Goal: Task Accomplishment & Management: Manage account settings

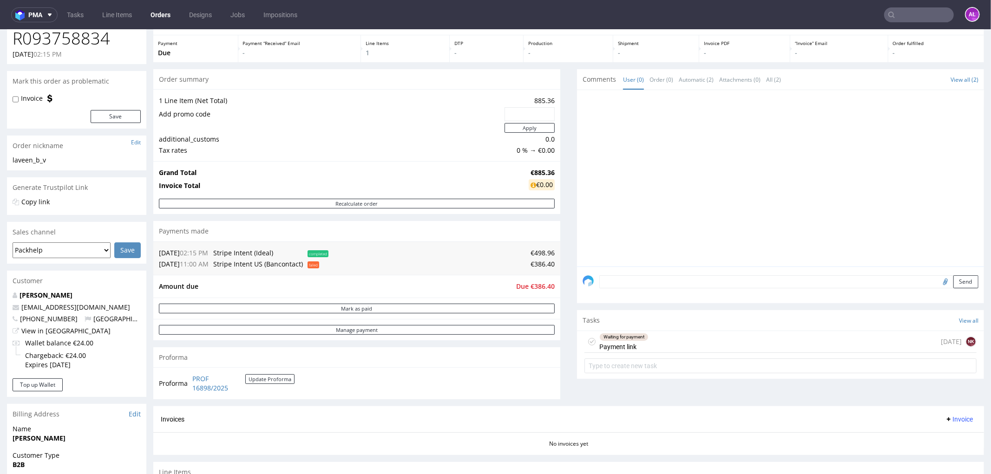
scroll to position [155, 0]
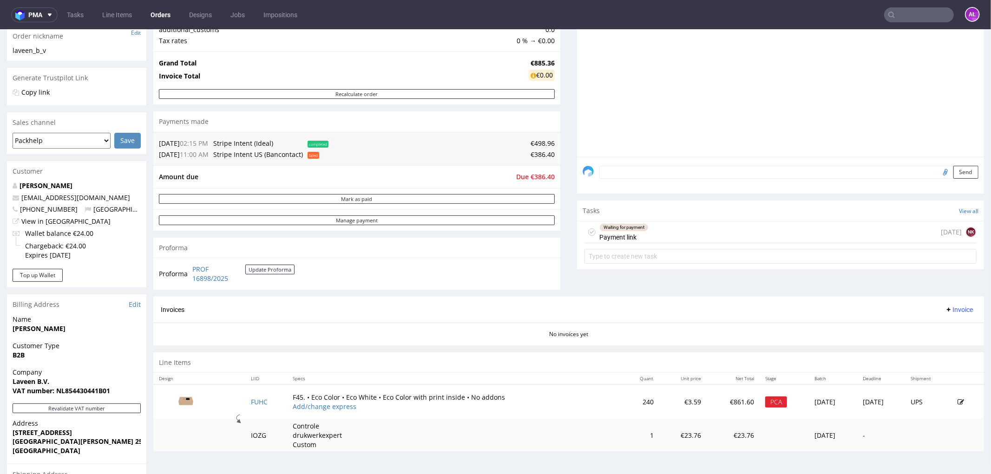
click at [697, 234] on div "Waiting for payment Payment link 22 days ago NK" at bounding box center [780, 232] width 392 height 22
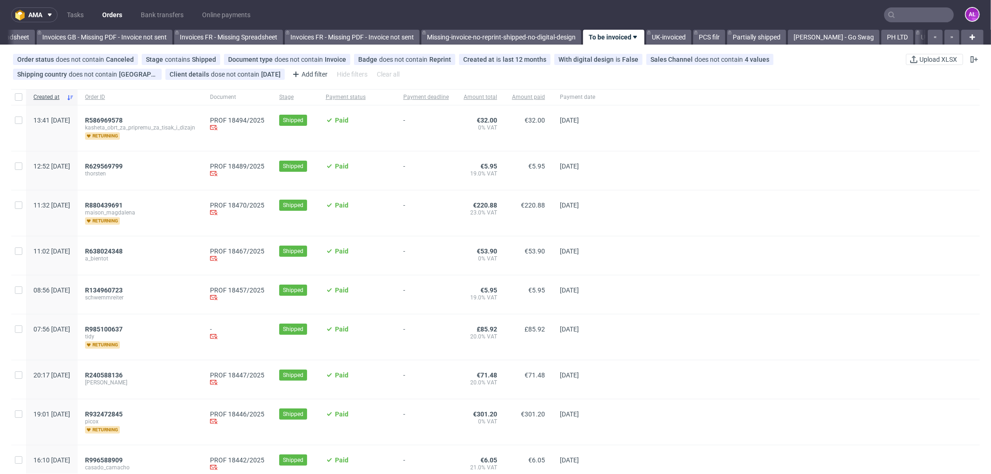
scroll to position [0, 1392]
click at [78, 11] on link "Tasks" at bounding box center [75, 14] width 28 height 15
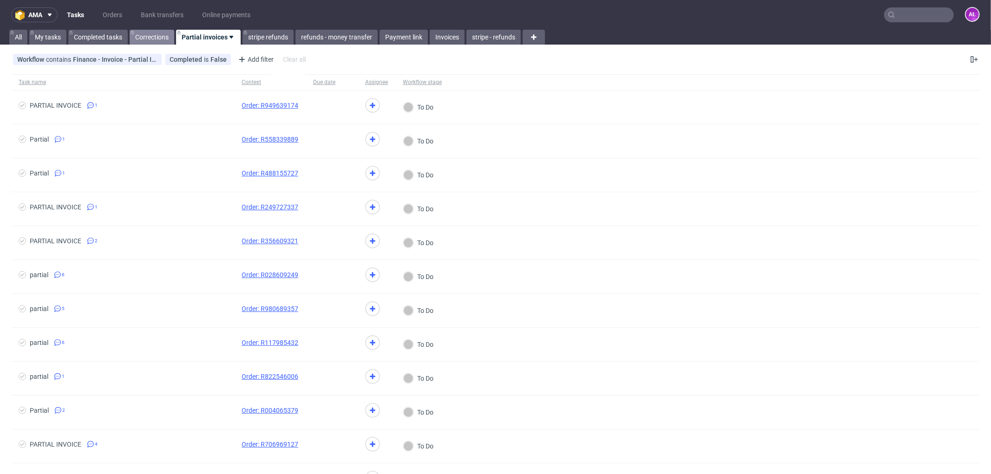
click at [159, 35] on link "Corrections" at bounding box center [152, 37] width 45 height 15
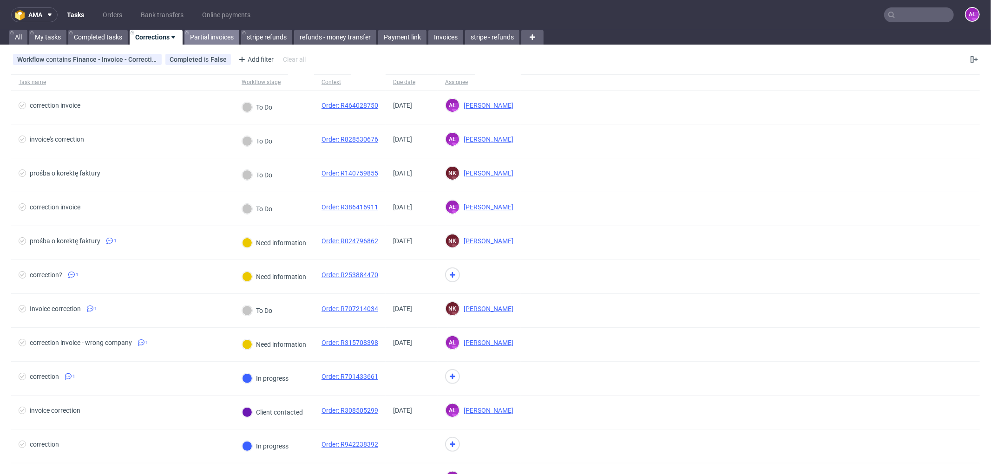
click at [210, 34] on link "Partial invoices" at bounding box center [211, 37] width 55 height 15
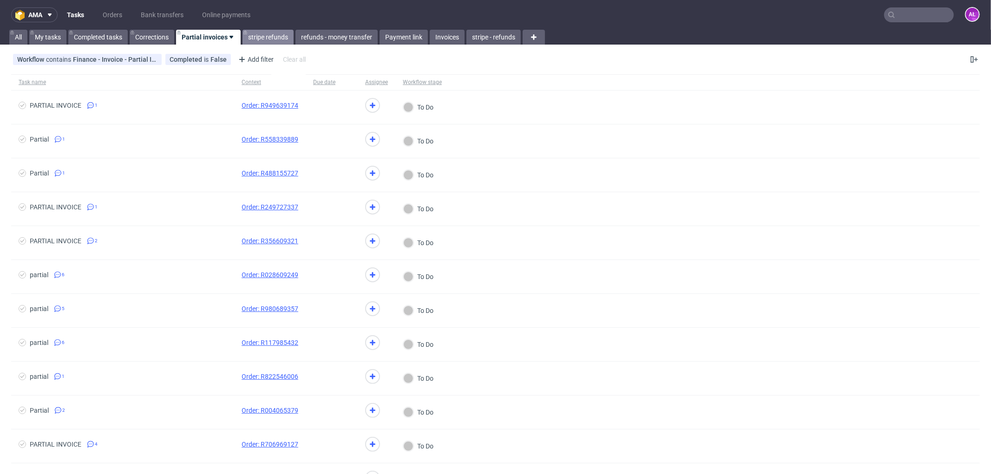
drag, startPoint x: 258, startPoint y: 39, endPoint x: 258, endPoint y: 34, distance: 5.1
click at [258, 39] on link "stripe refunds" at bounding box center [267, 37] width 51 height 15
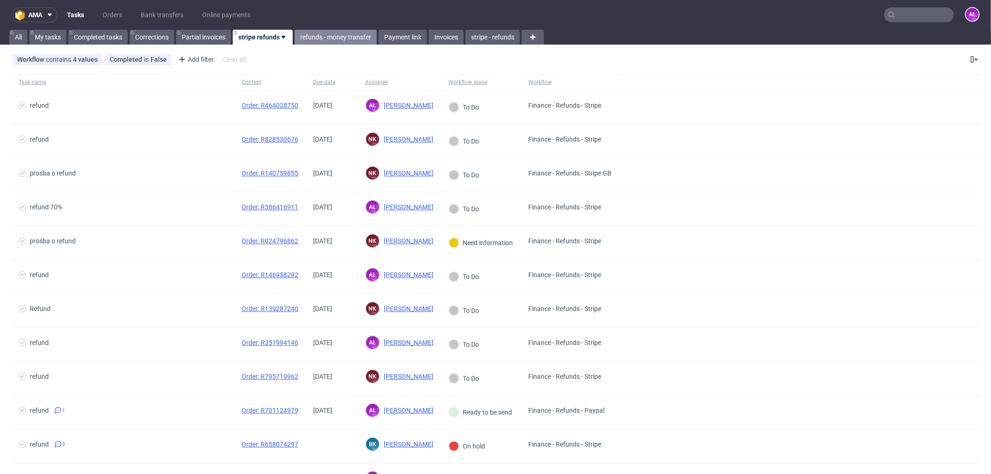
click at [350, 35] on link "refunds - money transfer" at bounding box center [335, 37] width 82 height 15
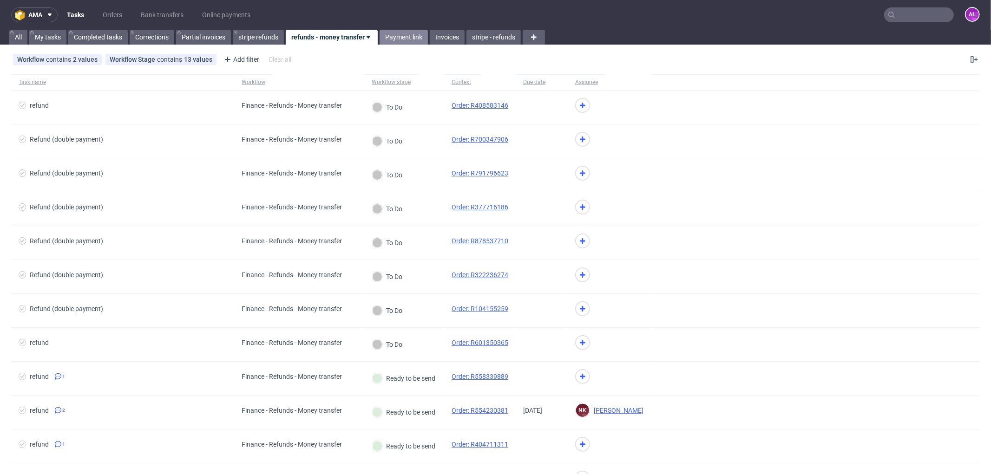
click at [412, 31] on link "Payment link" at bounding box center [403, 37] width 48 height 15
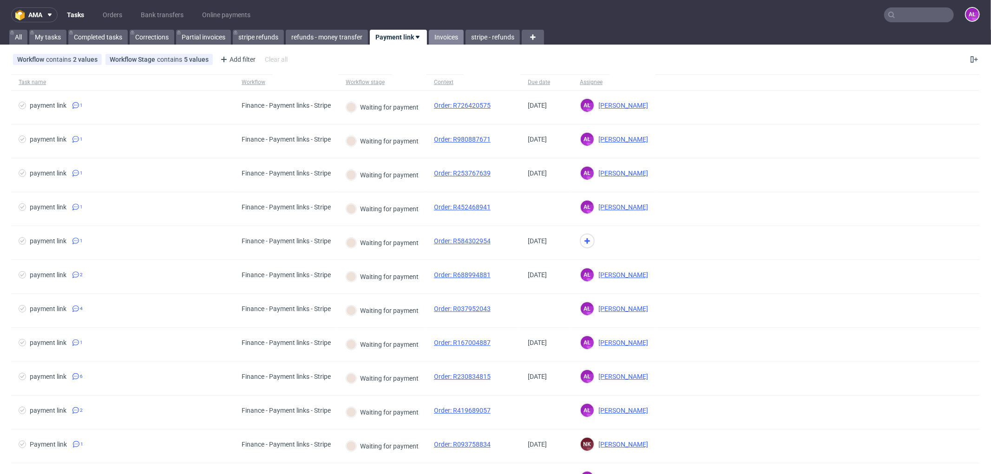
click at [450, 40] on link "Invoices" at bounding box center [446, 37] width 35 height 15
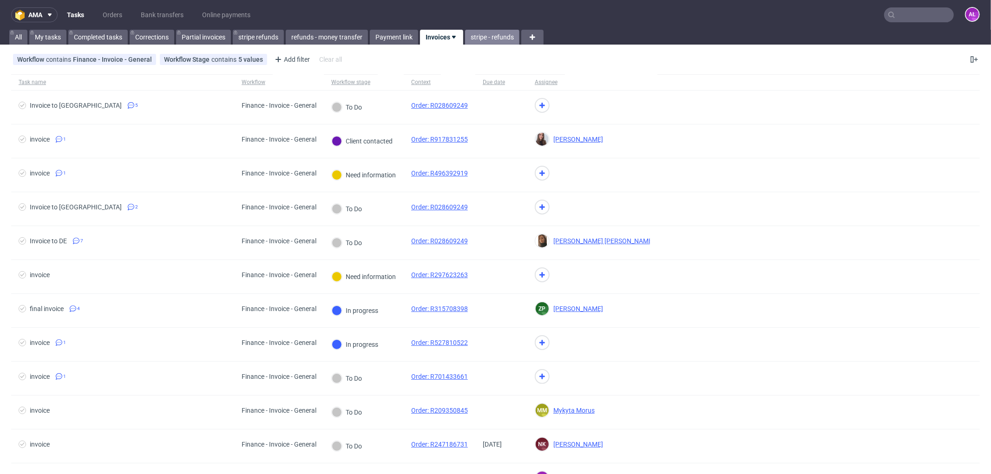
click at [494, 36] on link "stripe - refunds" at bounding box center [492, 37] width 54 height 15
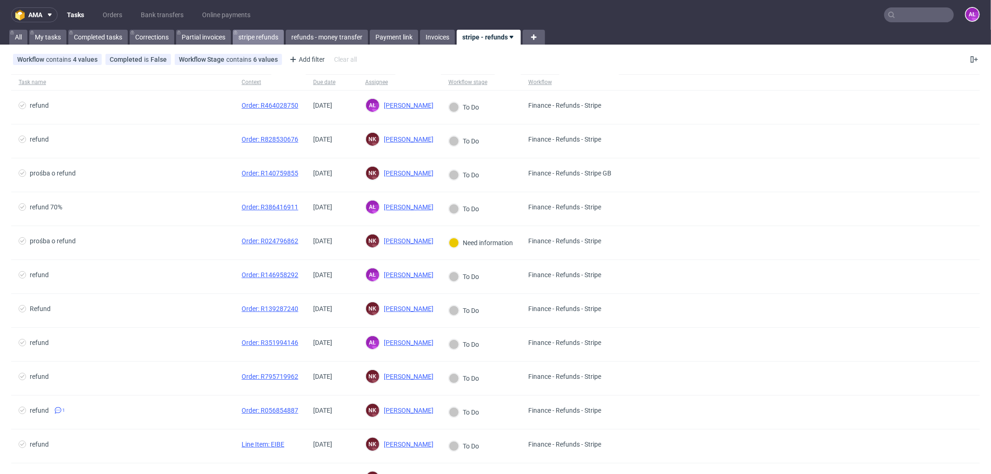
click at [253, 39] on link "stripe refunds" at bounding box center [258, 37] width 51 height 15
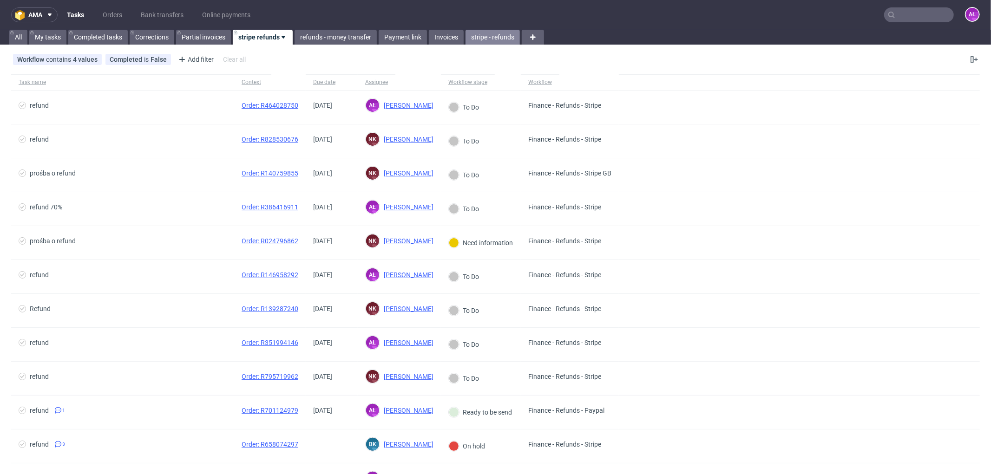
click at [493, 41] on link "stripe - refunds" at bounding box center [492, 37] width 54 height 15
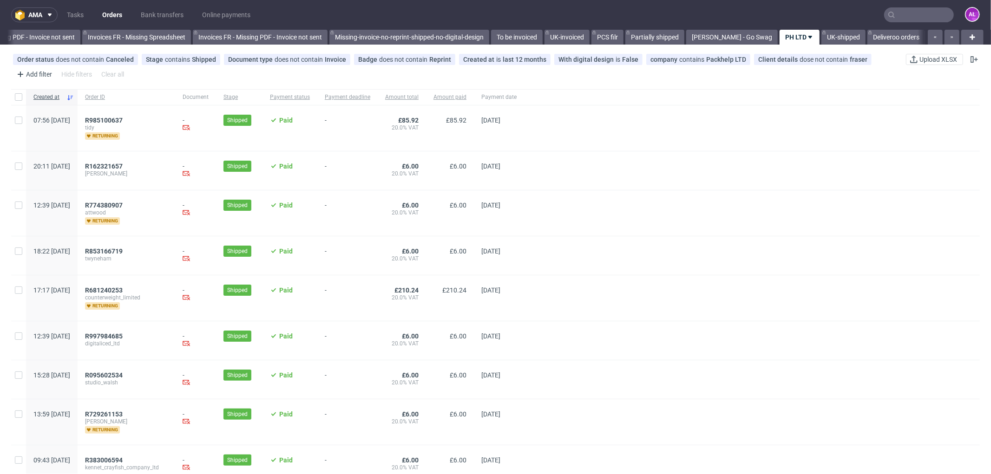
scroll to position [0, 1391]
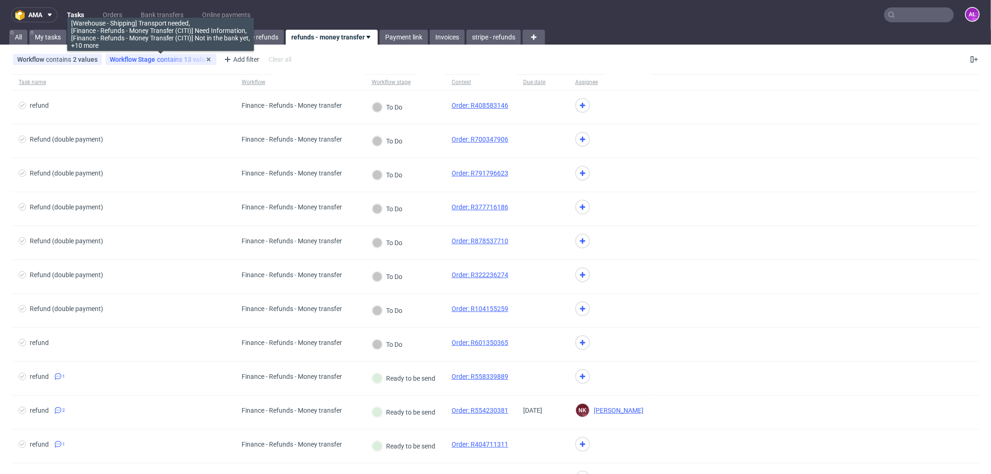
click at [173, 59] on div "Workflow Stage contains 13 values" at bounding box center [161, 59] width 103 height 7
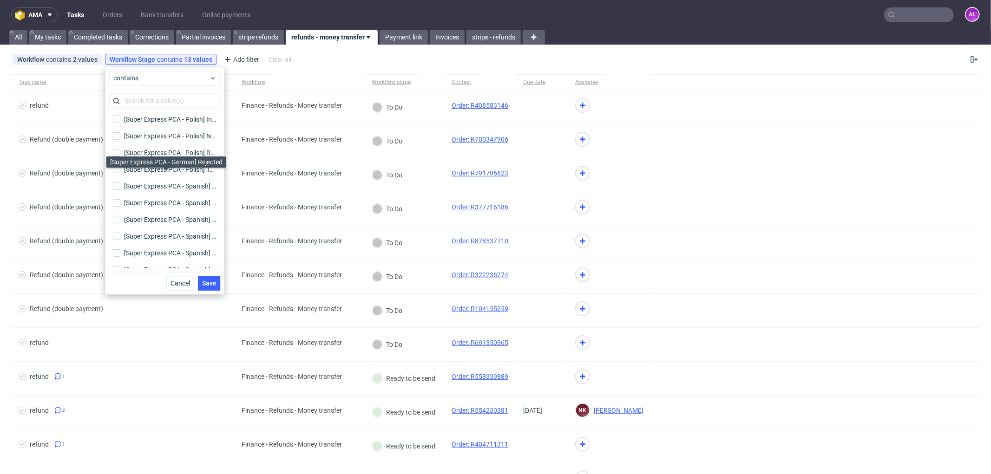
scroll to position [3486, 0]
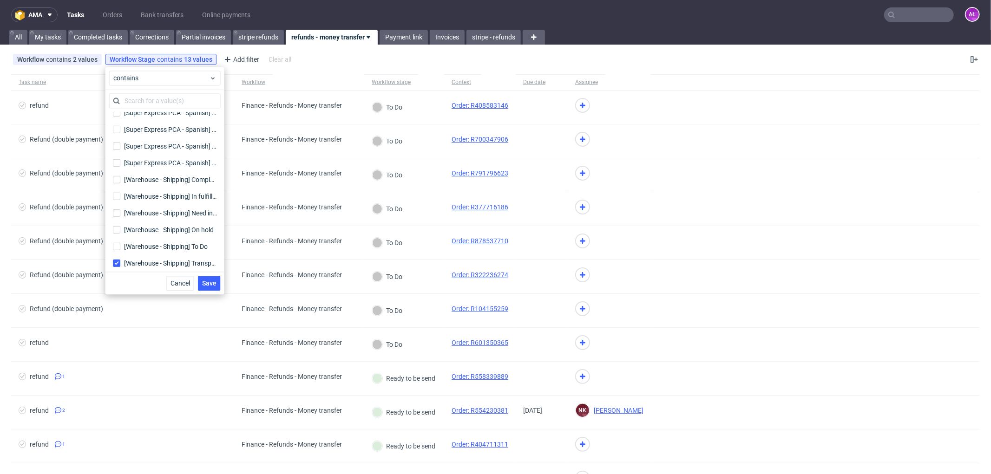
click at [652, 54] on div "Workflow contains 2 values Finance - Refunds - Money transfer, Finance - Refund…" at bounding box center [495, 59] width 991 height 22
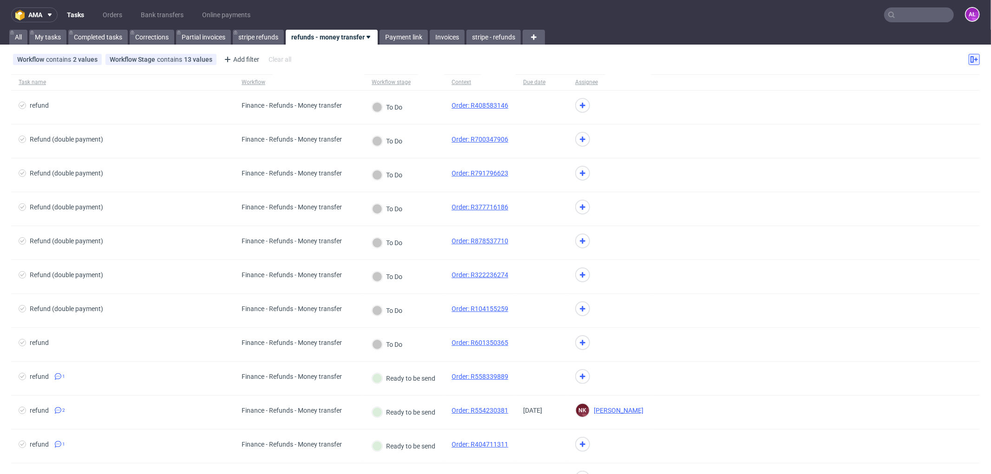
click at [970, 58] on icon at bounding box center [973, 59] width 7 height 7
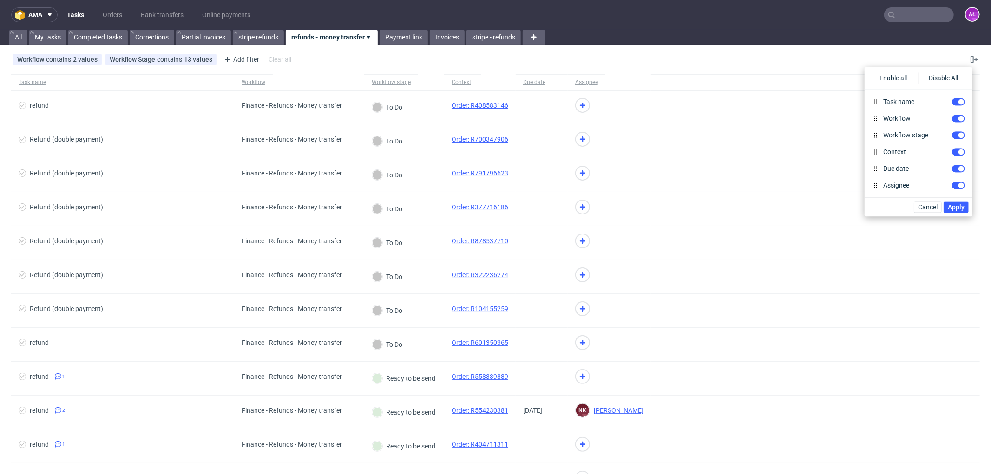
click at [835, 49] on div "Workflow contains 2 values Finance - Refunds - Money transfer, Finance - Refund…" at bounding box center [495, 59] width 991 height 22
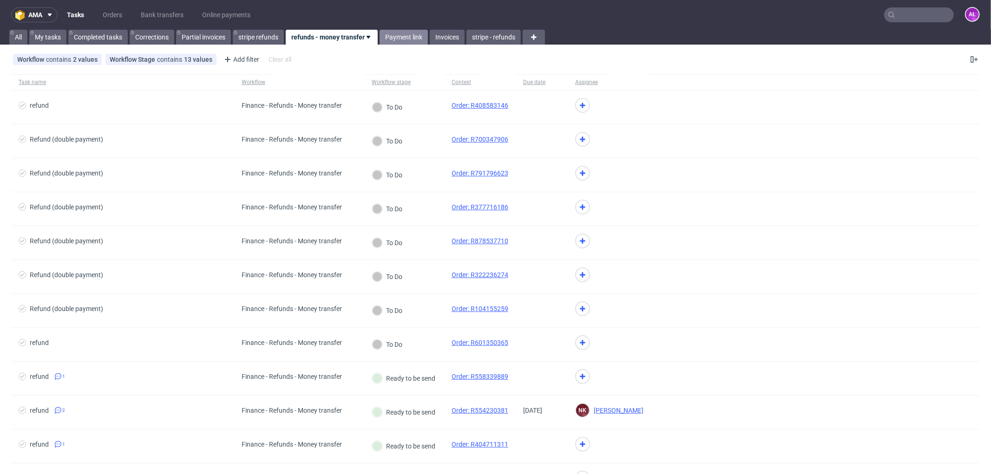
click at [392, 37] on link "Payment link" at bounding box center [403, 37] width 48 height 15
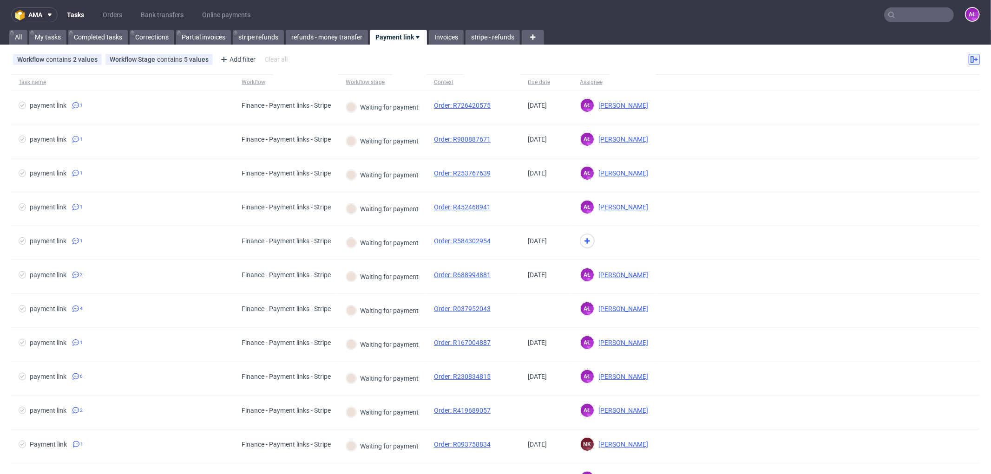
click at [970, 60] on use at bounding box center [973, 59] width 7 height 7
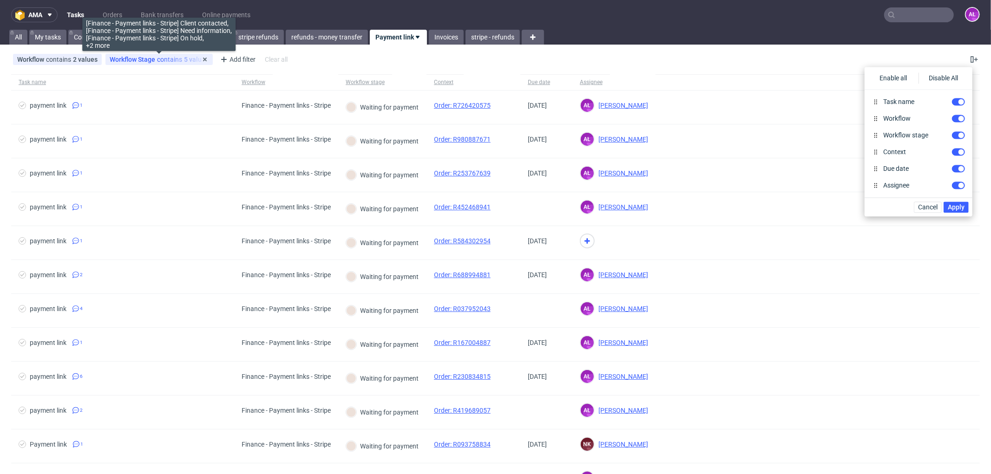
click at [140, 59] on span "Workflow Stage" at bounding box center [133, 59] width 47 height 7
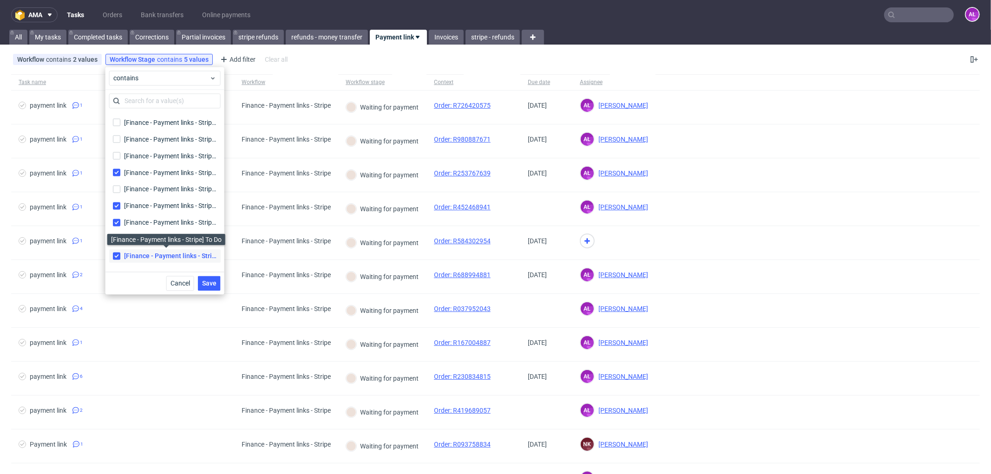
scroll to position [1471, 0]
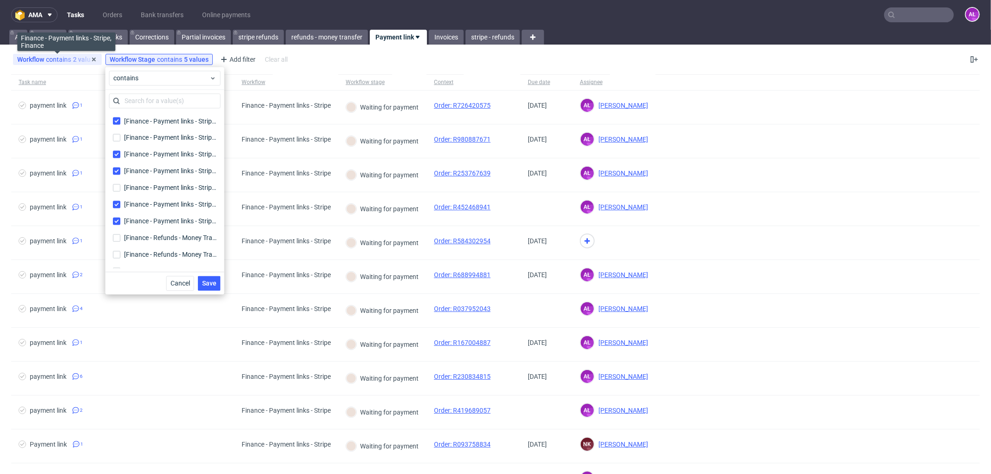
click at [65, 62] on div "Workflow contains 2 values" at bounding box center [57, 59] width 80 height 7
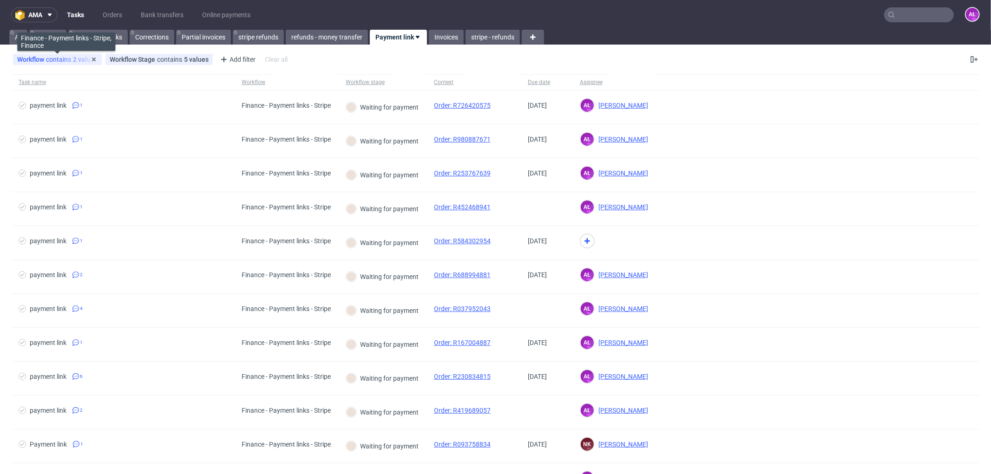
click at [57, 56] on div "Workflow contains 2 values" at bounding box center [57, 59] width 80 height 7
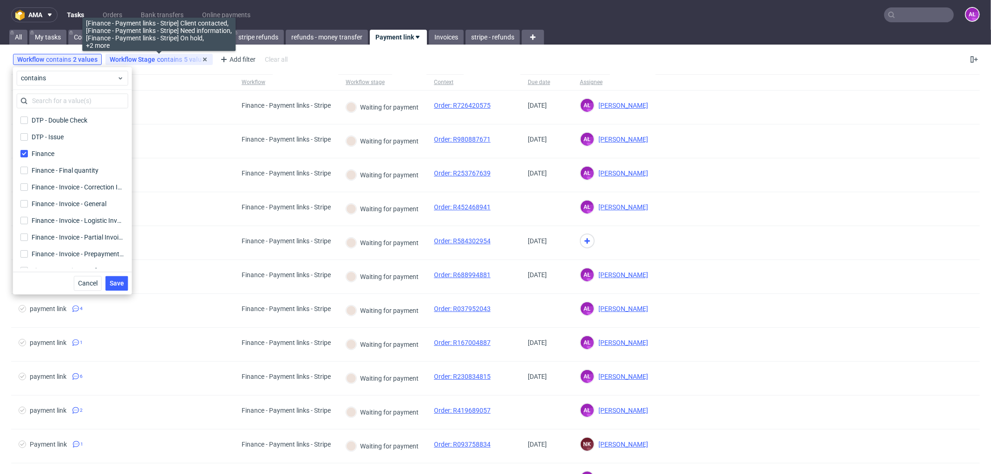
click at [163, 59] on div "Workflow Stage contains 5 values" at bounding box center [159, 59] width 99 height 7
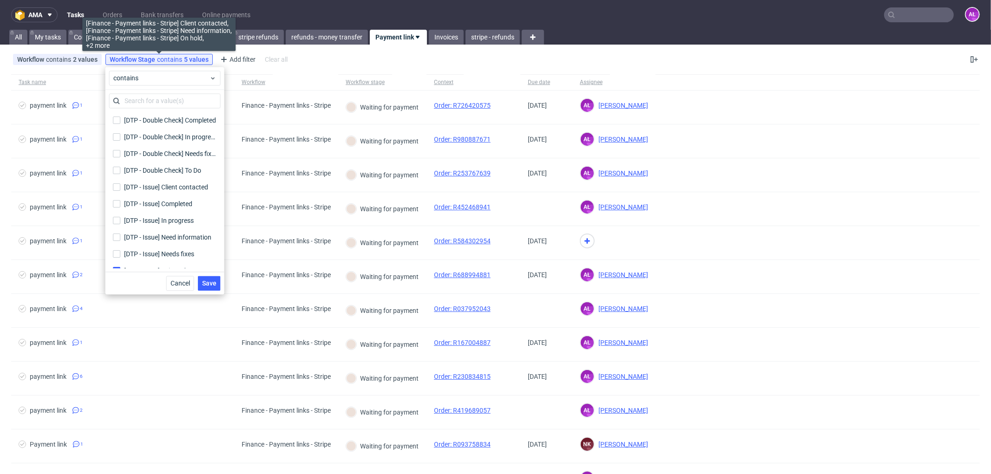
scroll to position [412, 0]
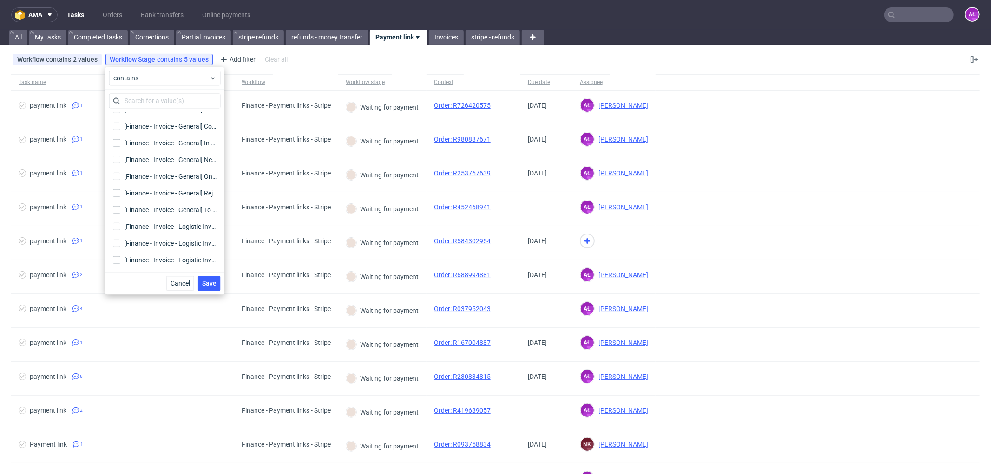
click at [633, 53] on div "Workflow contains 2 values Finance - Payment links - Stripe, Finance Workflow S…" at bounding box center [495, 59] width 991 height 22
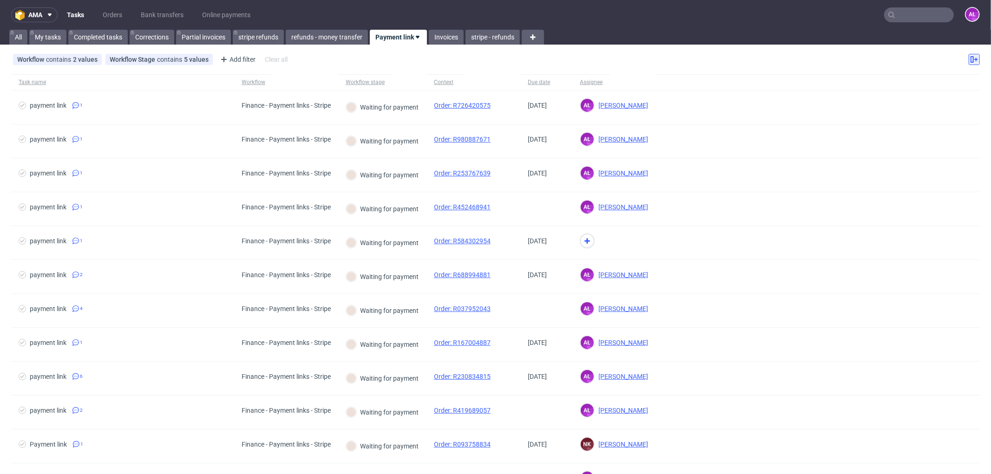
click at [970, 58] on icon at bounding box center [973, 59] width 7 height 7
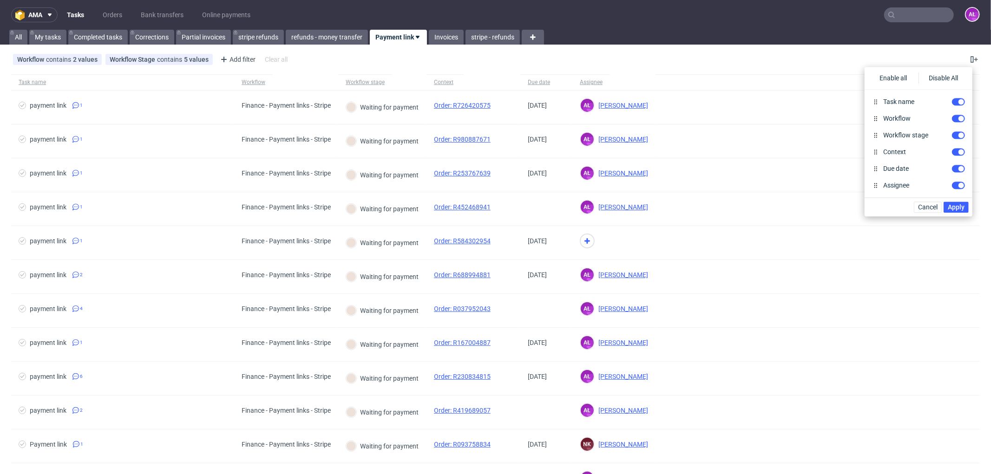
click at [638, 58] on div "Workflow contains 2 values Finance - Payment links - Stripe, Finance Workflow S…" at bounding box center [495, 59] width 991 height 22
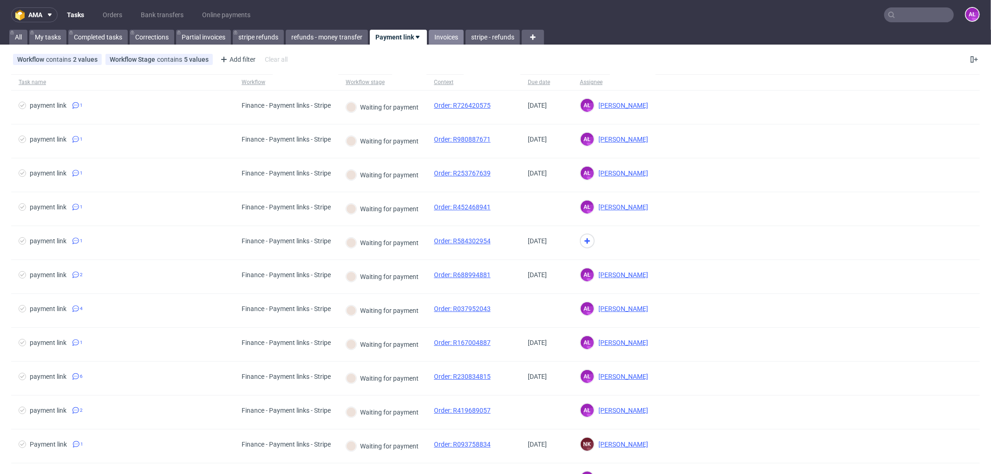
click at [448, 38] on link "Invoices" at bounding box center [446, 37] width 35 height 15
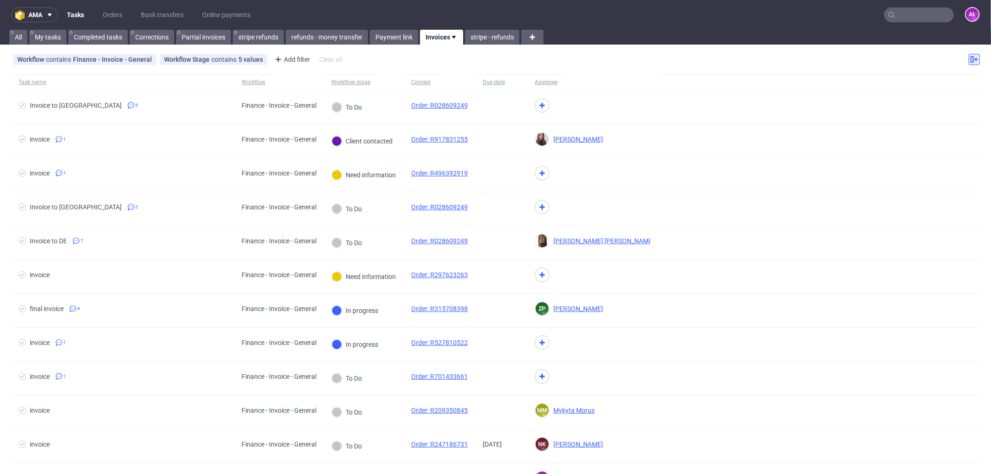
click at [970, 62] on icon at bounding box center [973, 59] width 7 height 7
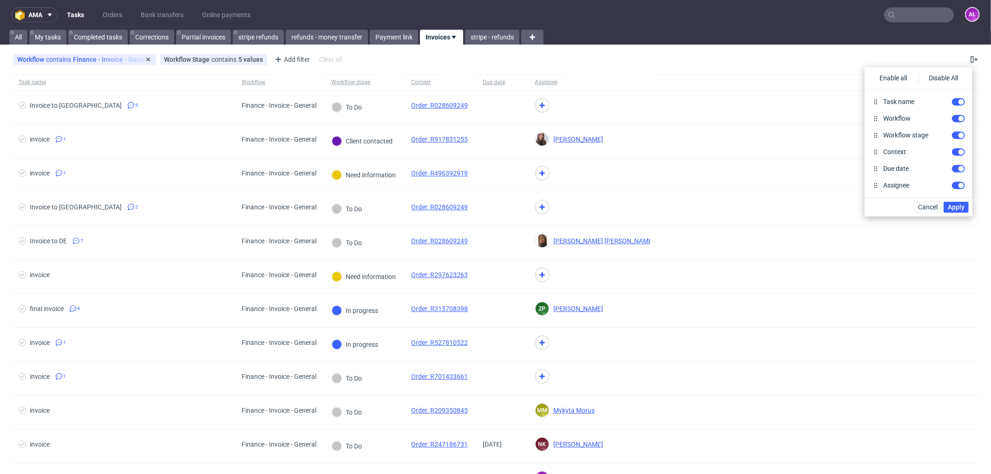
click at [66, 61] on span "contains" at bounding box center [59, 59] width 27 height 7
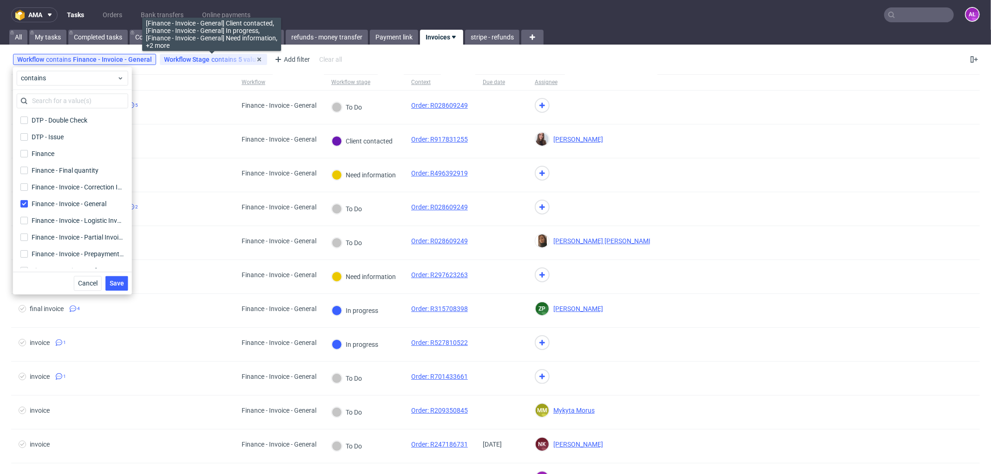
click at [237, 62] on div "Workflow Stage contains 5 values" at bounding box center [213, 59] width 99 height 7
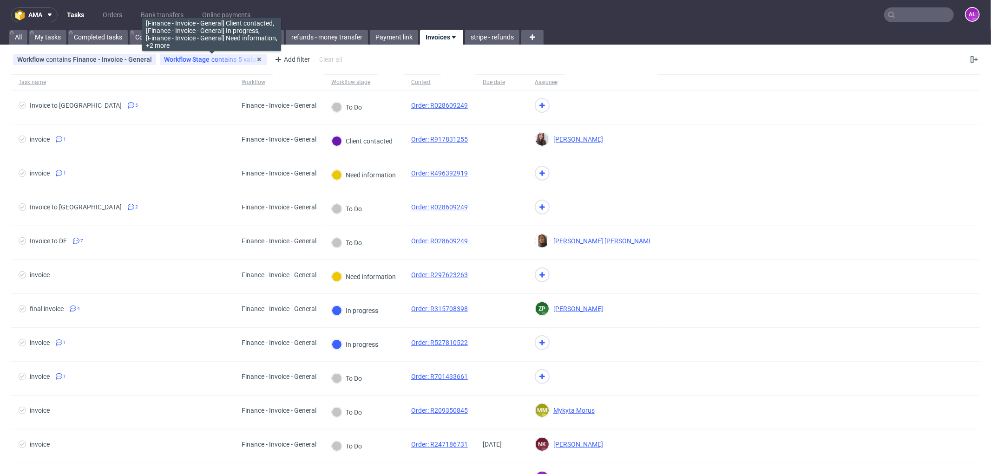
click at [220, 59] on div "Workflow Stage contains 5 values" at bounding box center [213, 59] width 99 height 7
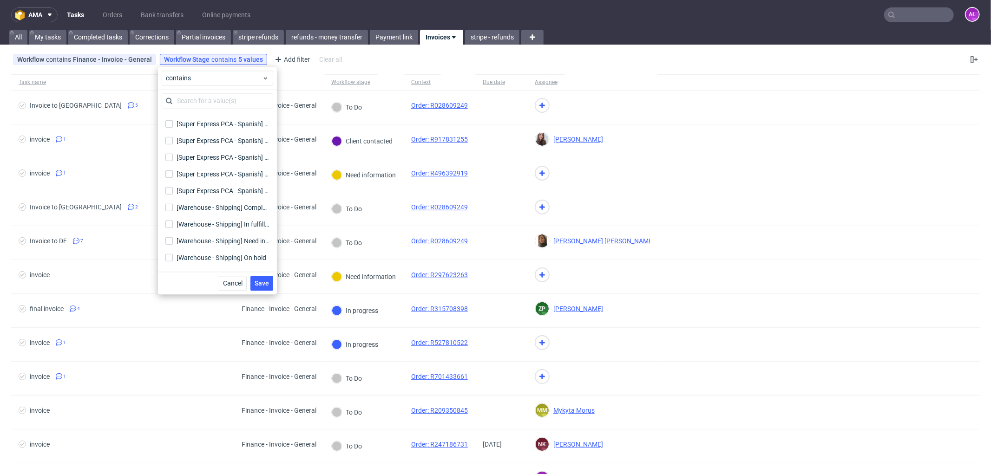
scroll to position [3486, 0]
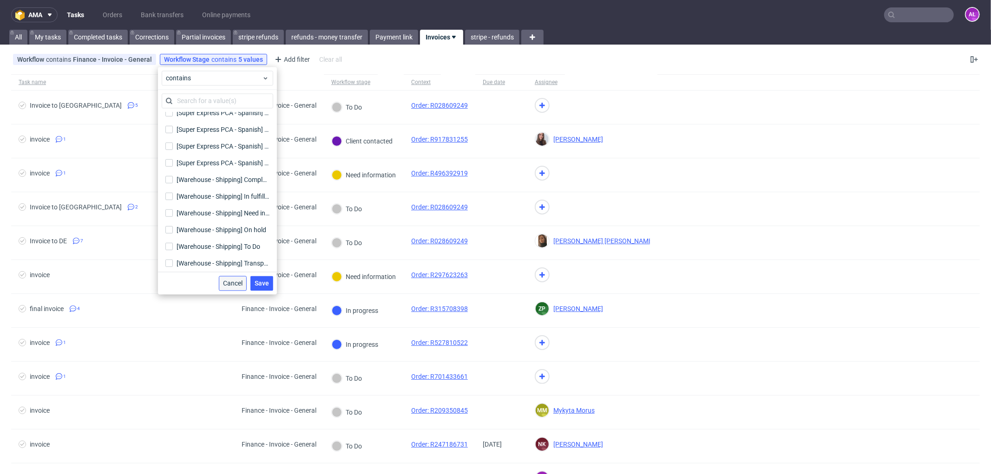
click at [238, 280] on span "Cancel" at bounding box center [233, 283] width 20 height 7
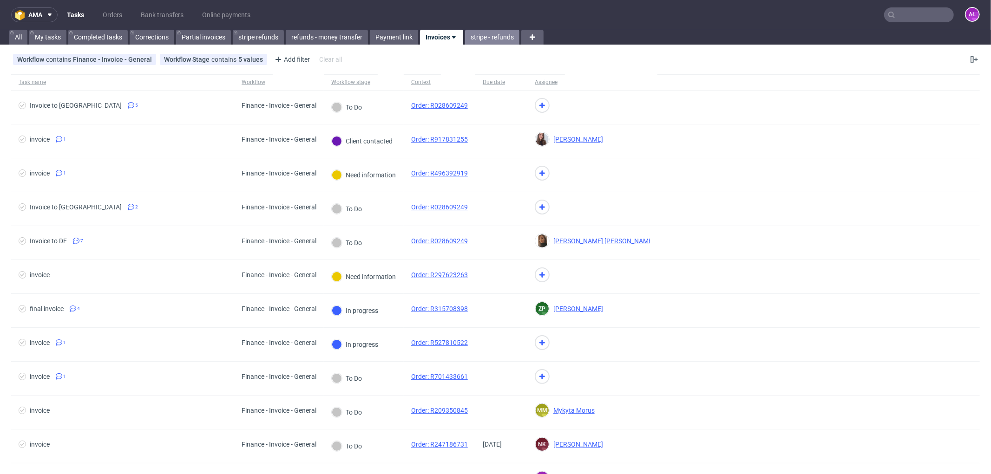
click at [483, 42] on link "stripe - refunds" at bounding box center [492, 37] width 54 height 15
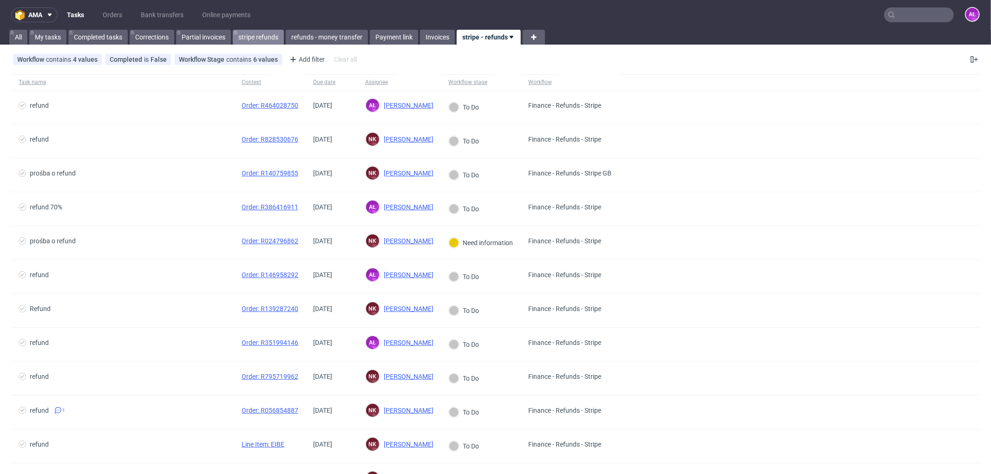
click at [267, 38] on link "stripe refunds" at bounding box center [258, 37] width 51 height 15
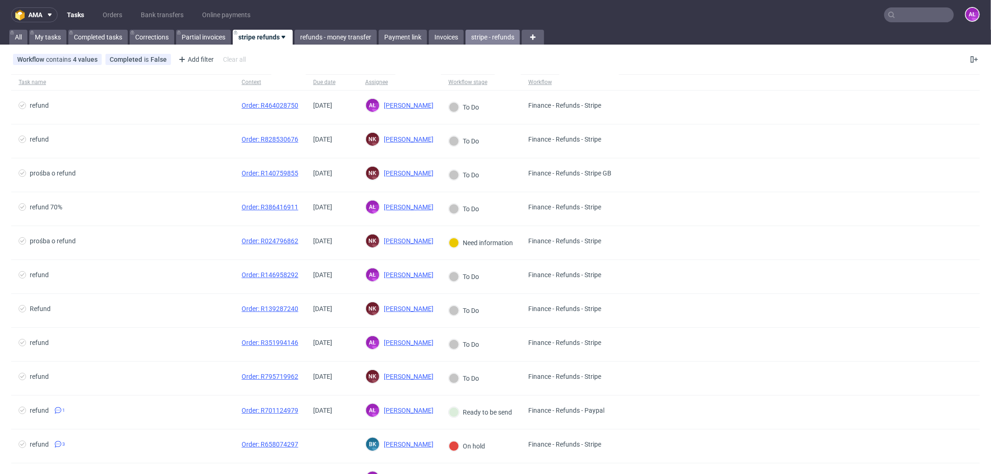
click at [510, 38] on link "stripe - refunds" at bounding box center [492, 37] width 54 height 15
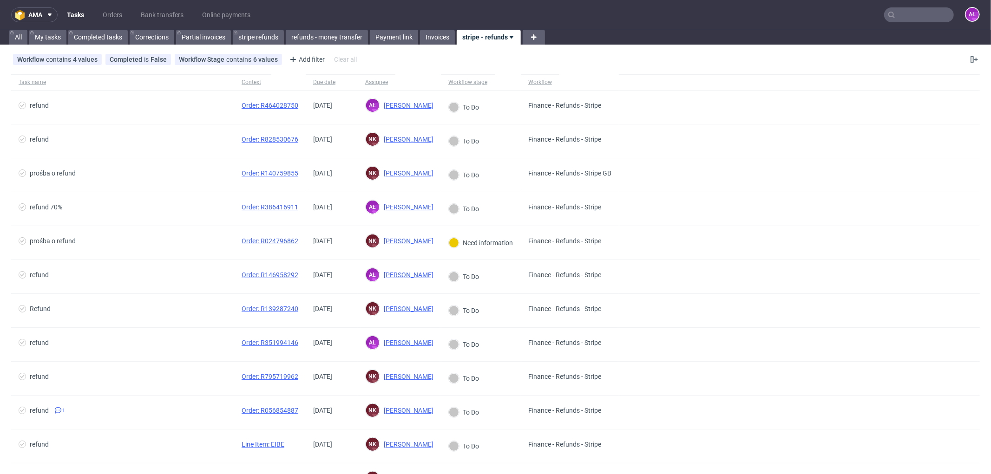
drag, startPoint x: 497, startPoint y: 33, endPoint x: 477, endPoint y: 38, distance: 20.6
click at [477, 38] on link "stripe - refunds" at bounding box center [489, 37] width 64 height 15
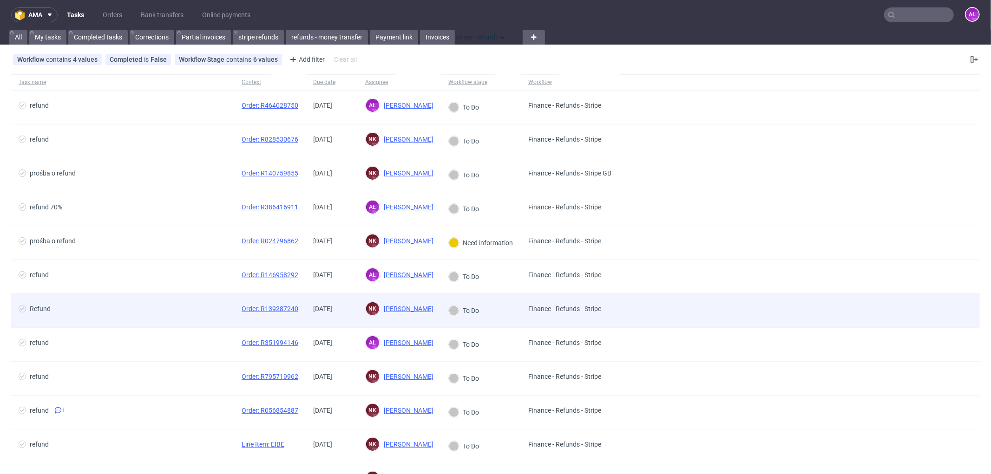
drag, startPoint x: 495, startPoint y: 45, endPoint x: 602, endPoint y: 326, distance: 300.6
click at [602, 327] on div "ama Tasks Orders Bank transfers Online payments AŁ All My tasks Completed tasks…" at bounding box center [495, 237] width 991 height 474
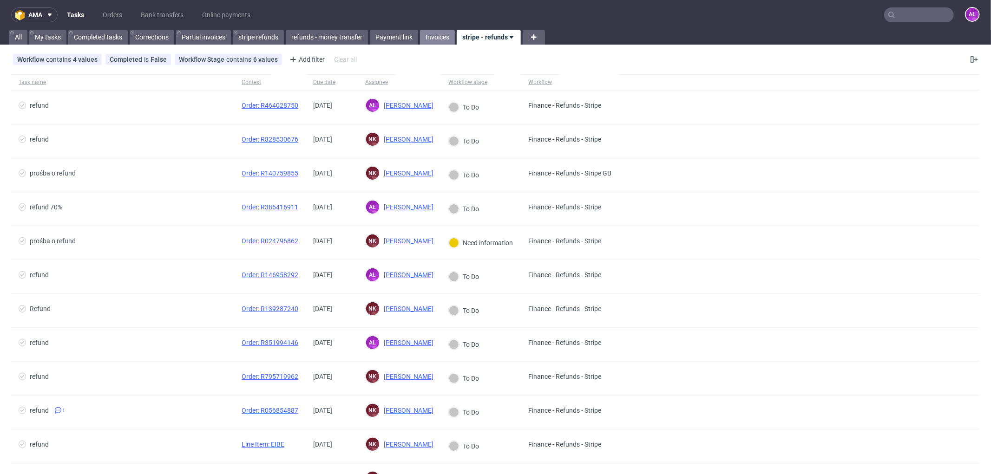
click at [439, 37] on link "Invoices" at bounding box center [437, 37] width 35 height 15
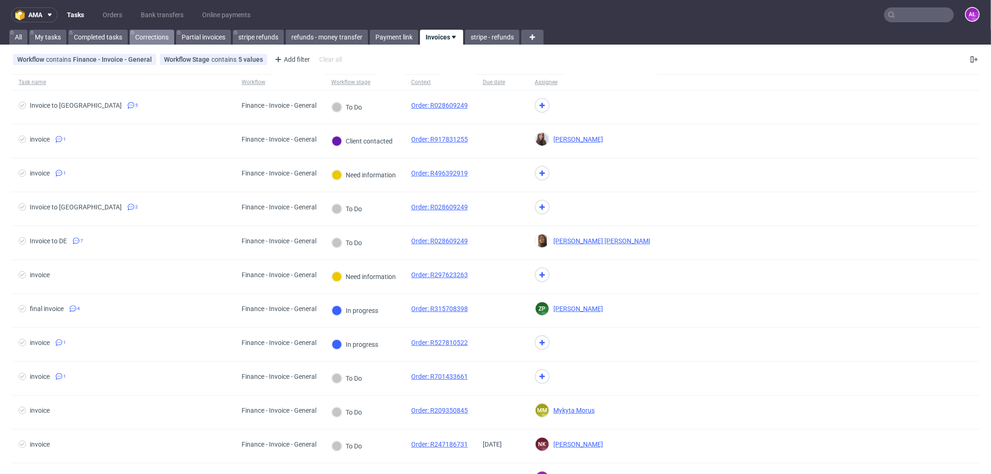
click at [151, 36] on link "Corrections" at bounding box center [152, 37] width 45 height 15
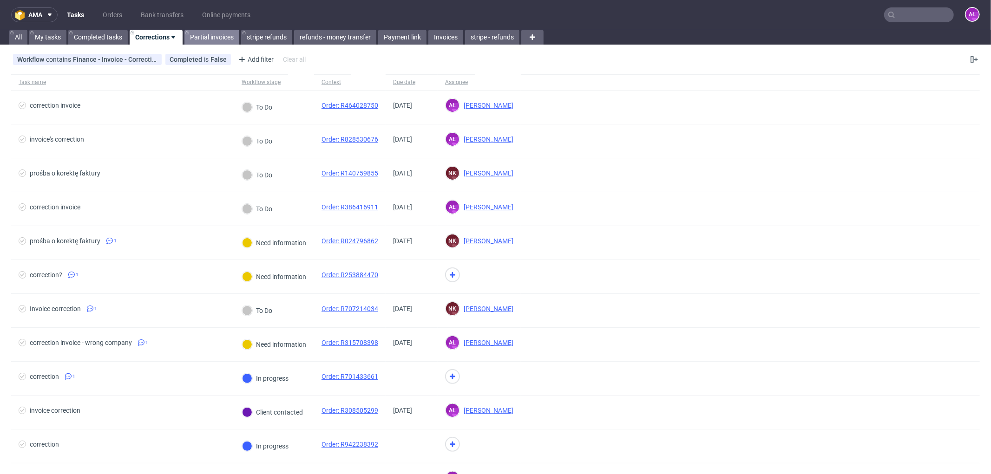
click at [222, 38] on link "Partial invoices" at bounding box center [211, 37] width 55 height 15
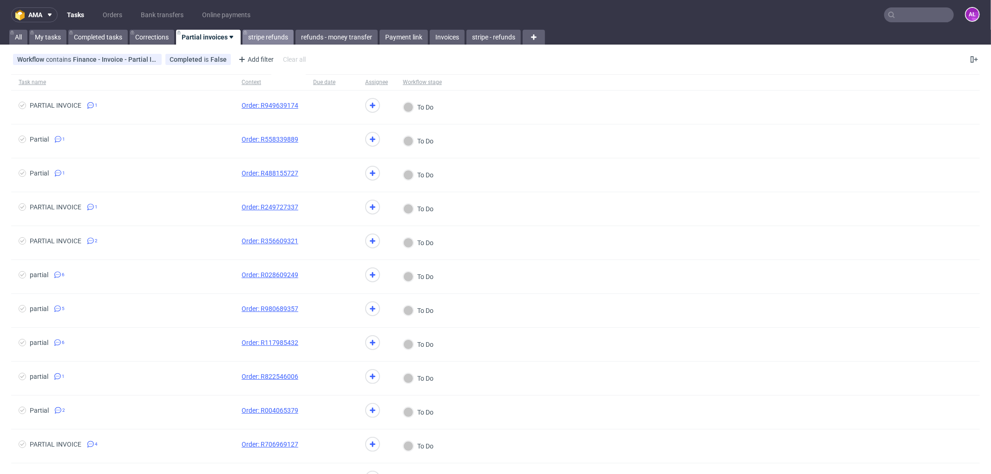
click at [270, 40] on link "stripe refunds" at bounding box center [267, 37] width 51 height 15
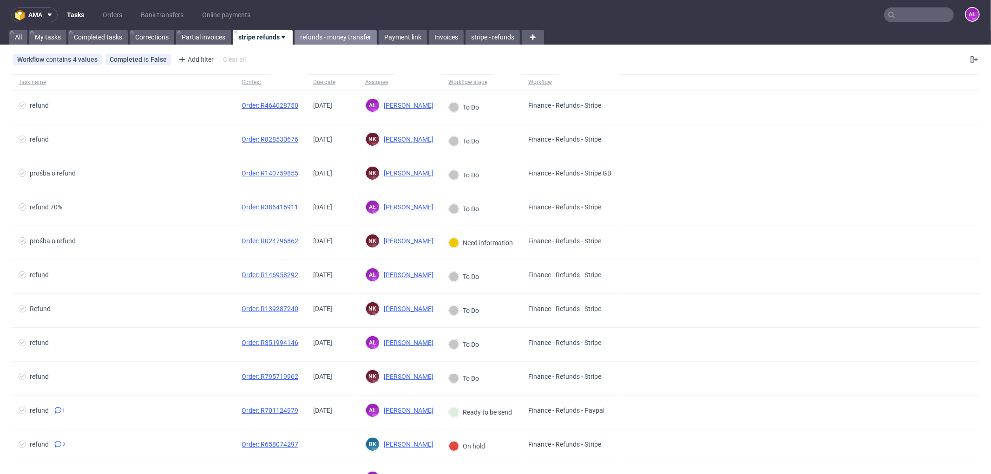
click at [335, 38] on link "refunds - money transfer" at bounding box center [335, 37] width 82 height 15
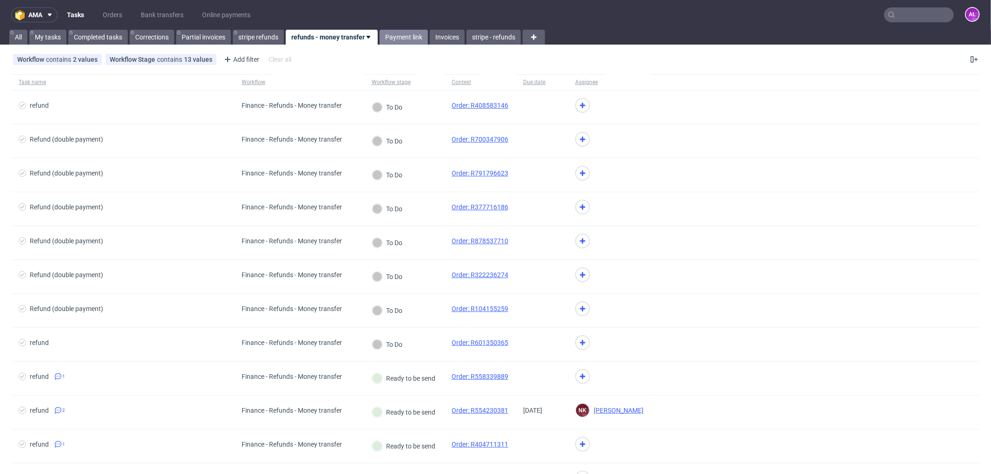
click at [402, 37] on link "Payment link" at bounding box center [403, 37] width 48 height 15
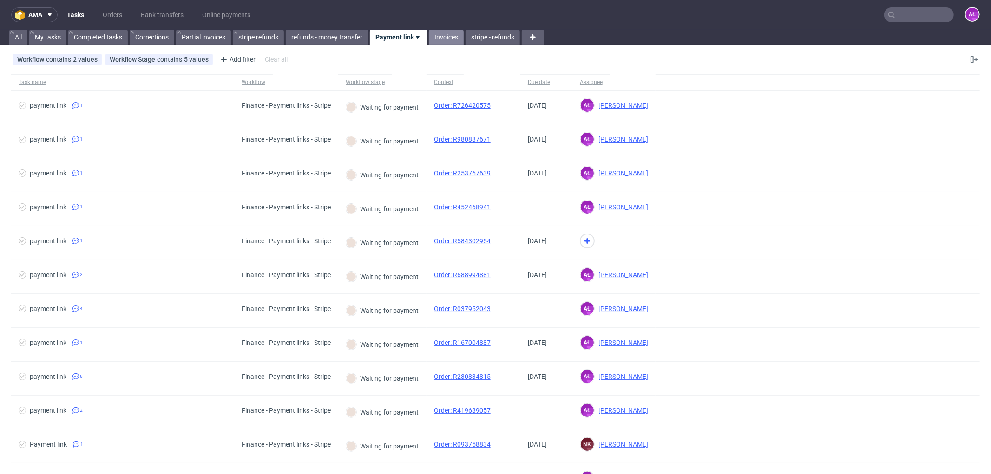
click at [448, 38] on link "Invoices" at bounding box center [446, 37] width 35 height 15
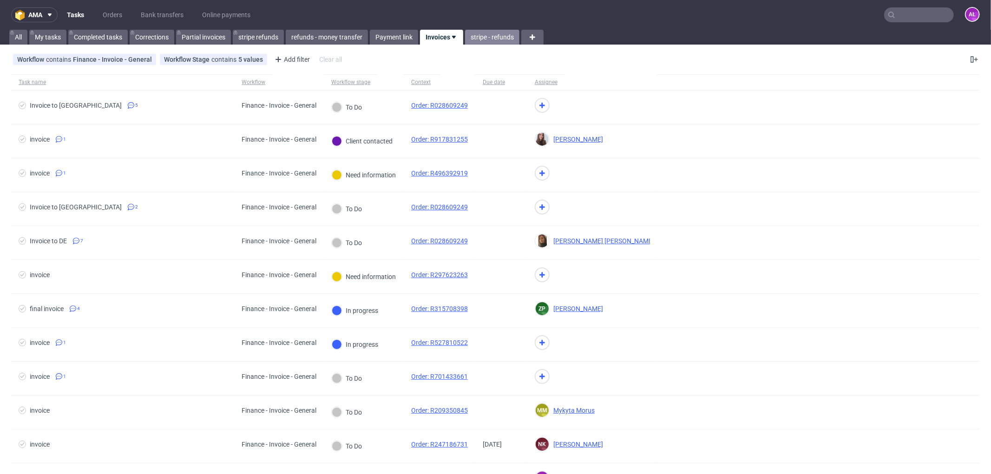
click at [490, 41] on link "stripe - refunds" at bounding box center [492, 37] width 54 height 15
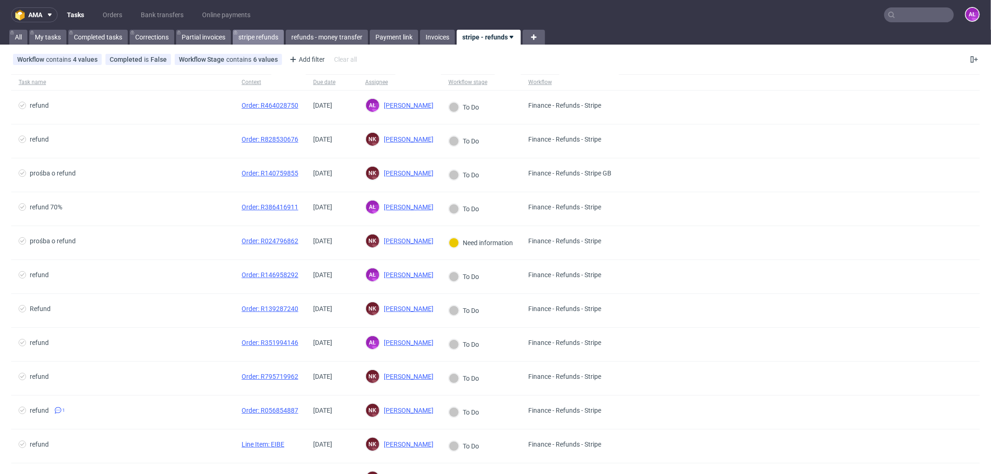
click at [262, 36] on link "stripe refunds" at bounding box center [258, 37] width 51 height 15
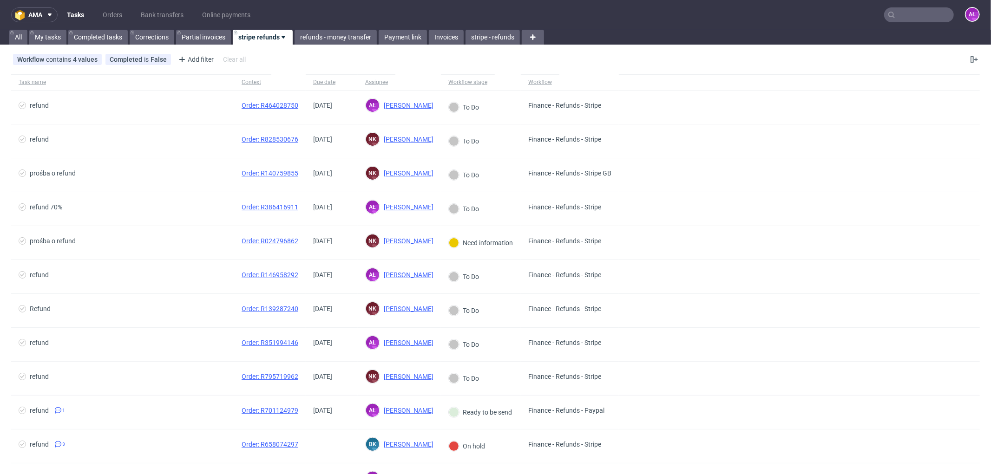
drag, startPoint x: 250, startPoint y: 38, endPoint x: 806, endPoint y: 28, distance: 556.5
click at [812, 26] on nav "ama Tasks Orders Bank transfers Online payments AŁ" at bounding box center [495, 15] width 991 height 30
click at [285, 35] on icon at bounding box center [283, 36] width 7 height 7
click at [282, 93] on span "Hide view" at bounding box center [288, 92] width 78 height 9
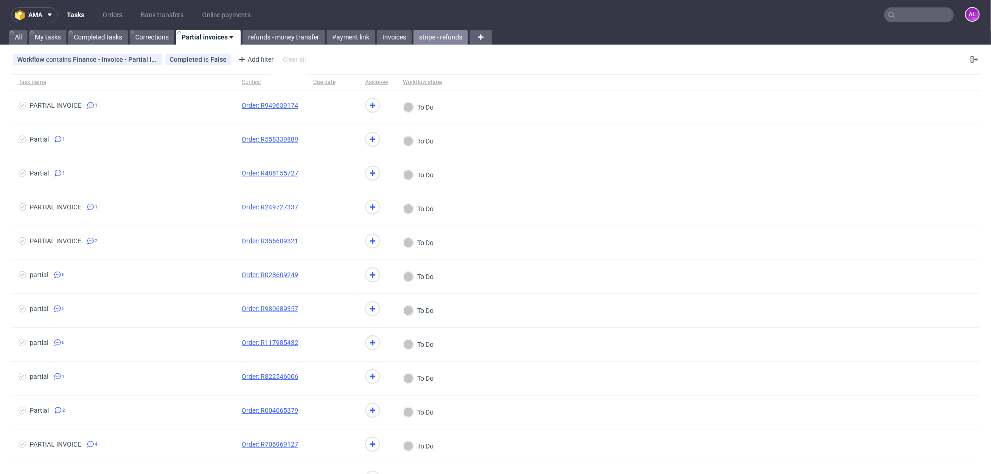
click at [442, 40] on link "stripe - refunds" at bounding box center [440, 37] width 54 height 15
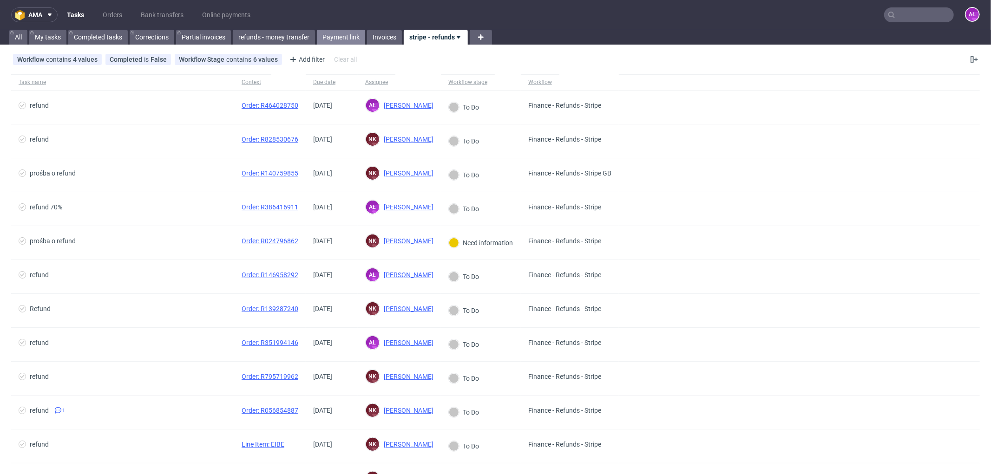
click at [342, 39] on link "Payment link" at bounding box center [341, 37] width 48 height 15
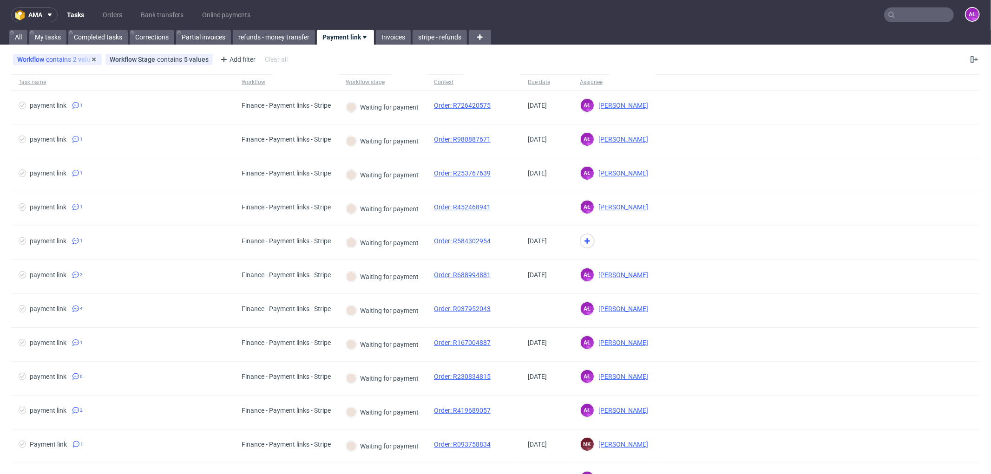
click at [60, 64] on div "Workflow contains 2 values Finance - Payment links - Stripe, Finance" at bounding box center [57, 59] width 89 height 11
click at [67, 60] on div "Workflow contains 2 values" at bounding box center [57, 59] width 80 height 7
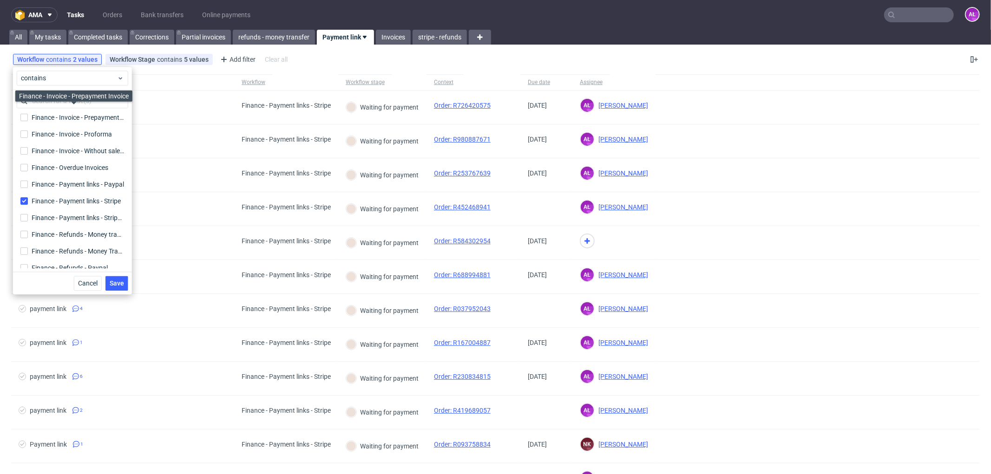
scroll to position [155, 0]
click at [26, 199] on input "Finance - Payment links - Stripe GB Finance - Payment links - Stripe GB" at bounding box center [23, 199] width 7 height 7
checkbox input "true"
click at [119, 280] on span "Save" at bounding box center [117, 283] width 14 height 7
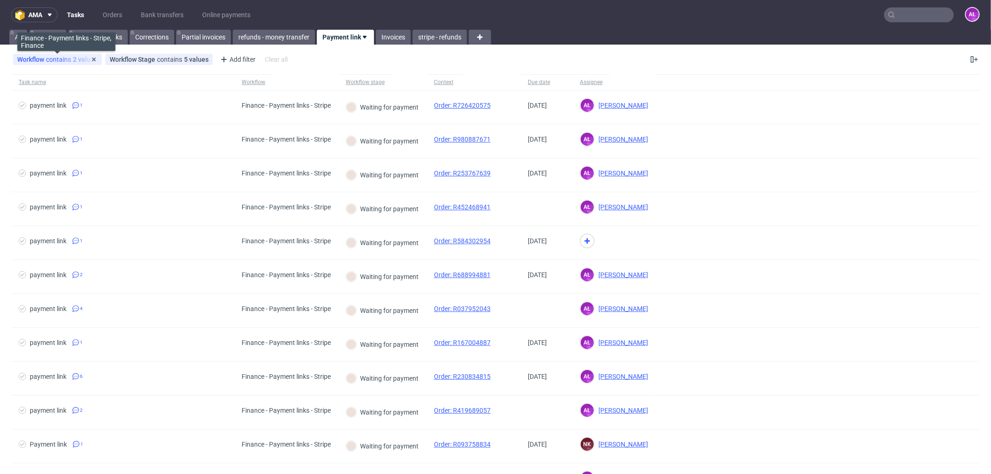
click at [79, 59] on div "Workflow contains 2 values" at bounding box center [57, 59] width 80 height 7
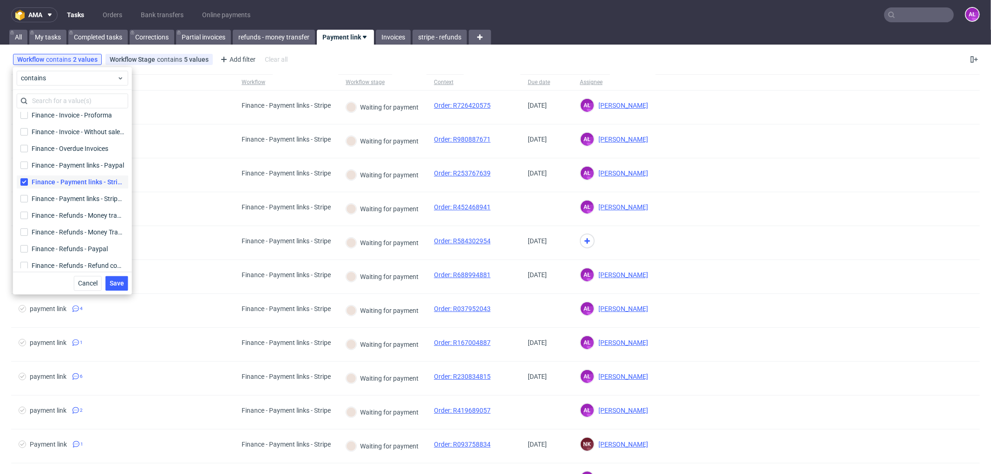
scroll to position [155, 0]
click at [21, 202] on input "Finance - Payment links - Stripe GB Finance - Payment links - Stripe GB" at bounding box center [23, 199] width 7 height 7
checkbox input "true"
click at [121, 282] on span "Save" at bounding box center [117, 283] width 14 height 7
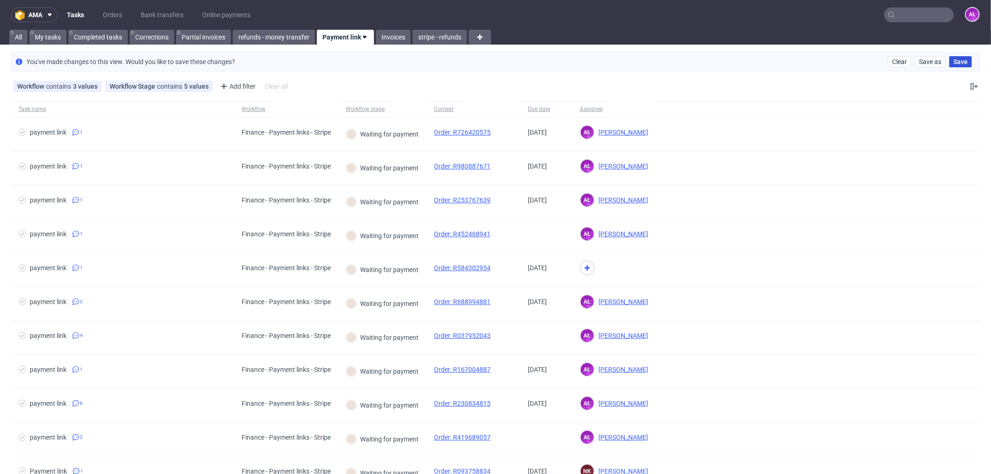
click at [959, 59] on span "Save" at bounding box center [960, 62] width 14 height 7
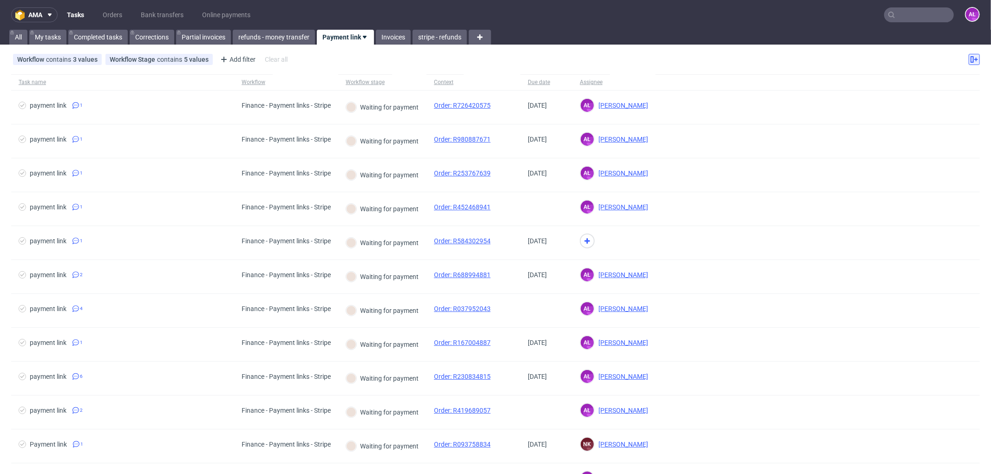
click at [970, 62] on icon at bounding box center [973, 59] width 7 height 7
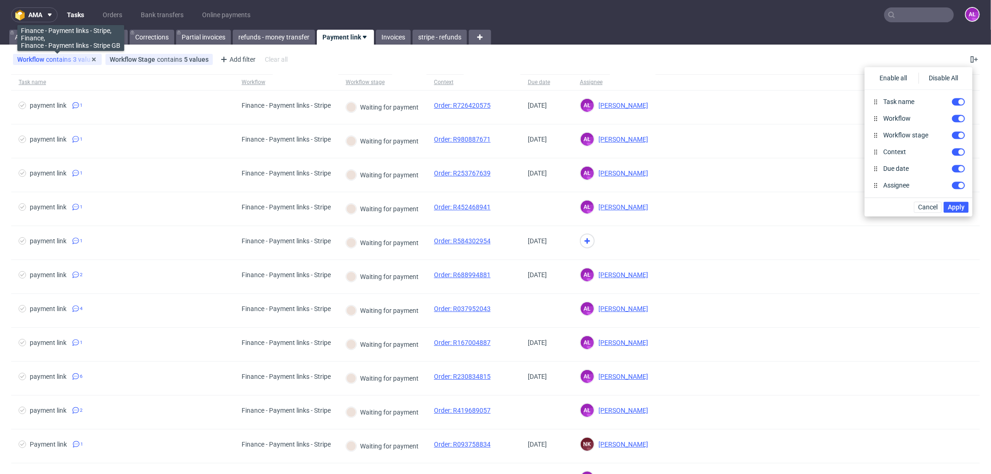
click at [71, 61] on div "Workflow contains 3 values" at bounding box center [57, 59] width 80 height 7
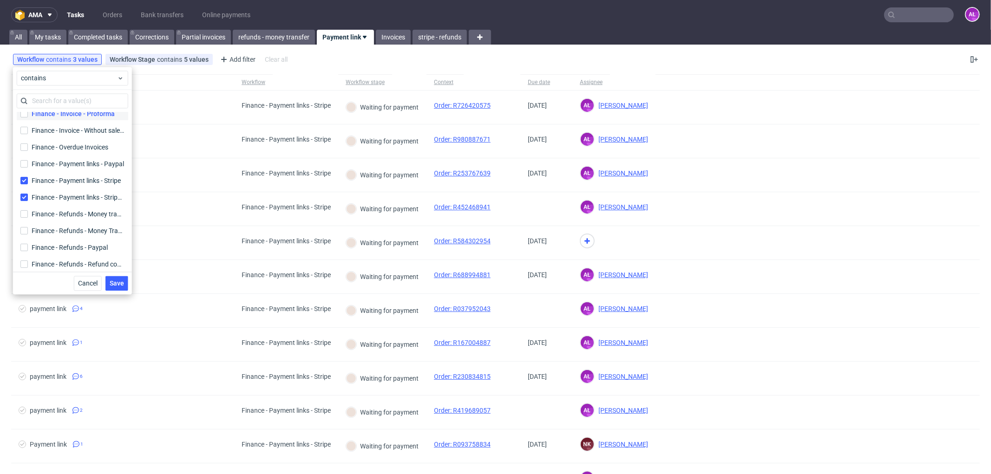
scroll to position [206, 0]
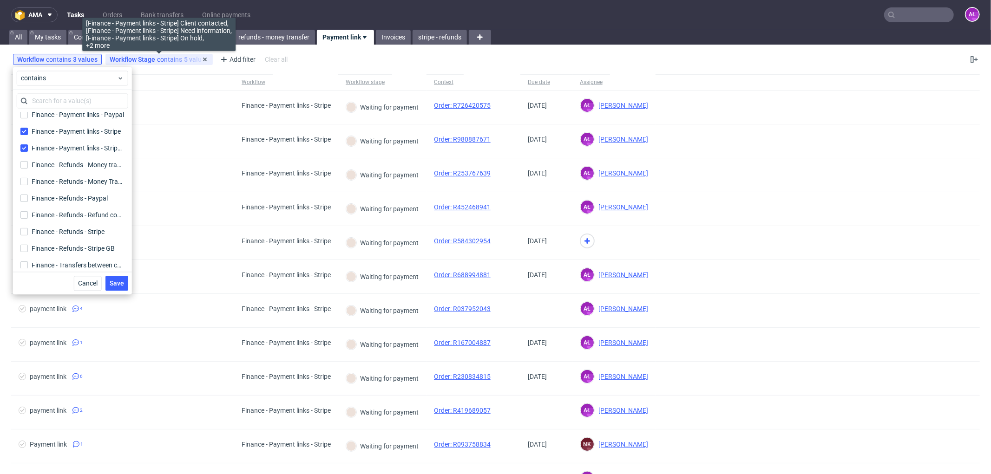
click at [164, 61] on div "Workflow Stage contains 5 values" at bounding box center [159, 59] width 99 height 7
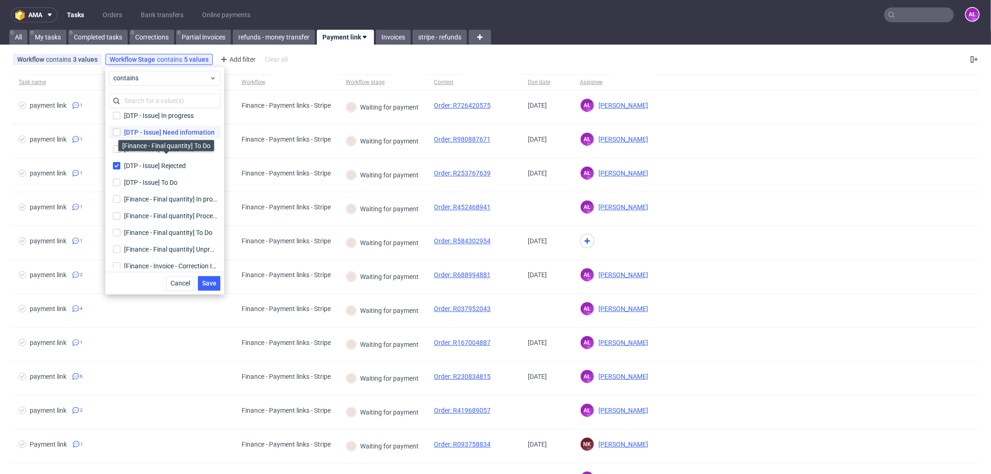
scroll to position [103, 0]
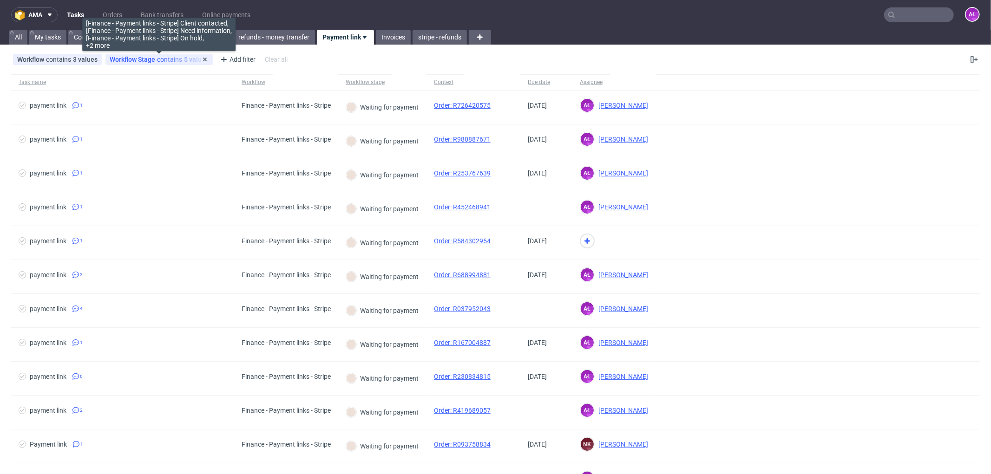
click at [174, 56] on div "Workflow Stage contains 5 values" at bounding box center [159, 59] width 99 height 7
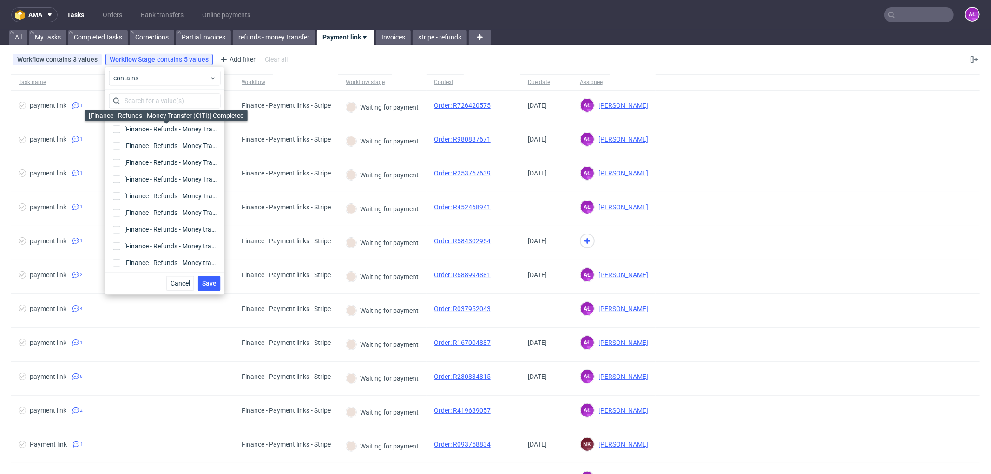
scroll to position [1600, 0]
click at [732, 52] on div "Workflow contains 3 values Finance - Payment links - Stripe, Finance, Finance -…" at bounding box center [495, 59] width 991 height 22
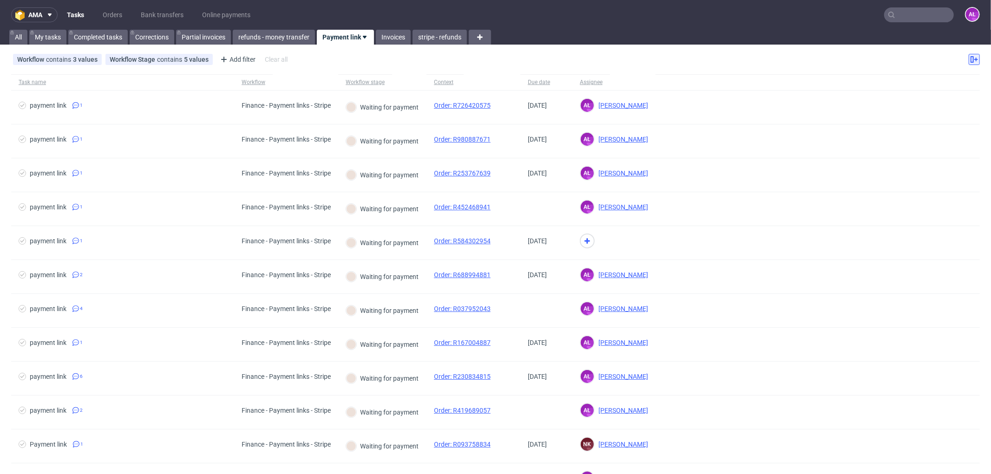
click at [968, 61] on button at bounding box center [973, 59] width 11 height 11
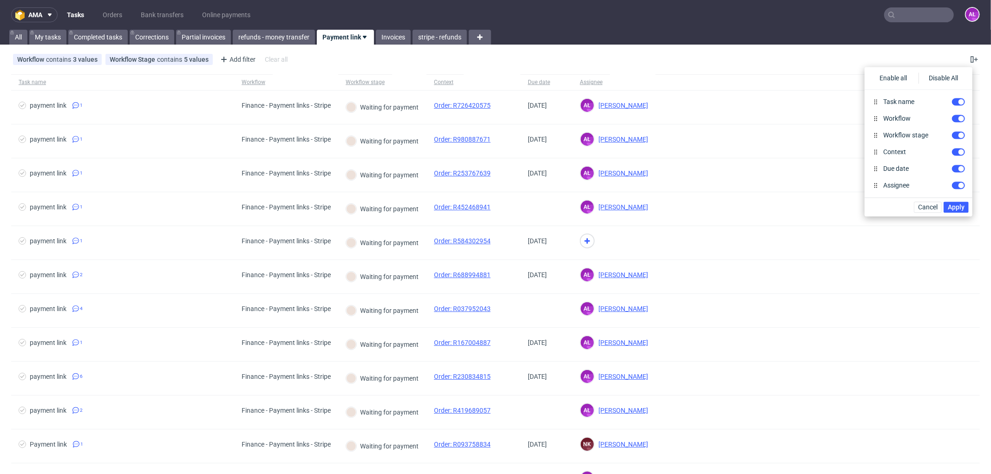
click at [694, 59] on div "Workflow contains 3 values Finance - Payment links - Stripe, Finance, Finance -…" at bounding box center [495, 59] width 991 height 22
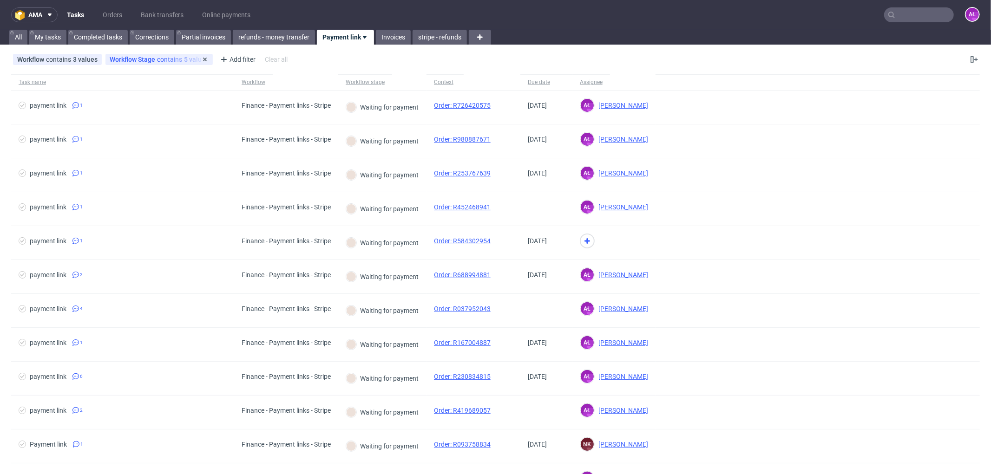
click at [179, 64] on div "Workflow Stage contains 5 values [Finance - Payment links - Stripe] Client cont…" at bounding box center [158, 59] width 107 height 11
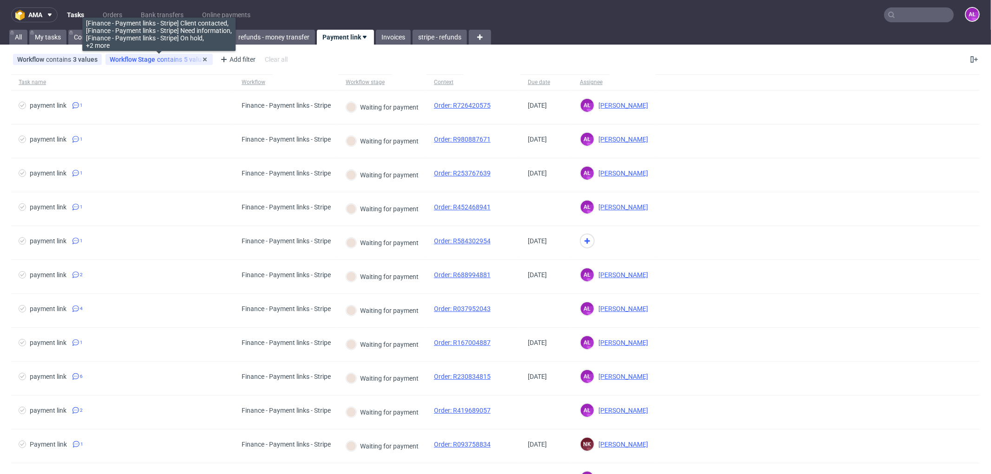
click at [177, 61] on div "Workflow Stage contains 5 values" at bounding box center [159, 59] width 99 height 7
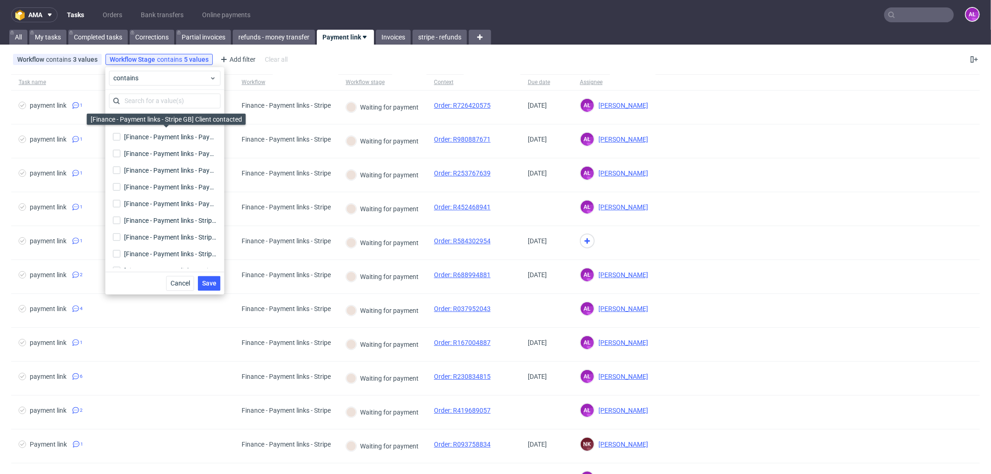
scroll to position [1341, 0]
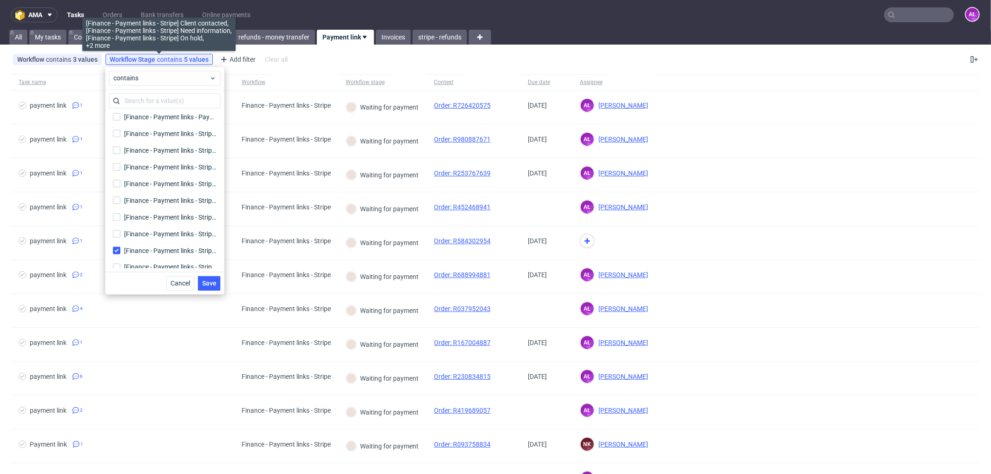
drag, startPoint x: 197, startPoint y: 60, endPoint x: 134, endPoint y: 286, distance: 234.4
click at [134, 286] on div "Cancel Save" at bounding box center [164, 283] width 119 height 23
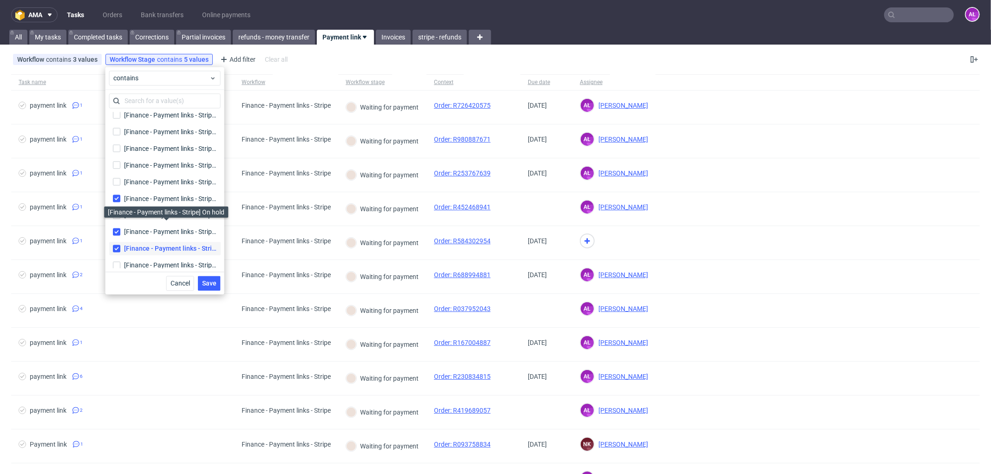
scroll to position [1445, 0]
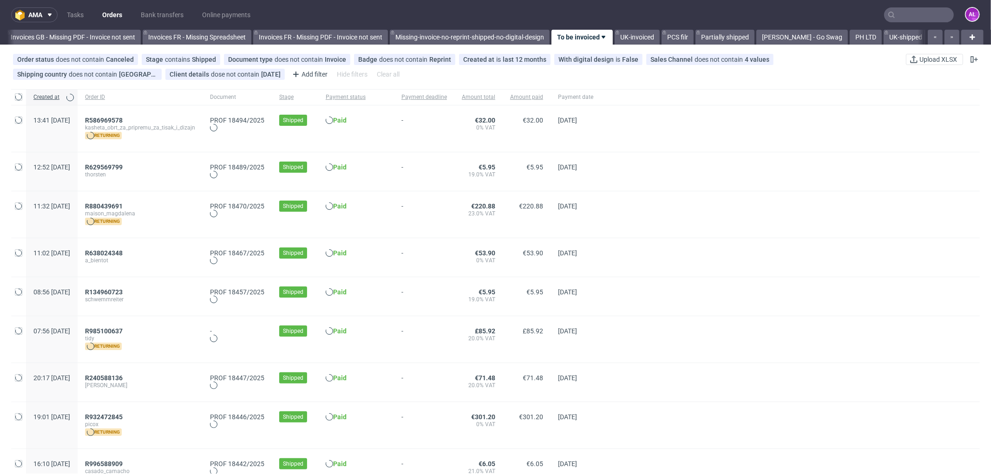
scroll to position [0, 1392]
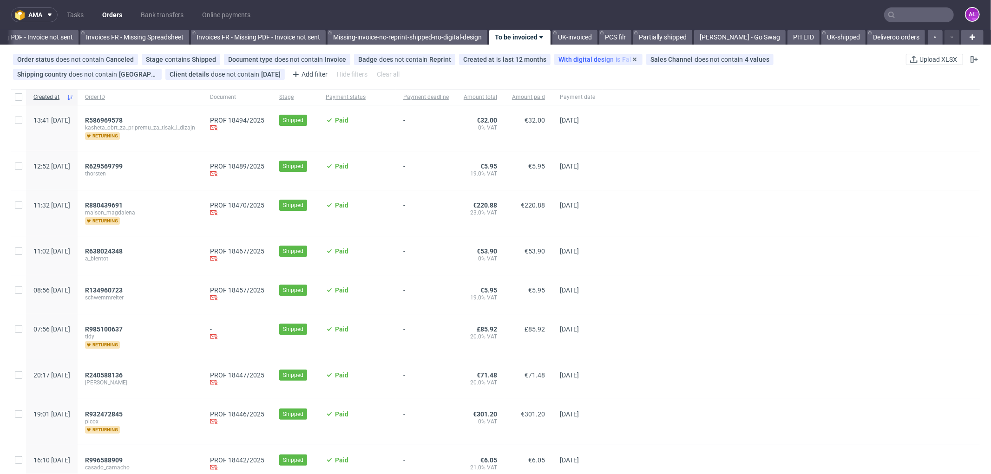
click at [581, 59] on span "With digital design" at bounding box center [586, 59] width 57 height 7
click at [713, 75] on div "Order status does not contain Canceled Stage contains Shipped Document type doe…" at bounding box center [458, 67] width 895 height 30
click at [670, 62] on span "Sales Channel" at bounding box center [672, 59] width 44 height 7
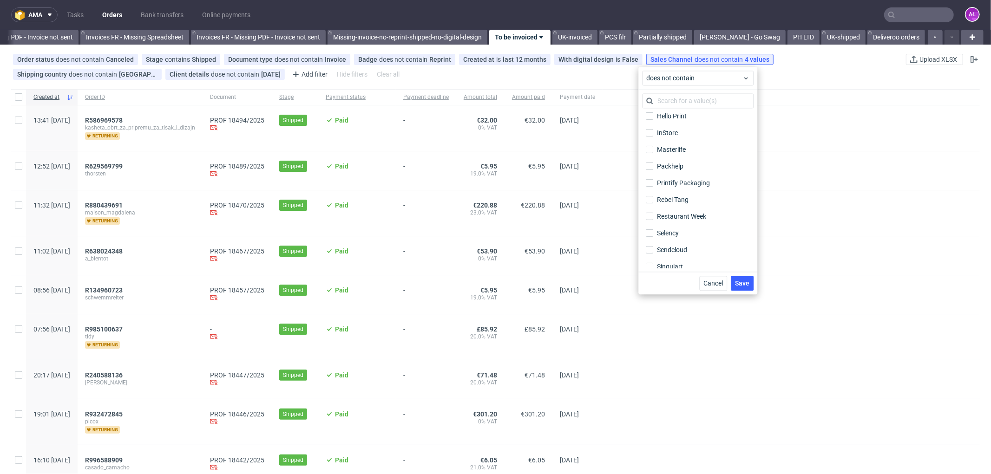
scroll to position [194, 0]
click at [74, 77] on span "does not contain" at bounding box center [94, 74] width 50 height 7
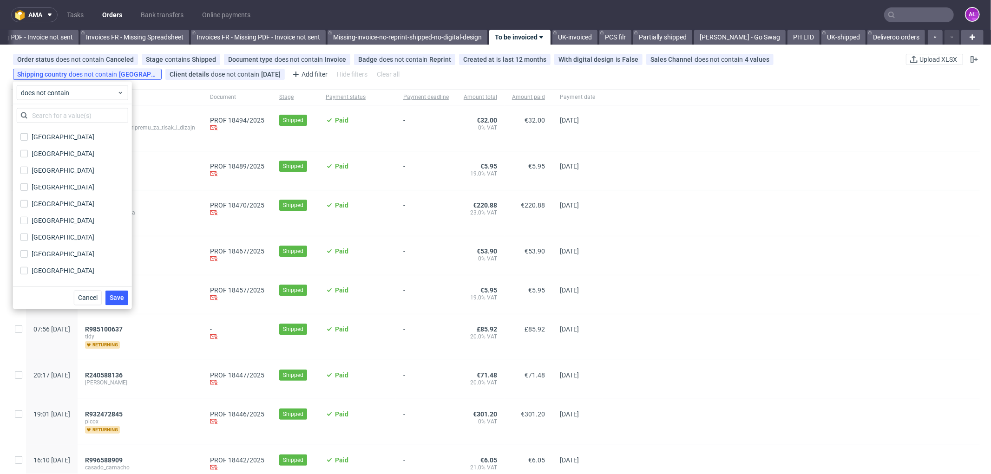
scroll to position [568, 0]
click at [84, 115] on input "text" at bounding box center [72, 115] width 111 height 15
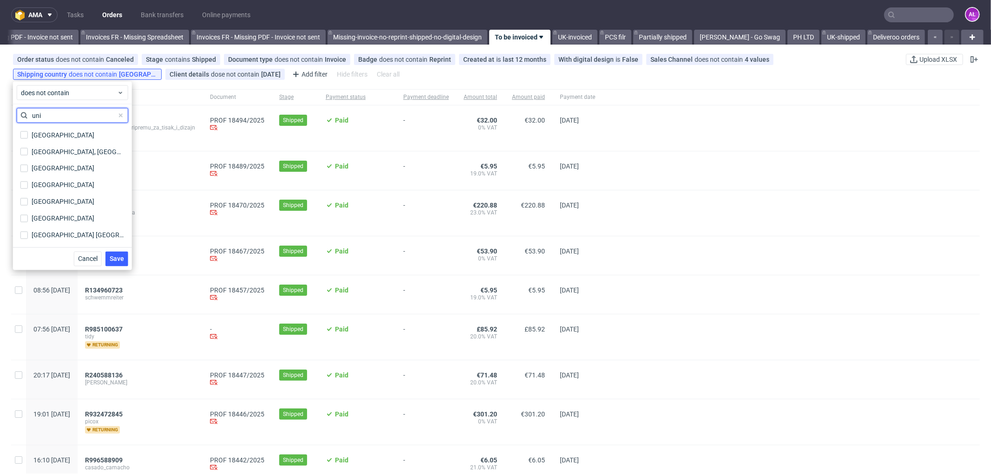
type input "uni"
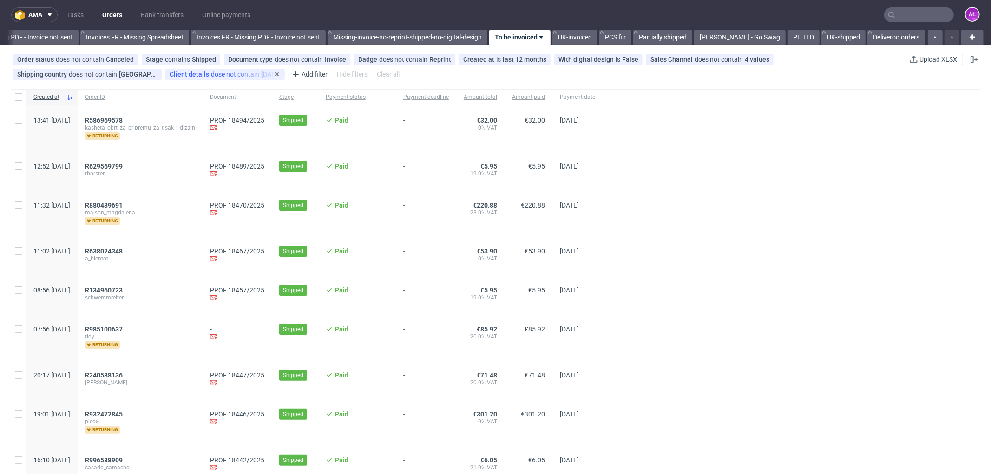
click at [220, 79] on div "Client details dose not contain monday" at bounding box center [224, 74] width 119 height 11
click at [217, 75] on span "dose not contain" at bounding box center [236, 74] width 50 height 7
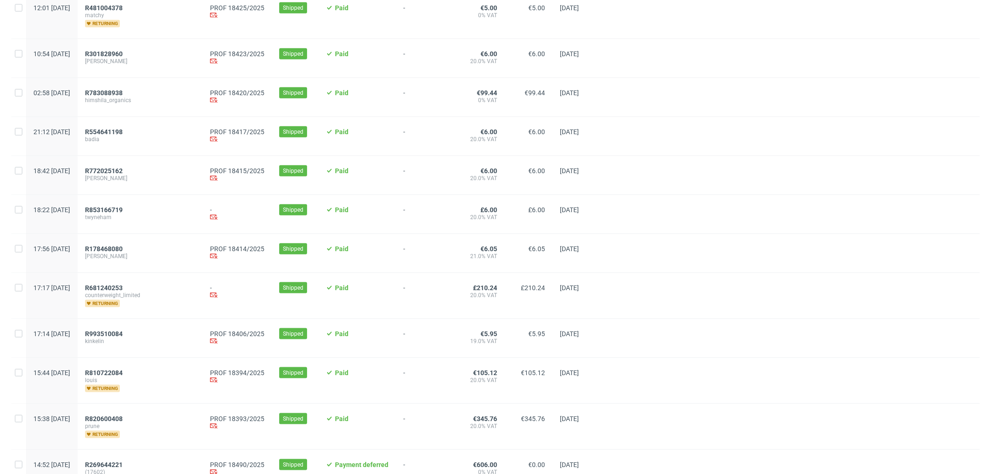
scroll to position [906, 0]
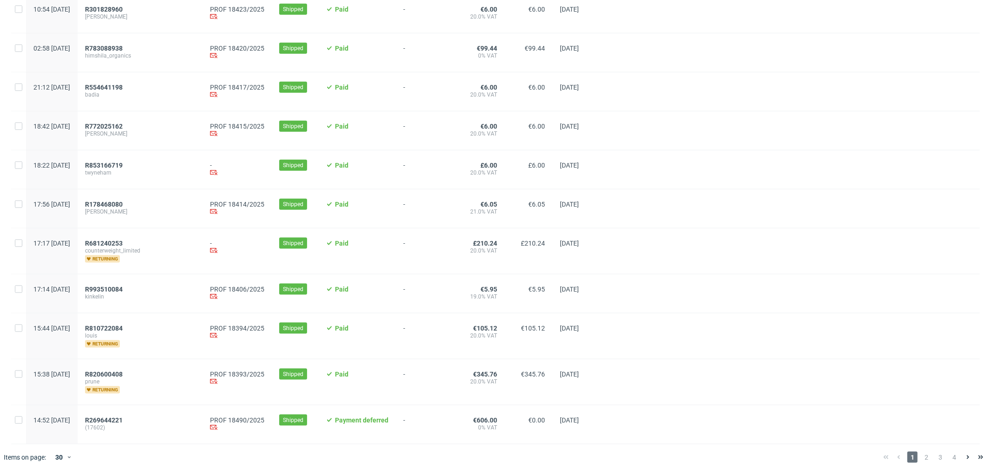
click at [257, 463] on div at bounding box center [487, 458] width 775 height 26
click at [123, 203] on span "R178468080" at bounding box center [104, 204] width 38 height 7
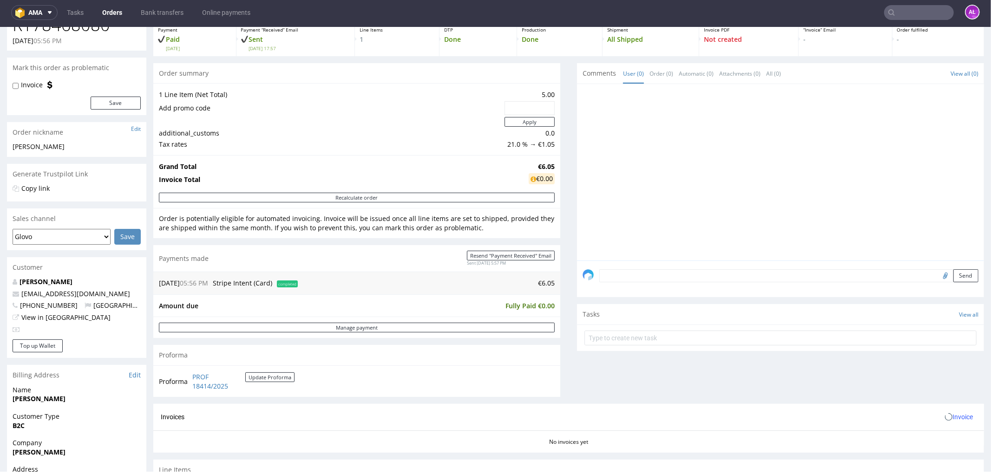
scroll to position [155, 0]
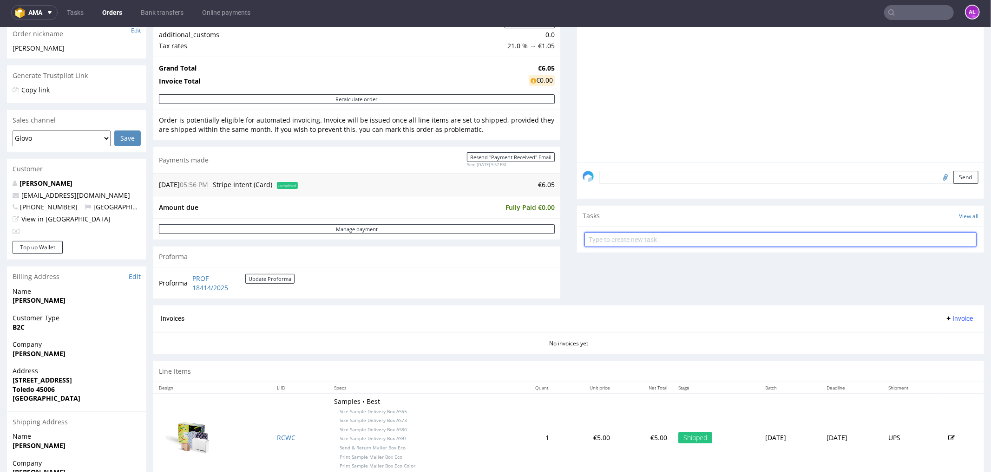
drag, startPoint x: 658, startPoint y: 243, endPoint x: 659, endPoint y: 234, distance: 9.3
click at [658, 237] on input "text" at bounding box center [780, 239] width 392 height 15
type input "task"
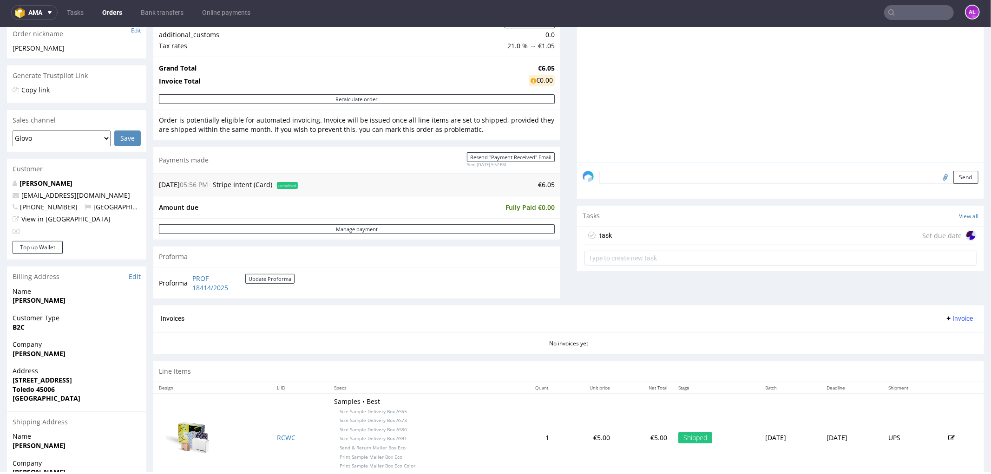
click at [661, 230] on div "task Set due date" at bounding box center [780, 235] width 392 height 19
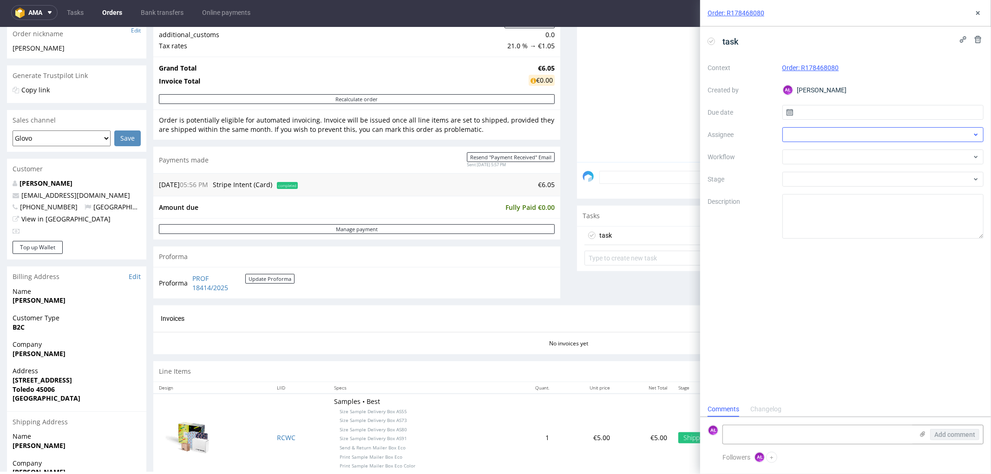
scroll to position [7, 0]
click at [816, 128] on div at bounding box center [883, 134] width 202 height 15
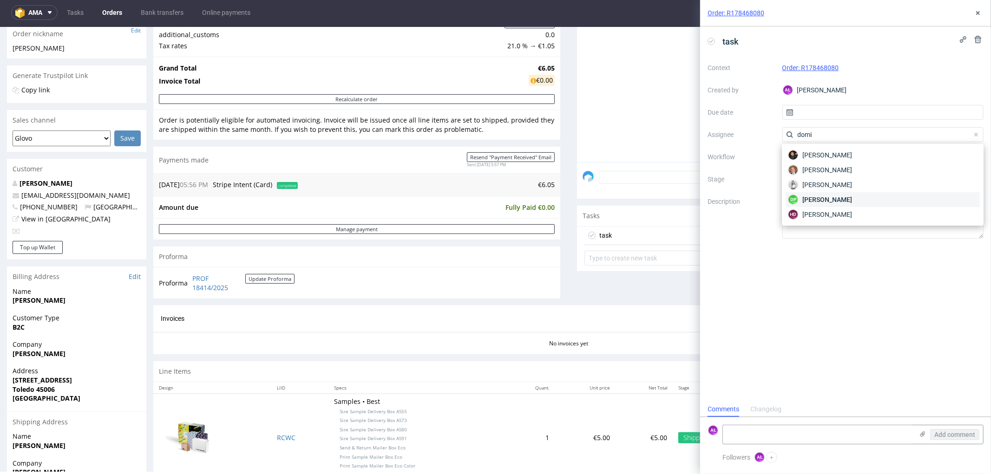
type input "domi"
click at [863, 197] on div "DP Dominika Piątek" at bounding box center [882, 199] width 194 height 15
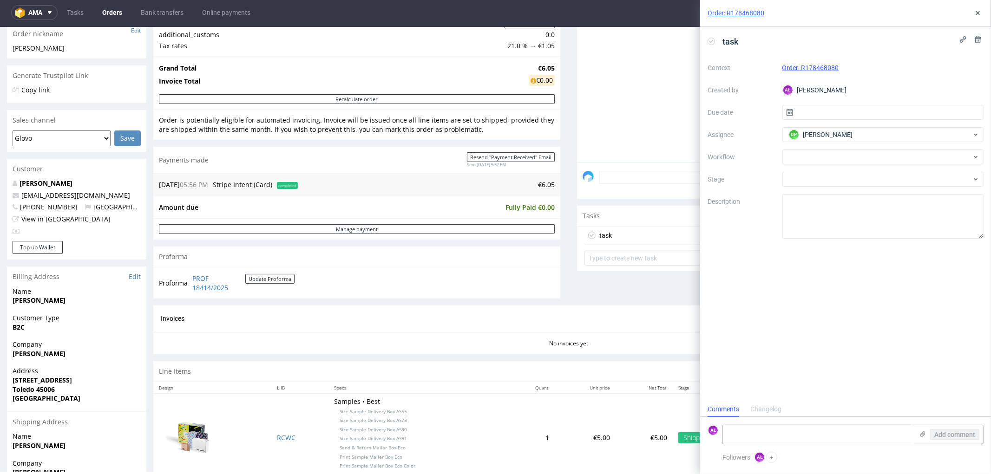
drag, startPoint x: 817, startPoint y: 282, endPoint x: 912, endPoint y: 95, distance: 210.0
click at [823, 268] on div "task Context Order: R178468080 Created by AŁ Aleksandra Łętowska Due date Assig…" at bounding box center [845, 213] width 291 height 375
click at [976, 16] on icon at bounding box center [977, 12] width 7 height 7
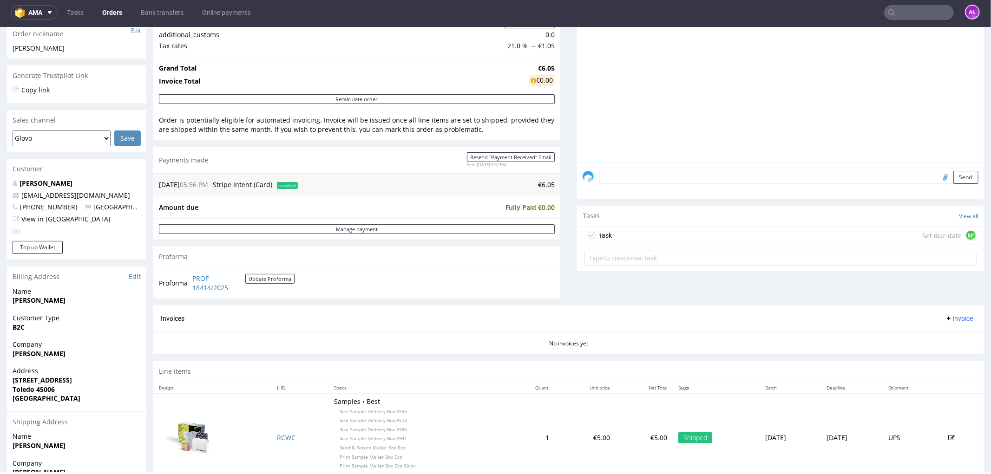
click at [630, 235] on div "task Set due date DP" at bounding box center [780, 235] width 392 height 19
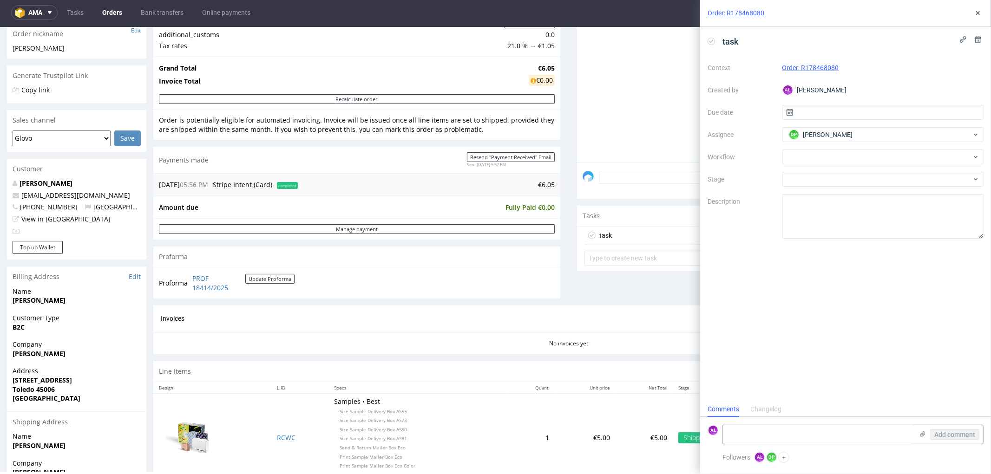
scroll to position [7, 0]
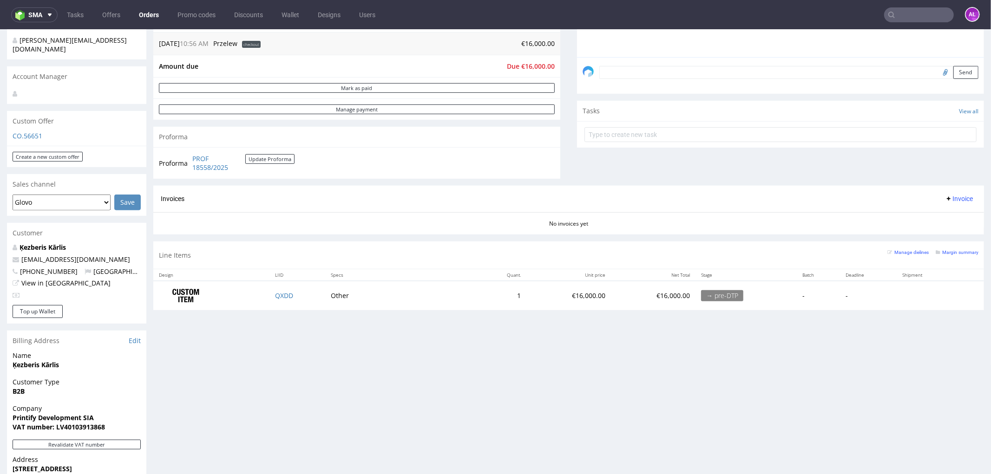
scroll to position [258, 0]
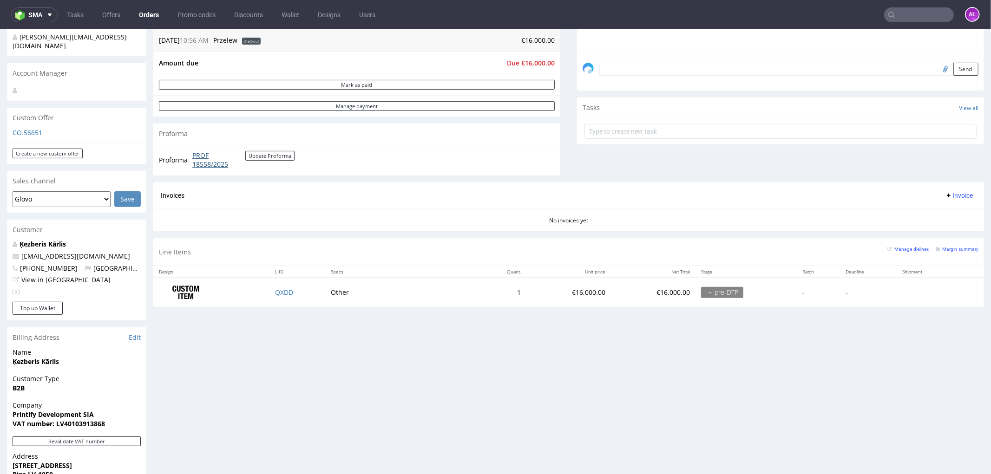
click at [204, 163] on link "PROF 18558/2025" at bounding box center [218, 159] width 53 height 18
click at [207, 165] on link "PROF 18558/2025" at bounding box center [218, 159] width 53 height 18
click at [216, 163] on link "PROF 18558/2025" at bounding box center [218, 159] width 53 height 18
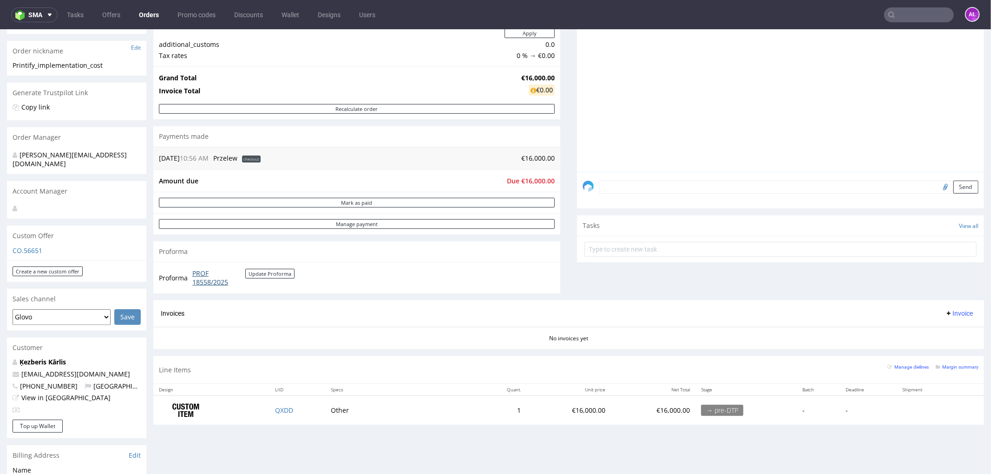
scroll to position [155, 0]
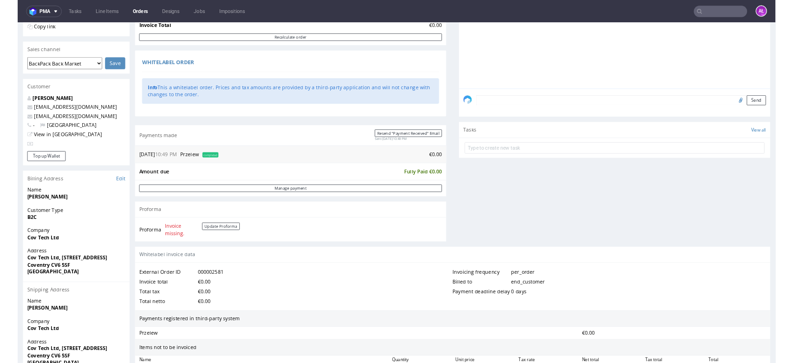
scroll to position [206, 0]
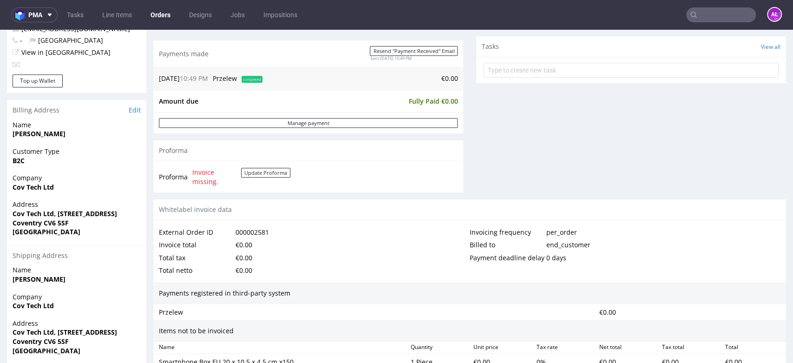
scroll to position [319, 0]
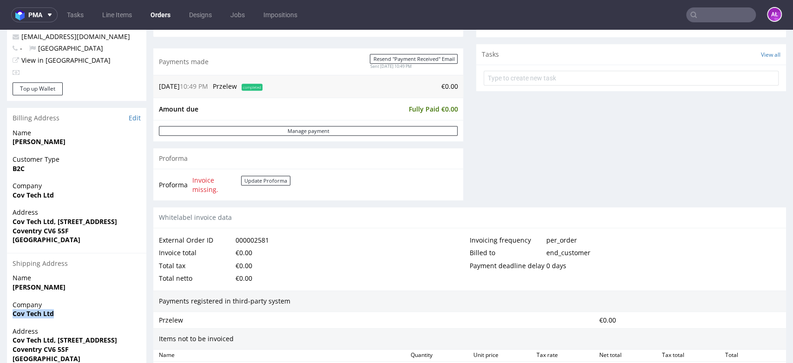
drag, startPoint x: 60, startPoint y: 312, endPoint x: 7, endPoint y: 313, distance: 53.4
click at [7, 313] on div "Company Cov Tech Ltd" at bounding box center [76, 313] width 139 height 26
copy strong "Cov Tech Ltd"
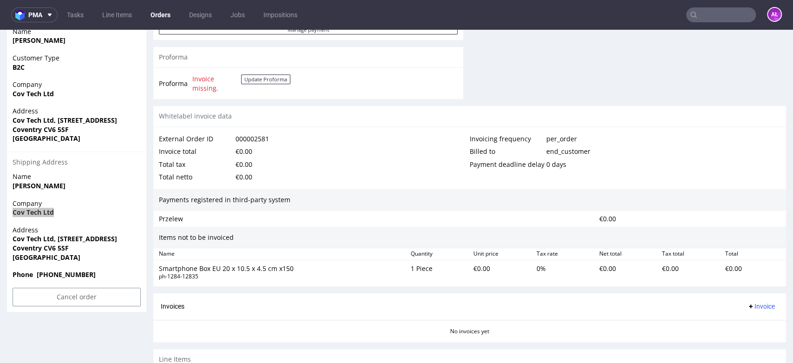
scroll to position [422, 0]
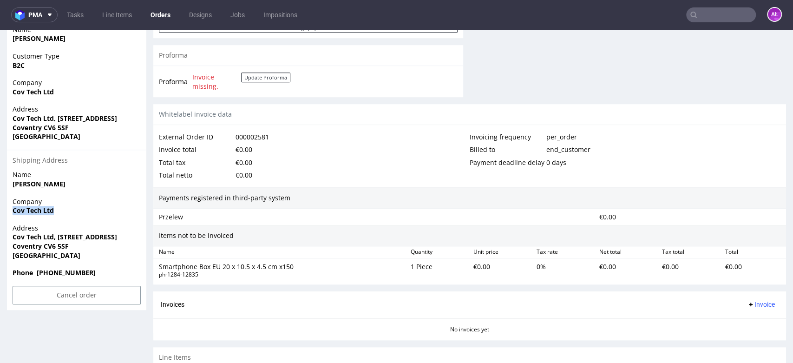
drag, startPoint x: 12, startPoint y: 239, endPoint x: 129, endPoint y: 234, distance: 117.2
click at [129, 234] on span "Cov Tech Ltd, [STREET_ADDRESS]" at bounding box center [77, 236] width 128 height 9
copy strong "Cov Tech Ltd, [STREET_ADDRESS]"
drag, startPoint x: 9, startPoint y: 247, endPoint x: 72, endPoint y: 249, distance: 63.2
click at [72, 249] on div "Address Cov Tech Ltd, 101 Lockhurst Lane Coventry CV6 5SF United Kingdom" at bounding box center [76, 245] width 139 height 45
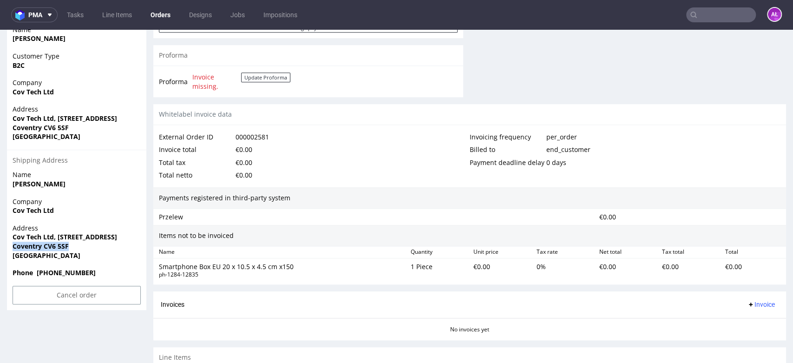
copy strong "Coventry CV6 5SF"
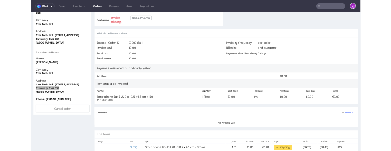
scroll to position [473, 0]
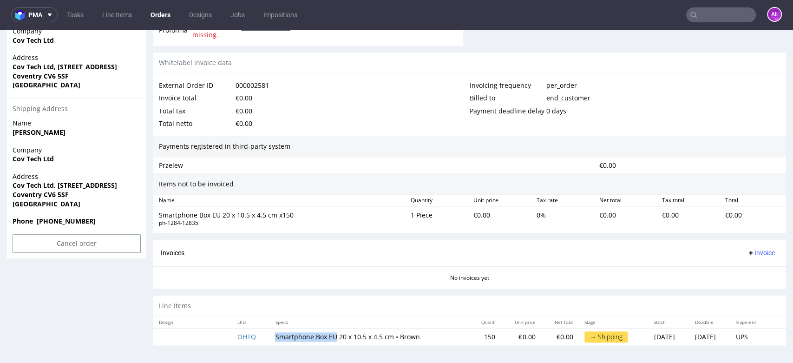
drag, startPoint x: 276, startPoint y: 337, endPoint x: 327, endPoint y: 340, distance: 50.7
click at [327, 340] on td "Smartphone Box EU 20 x 10.5 x 4.5 cm • Brown" at bounding box center [368, 336] width 199 height 17
copy td "Smartphone Box EU"
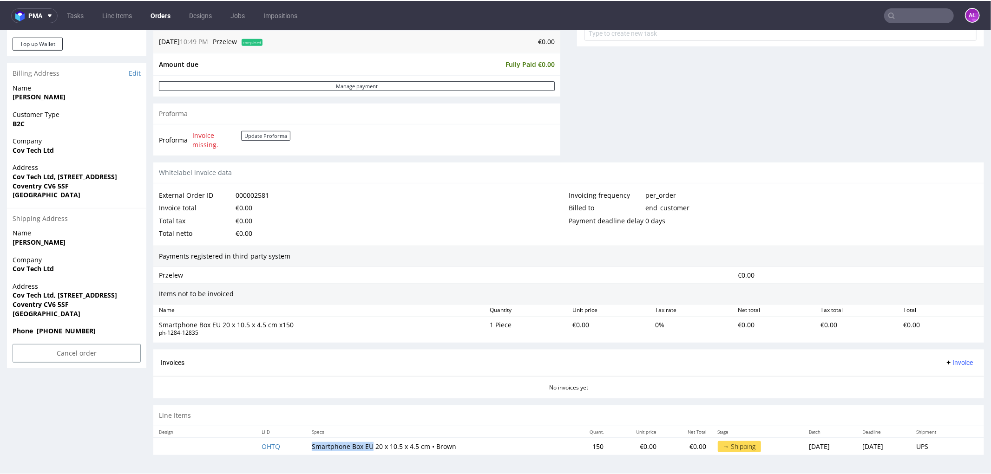
scroll to position [363, 0]
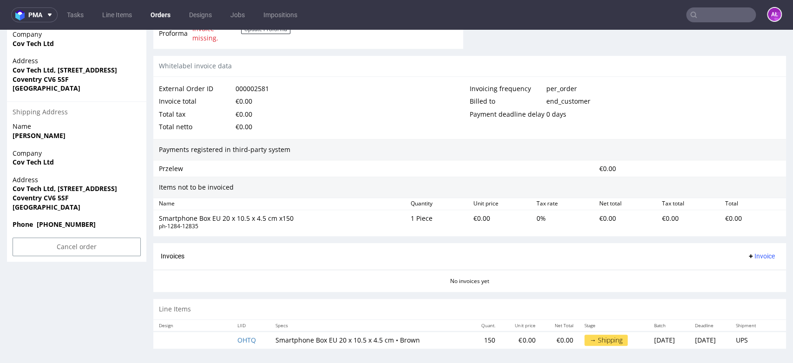
scroll to position [473, 0]
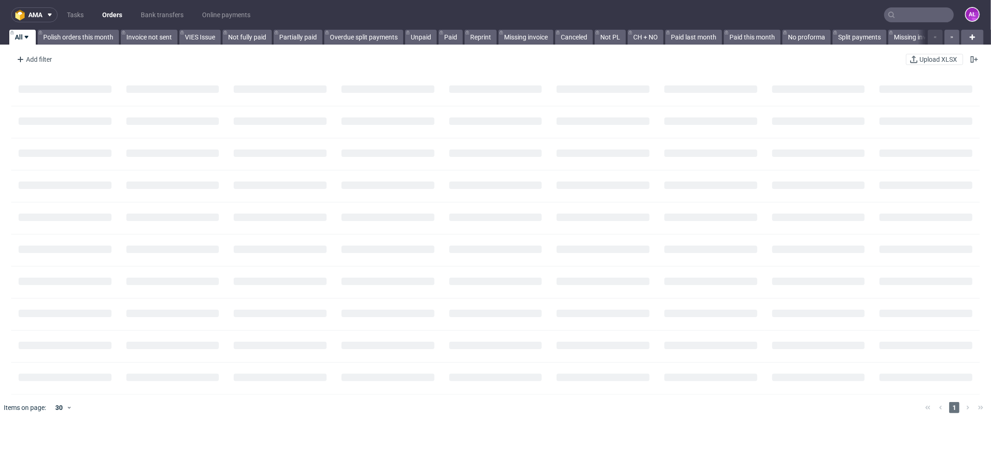
click at [913, 15] on input "text" at bounding box center [919, 14] width 70 height 15
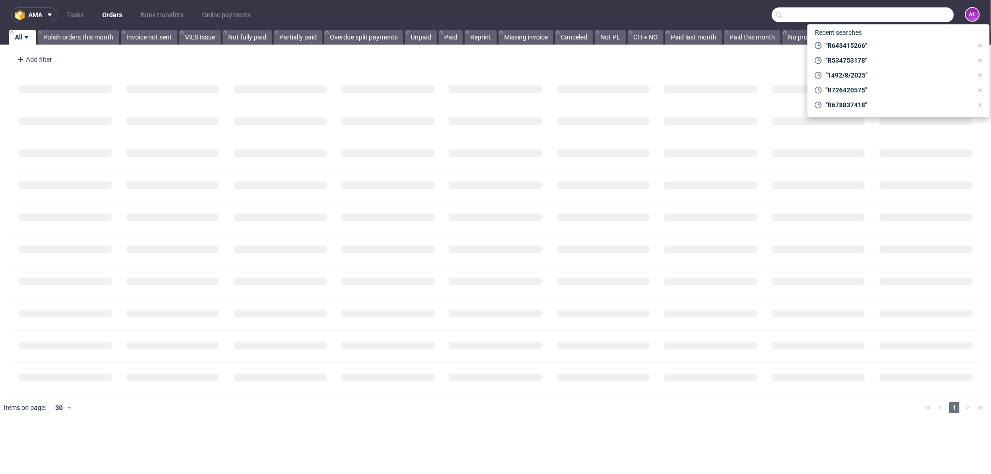
paste input "R726420575"
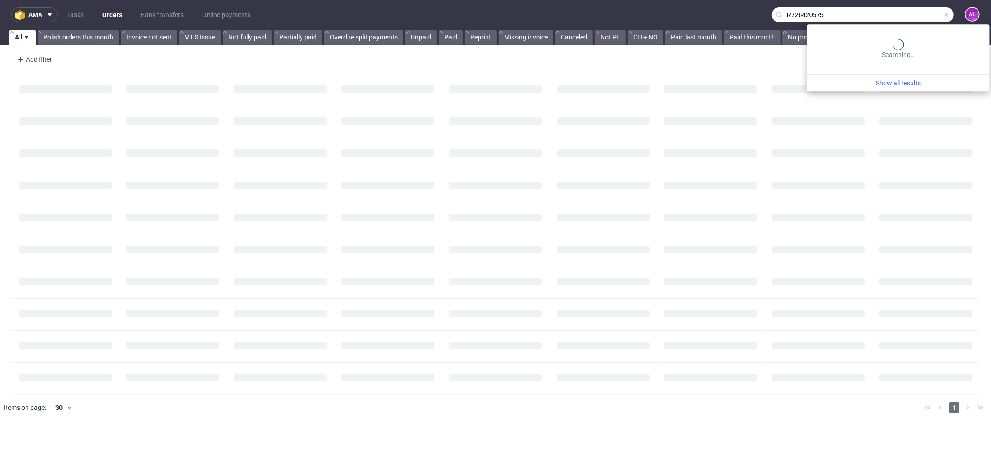
type input "R726420575"
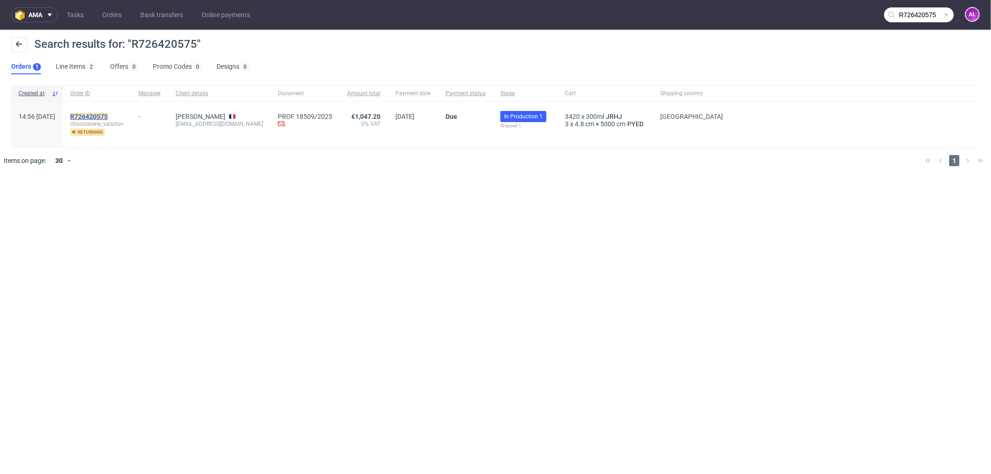
click at [108, 113] on mark "R726420575" at bounding box center [89, 116] width 38 height 7
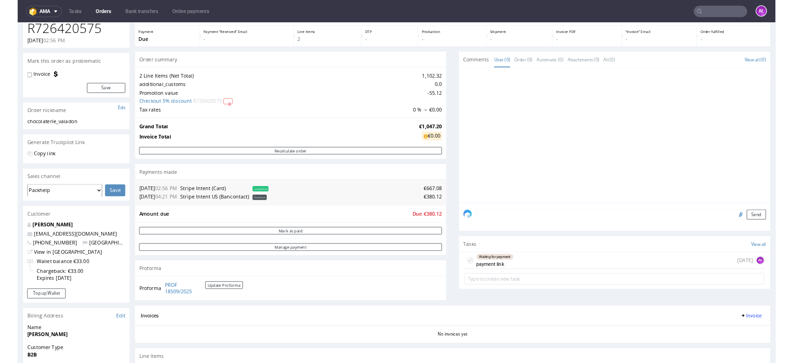
scroll to position [103, 0]
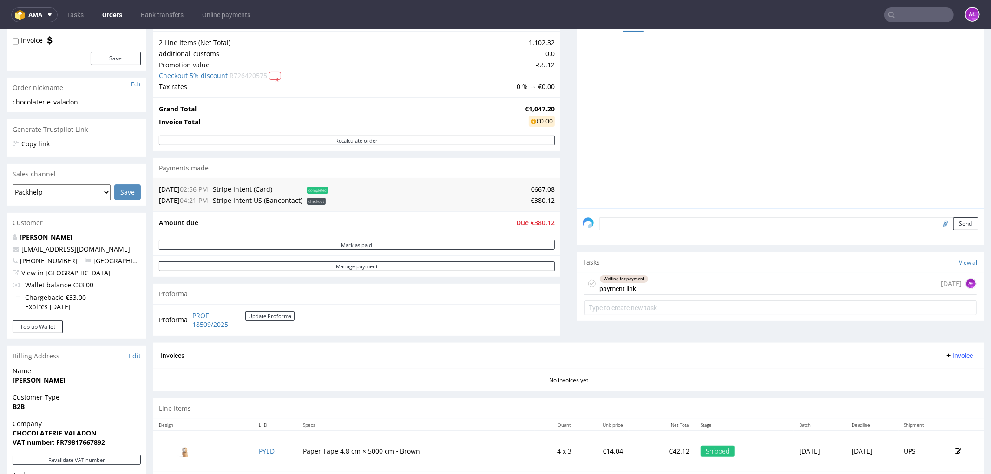
click at [641, 285] on div "Waiting for payment payment link 1 day ago AŁ" at bounding box center [780, 284] width 392 height 22
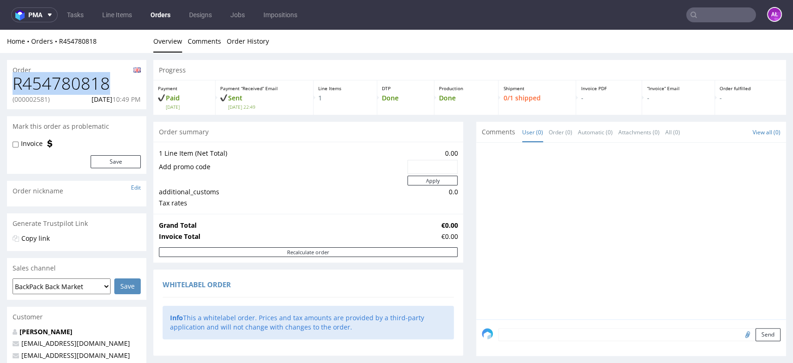
drag, startPoint x: 111, startPoint y: 83, endPoint x: 6, endPoint y: 85, distance: 105.9
copy h1 "R454780818"
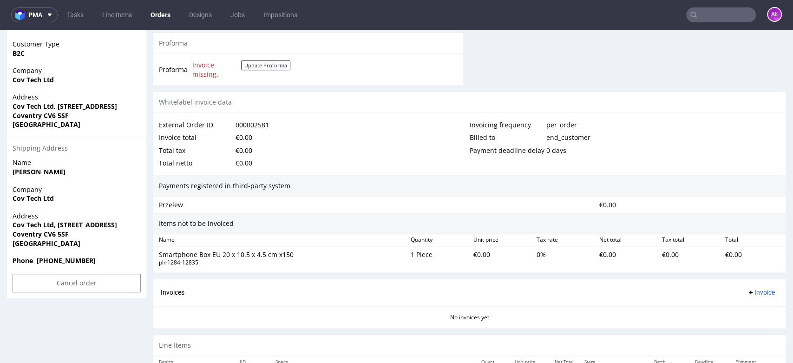
scroll to position [473, 0]
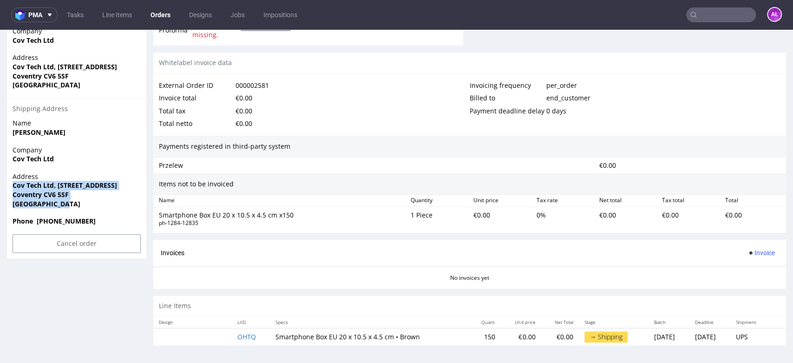
drag, startPoint x: 66, startPoint y: 204, endPoint x: 14, endPoint y: 182, distance: 57.0
click at [14, 182] on p "Address Cov Tech Ltd, 101 Lockhurst Lane Coventry CV6 5SF United Kingdom" at bounding box center [77, 190] width 128 height 36
copy p "Cov Tech Ltd, 101 Lockhurst Lane Coventry CV6 5SF United Kingdom"
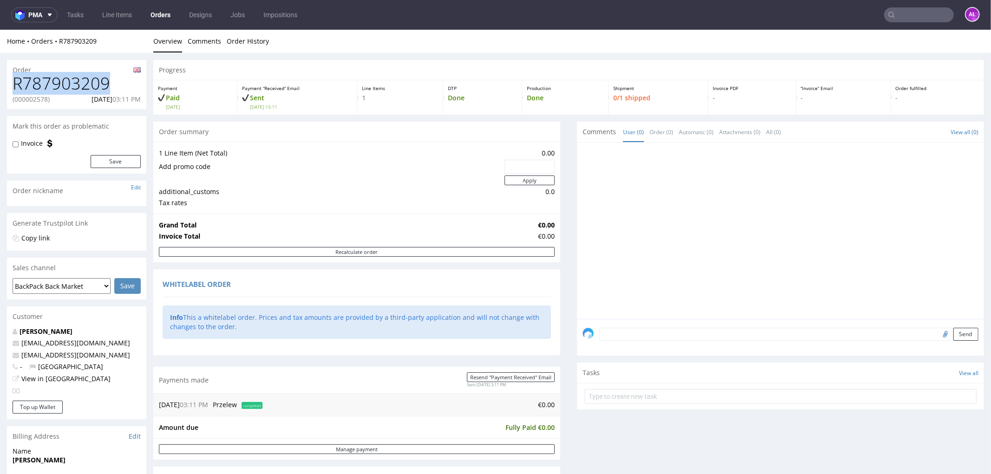
drag, startPoint x: 113, startPoint y: 80, endPoint x: 15, endPoint y: 80, distance: 97.5
click at [15, 80] on h1 "R787903209" at bounding box center [77, 83] width 128 height 19
copy h1 "R787903209"
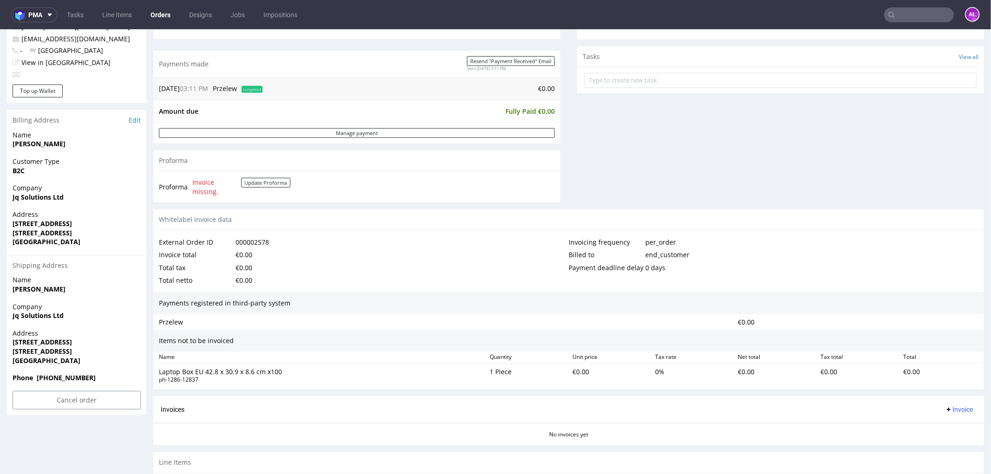
scroll to position [363, 0]
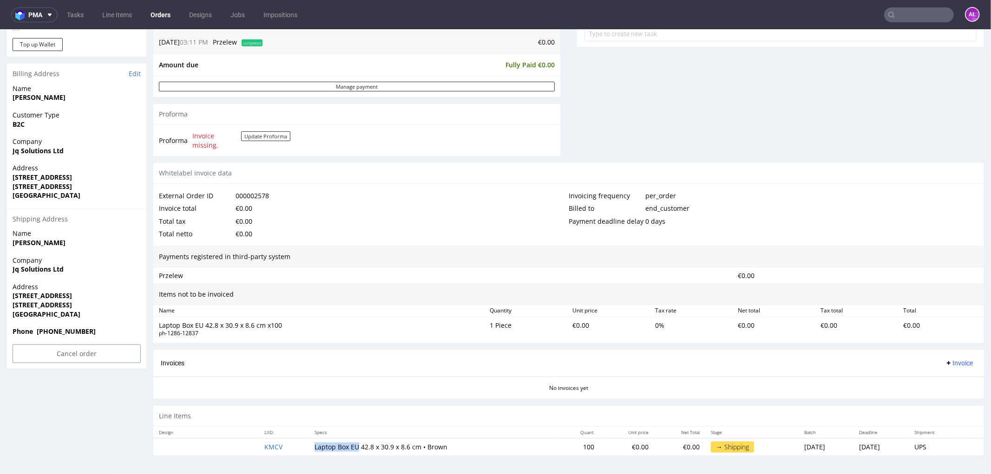
drag, startPoint x: 300, startPoint y: 449, endPoint x: 346, endPoint y: 449, distance: 46.0
click at [346, 449] on td "Laptop Box EU 42.8 x 30.9 x 8.6 cm • Brown" at bounding box center [433, 446] width 248 height 17
copy td "Laptop Box EU"
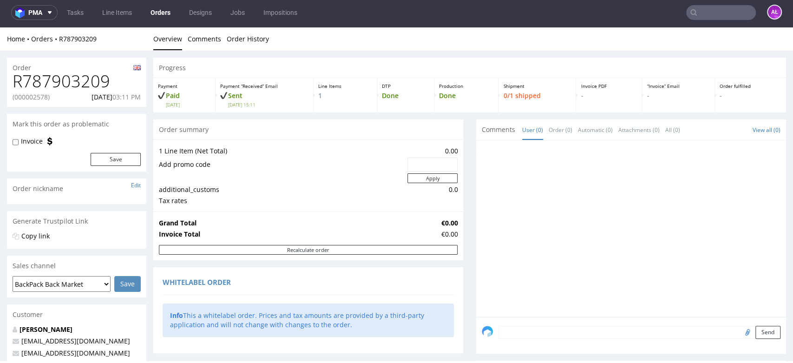
scroll to position [0, 0]
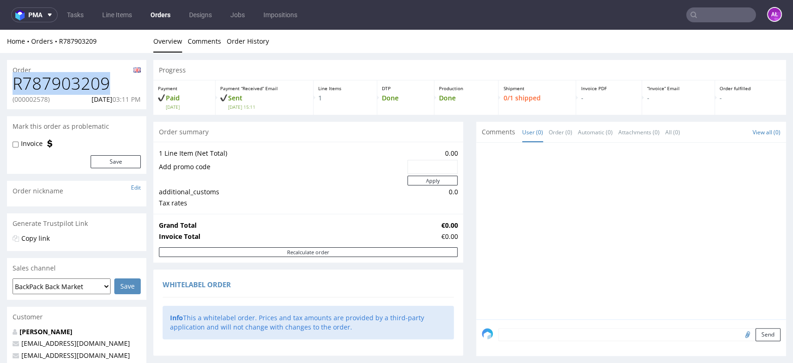
drag, startPoint x: 14, startPoint y: 88, endPoint x: 0, endPoint y: 89, distance: 14.0
copy h1 "R787903209"
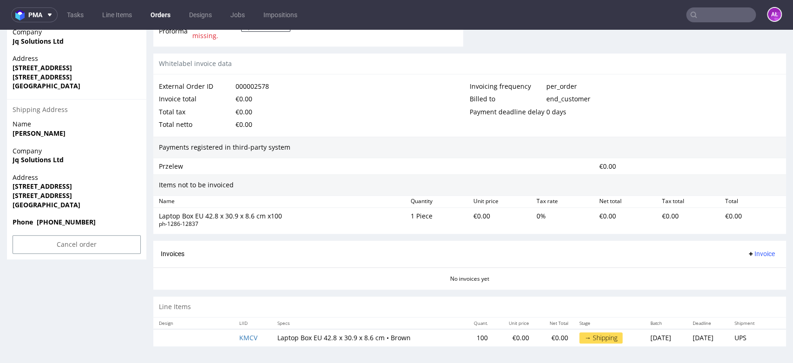
scroll to position [473, 0]
drag, startPoint x: 71, startPoint y: 205, endPoint x: 7, endPoint y: 185, distance: 66.8
click at [7, 185] on div "Address 219 BRIDGE STREET WEST BIRMINGHAM B19 2YU United Kingdom" at bounding box center [76, 194] width 139 height 45
copy p "219 BRIDGE STREET WEST BIRMINGHAM B19 2YU United Kingdom"
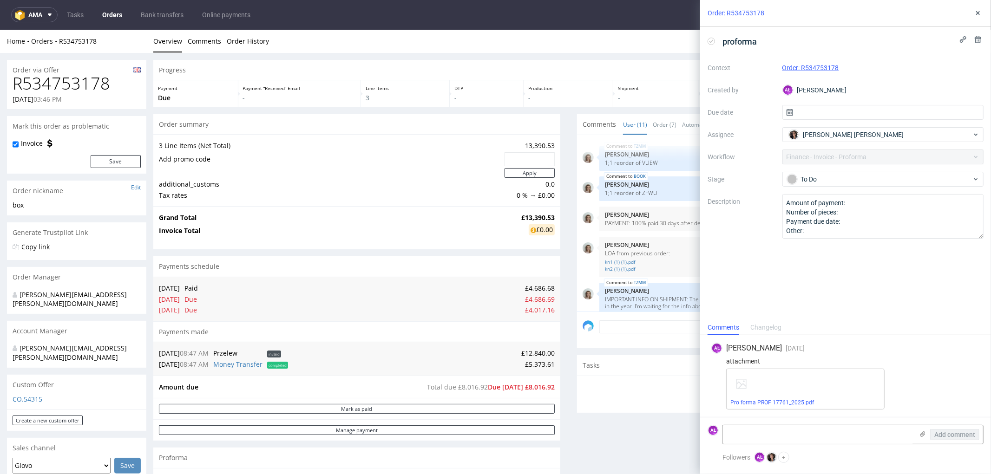
scroll to position [336, 0]
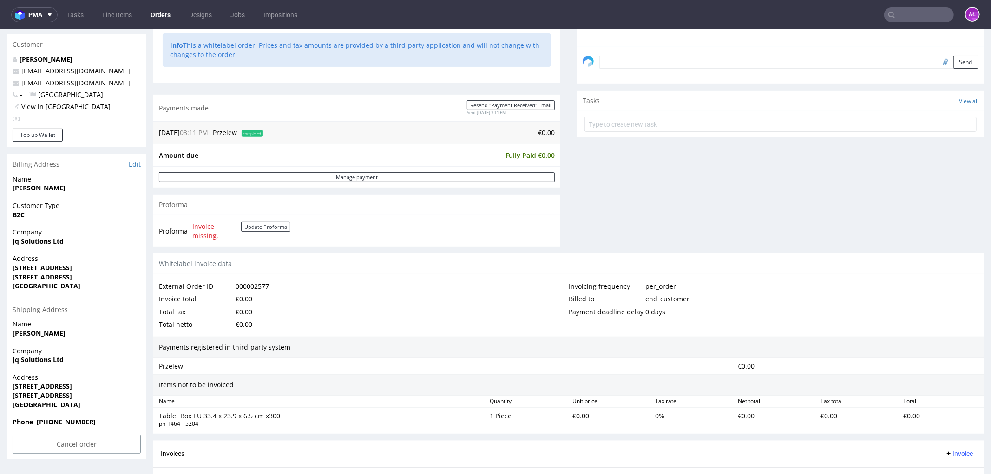
scroll to position [361, 0]
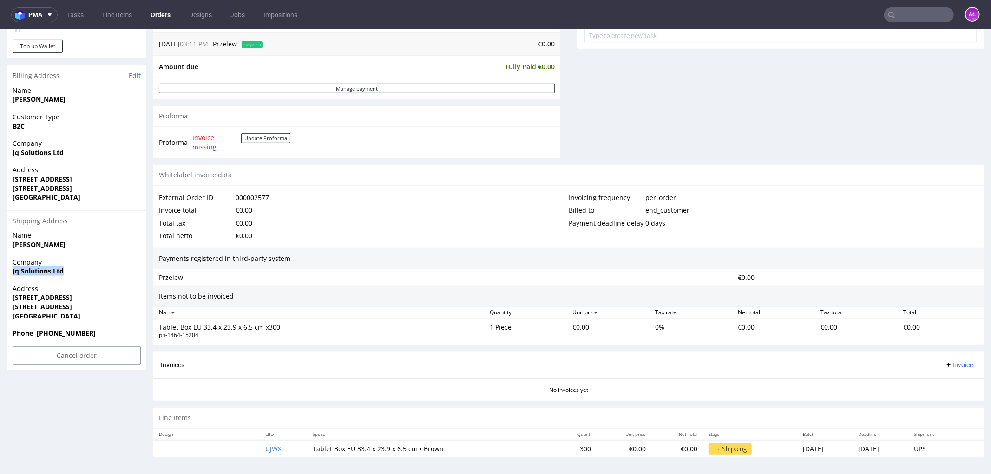
drag, startPoint x: 64, startPoint y: 269, endPoint x: 7, endPoint y: 270, distance: 56.2
click at [9, 269] on div "Company Jq Solutions Ltd" at bounding box center [76, 270] width 139 height 26
copy strong "Jq Solutions Ltd"
drag, startPoint x: 12, startPoint y: 297, endPoint x: 132, endPoint y: 297, distance: 120.8
click at [132, 297] on div "Address 219 BRIDGE STREET WEST BIRMINGHAM B19 2YU United Kingdom" at bounding box center [76, 306] width 139 height 45
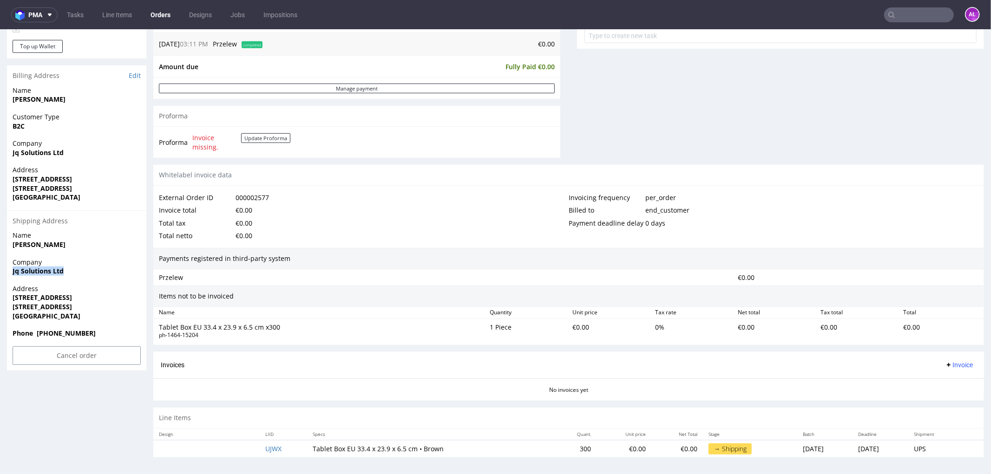
copy strong "219 BRIDGE STREET WEST"
drag, startPoint x: 12, startPoint y: 307, endPoint x: 122, endPoint y: 307, distance: 109.6
click at [122, 307] on span "BIRMINGHAM B19 2YU" at bounding box center [77, 306] width 128 height 9
copy strong "BIRMINGHAM B19 2YU"
drag, startPoint x: 300, startPoint y: 451, endPoint x: 342, endPoint y: 451, distance: 42.3
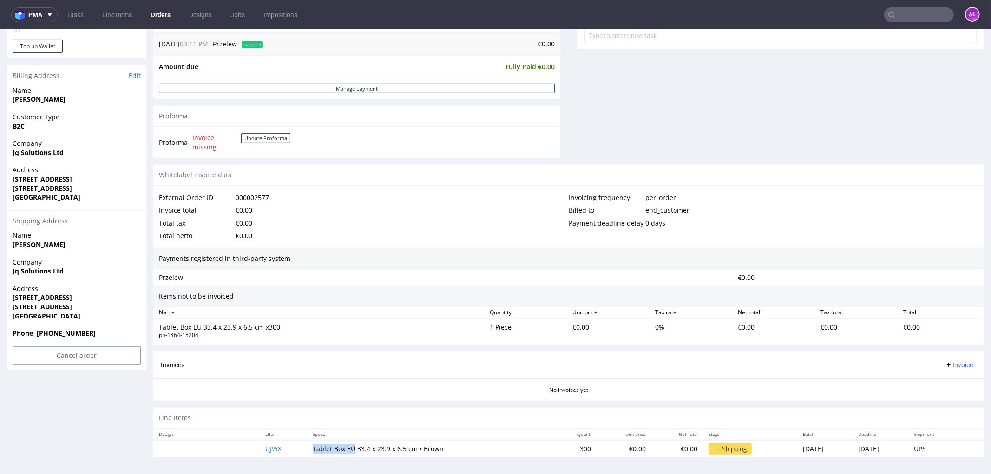
click at [342, 451] on td "Tablet Box EU 33.4 x 23.9 x 6.5 cm • Brown" at bounding box center [430, 448] width 246 height 17
copy td "Tablet Box EU"
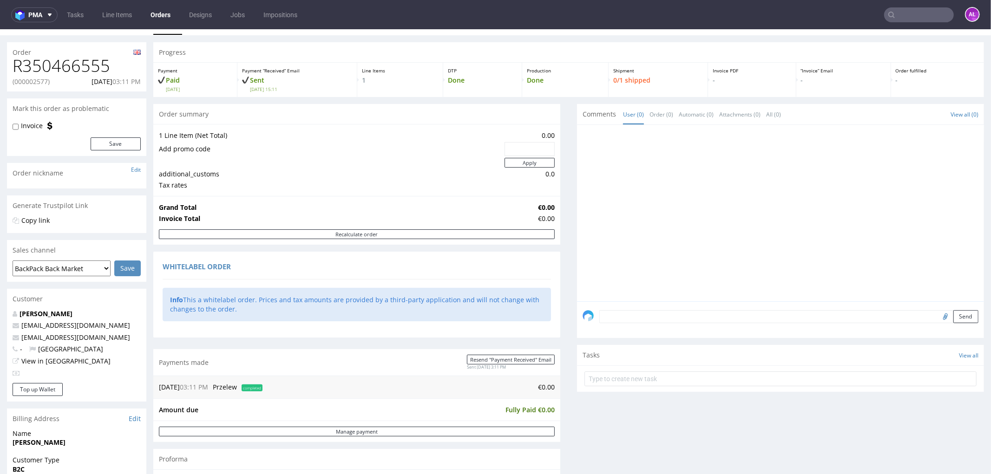
scroll to position [0, 0]
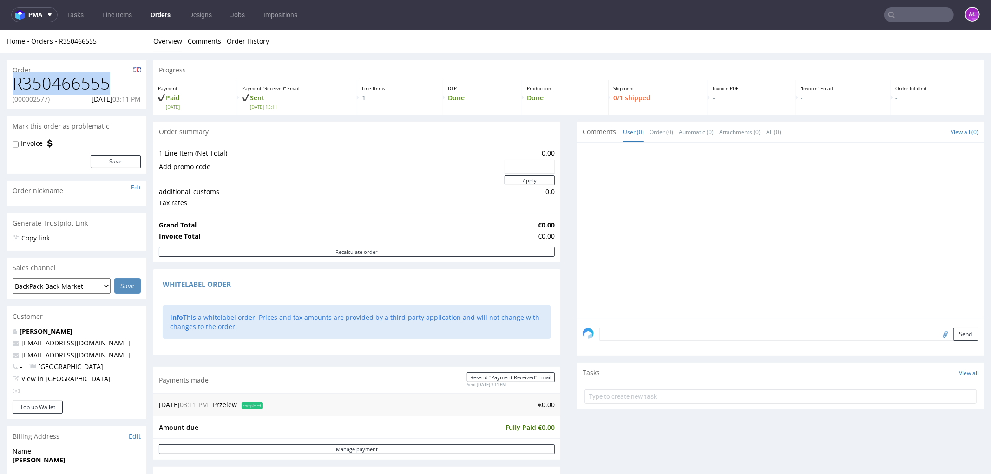
drag, startPoint x: 43, startPoint y: 85, endPoint x: -17, endPoint y: 87, distance: 60.4
click at [0, 87] on html "Production Shipped DTP Orders Offers Shipments Transfers 16 Designs Promotions …" at bounding box center [495, 432] width 991 height 807
copy h1 "R350466555"
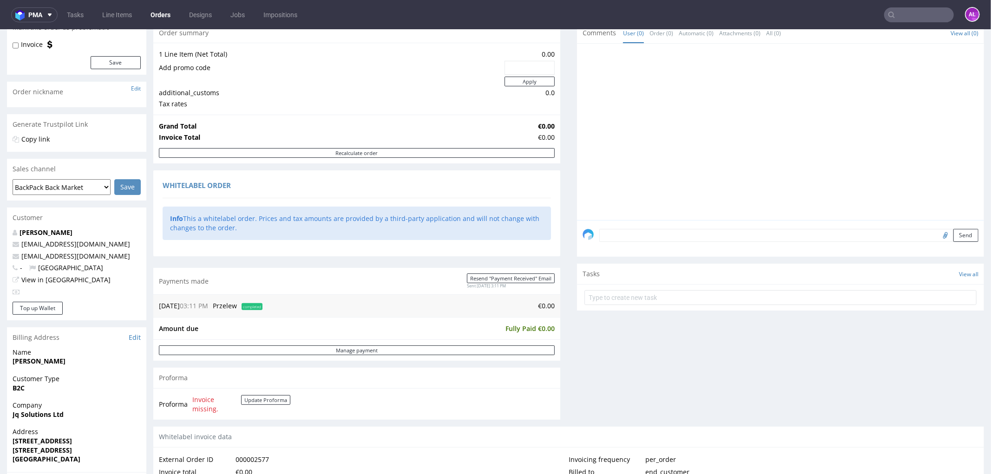
scroll to position [309, 0]
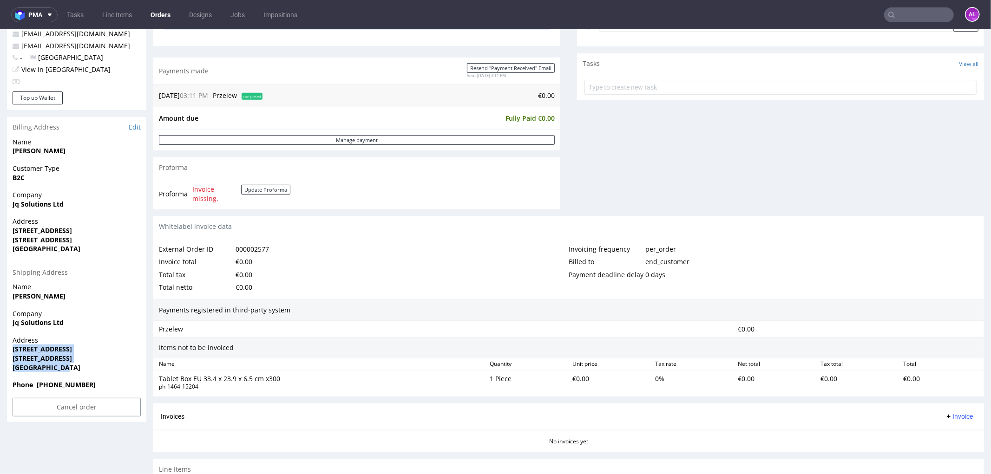
drag, startPoint x: 63, startPoint y: 366, endPoint x: 6, endPoint y: 348, distance: 59.4
click at [6, 348] on div "Order R350466555 (000002577) 01.09.2025 03:11 PM Mark this order as problematic…" at bounding box center [495, 132] width 991 height 779
copy p "219 BRIDGE STREET WEST BIRMINGHAM B19 2YU United Kingdom"
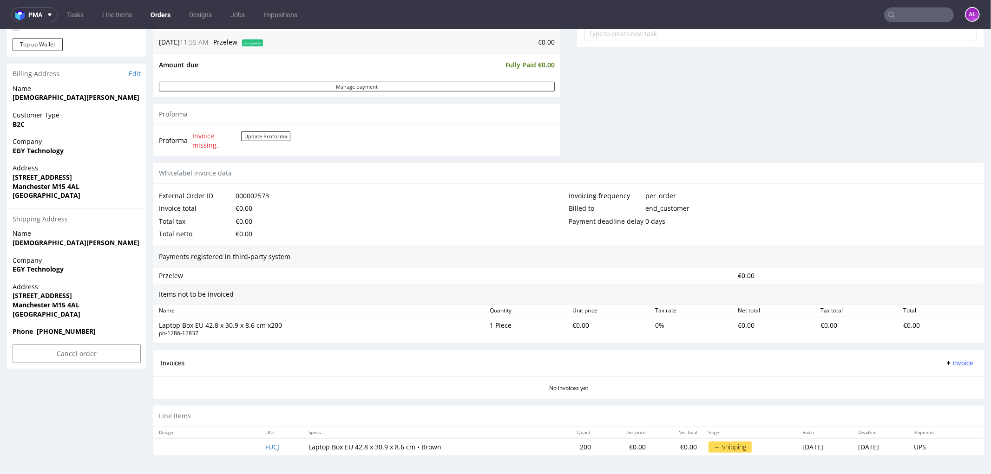
scroll to position [2, 0]
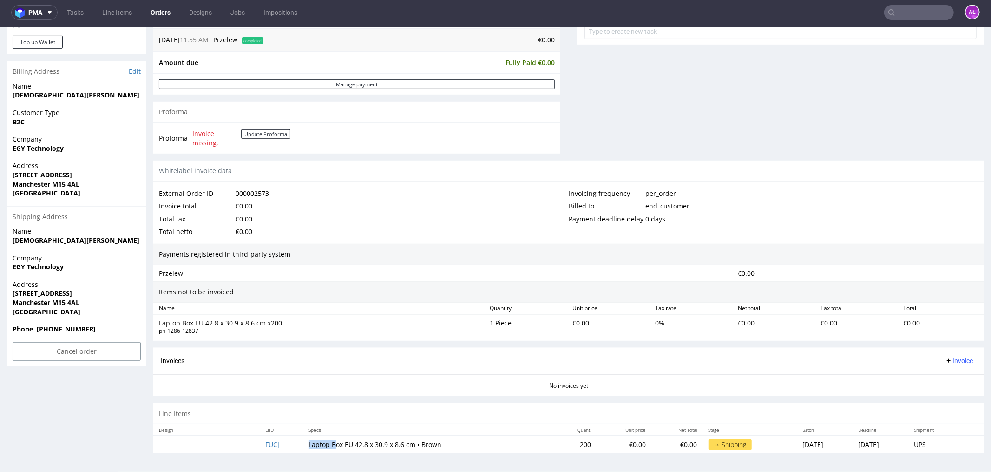
drag, startPoint x: 298, startPoint y: 451, endPoint x: 327, endPoint y: 451, distance: 28.3
click at [327, 451] on td "Laptop Box EU 42.8 x 30.9 x 8.6 cm • Brown" at bounding box center [428, 444] width 250 height 17
drag, startPoint x: 75, startPoint y: 268, endPoint x: 6, endPoint y: 267, distance: 69.2
click at [6, 267] on div "Order R391729782 (000002573) 01.09.2025 11:55 AM Mark this order as problematic…" at bounding box center [495, 76] width 991 height 779
copy strong "EGY Technology"
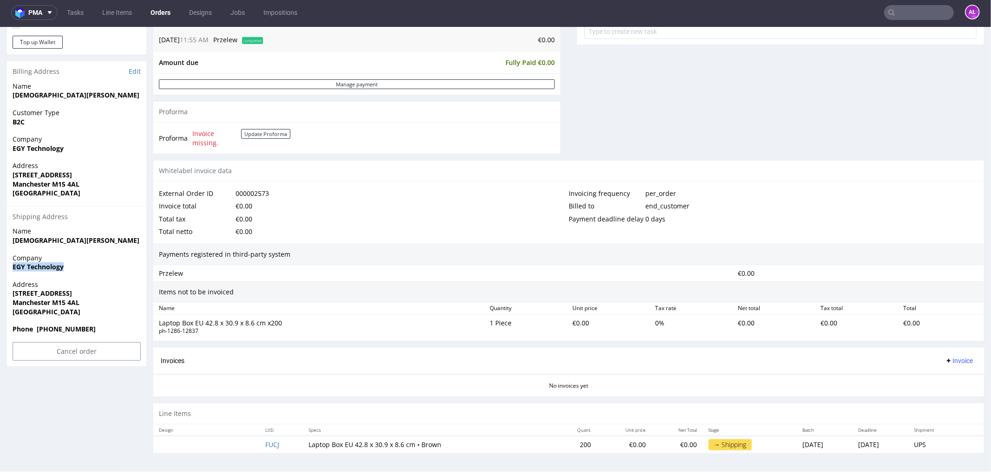
drag, startPoint x: 10, startPoint y: 295, endPoint x: 121, endPoint y: 294, distance: 111.0
click at [121, 294] on div "Address 92 chorlton Road , unit 4 Manchester M15 4AL United Kingdom" at bounding box center [76, 302] width 139 height 45
copy strong "92 chorlton Road , unit 4"
drag, startPoint x: 12, startPoint y: 304, endPoint x: 131, endPoint y: 304, distance: 119.4
click at [131, 304] on div "Address 92 chorlton Road , unit 4 Manchester M15 4AL United Kingdom" at bounding box center [76, 302] width 139 height 45
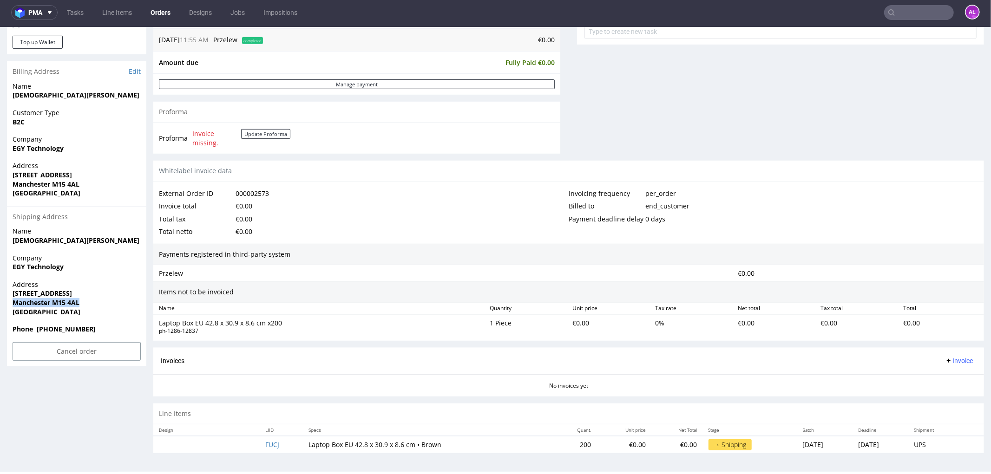
copy strong "Manchester M15 4AL"
drag, startPoint x: 294, startPoint y: 444, endPoint x: 345, endPoint y: 449, distance: 50.4
click at [345, 449] on td "Laptop Box EU 42.8 x 30.9 x 8.6 cm • Brown" at bounding box center [428, 444] width 250 height 17
copy td "Laptop Box EU"
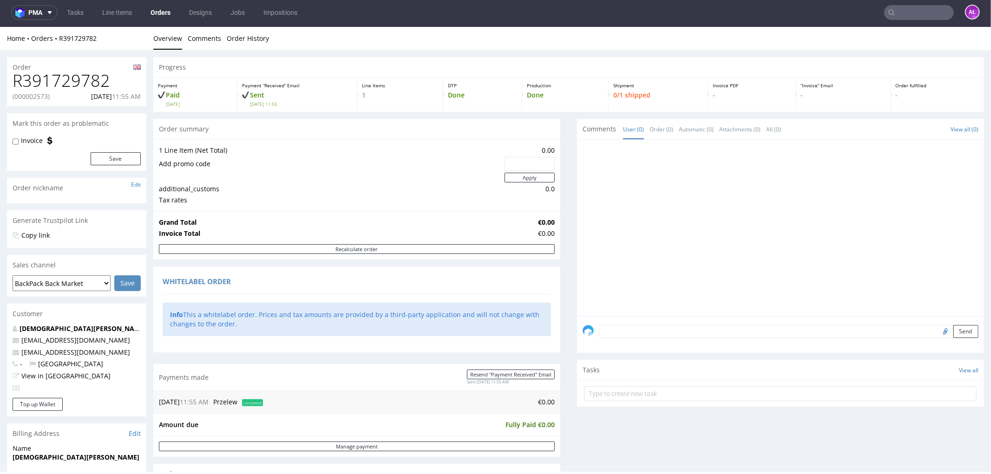
scroll to position [0, 0]
drag, startPoint x: 113, startPoint y: 79, endPoint x: 9, endPoint y: 83, distance: 104.1
click at [9, 83] on div "R391729782 (000002573) 01.09.2025 11:55 AM" at bounding box center [76, 89] width 139 height 35
copy h1 "R391729782"
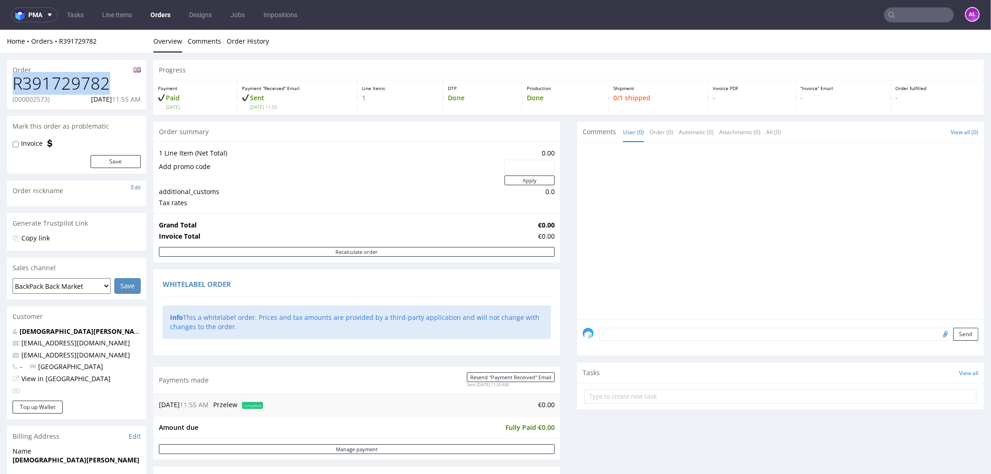
copy h1 "R391729782"
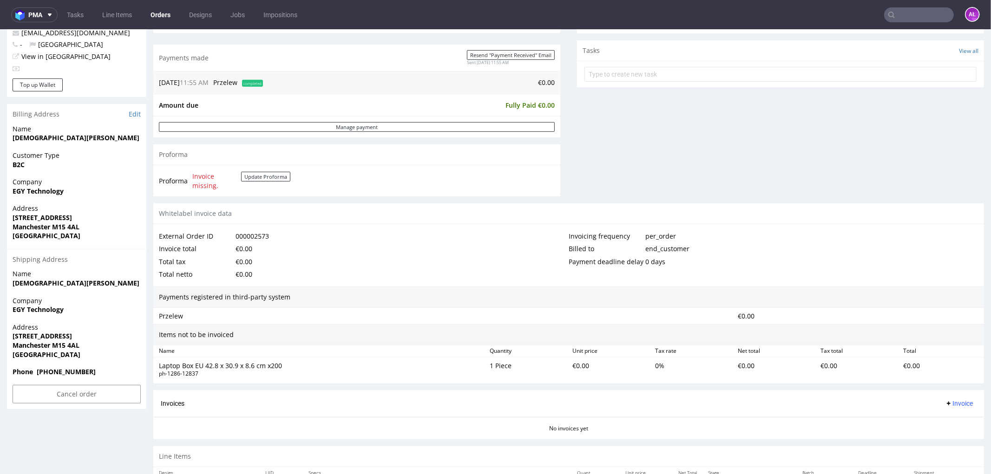
scroll to position [363, 0]
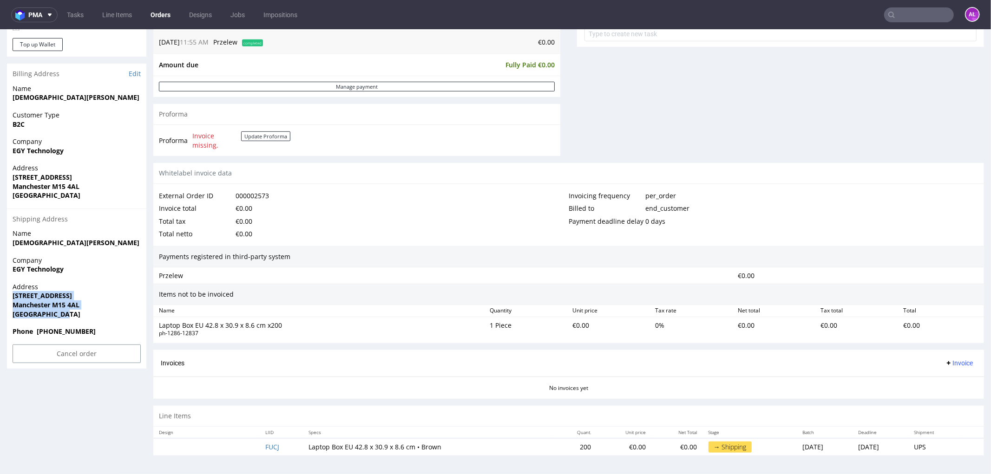
drag, startPoint x: 65, startPoint y: 317, endPoint x: 12, endPoint y: 296, distance: 56.9
click at [13, 296] on p "Address 92 chorlton Road , unit 4 Manchester M15 4AL United Kingdom" at bounding box center [77, 300] width 128 height 36
copy p "92 chorlton Road , unit 4 Manchester M15 4AL United Kingdom"
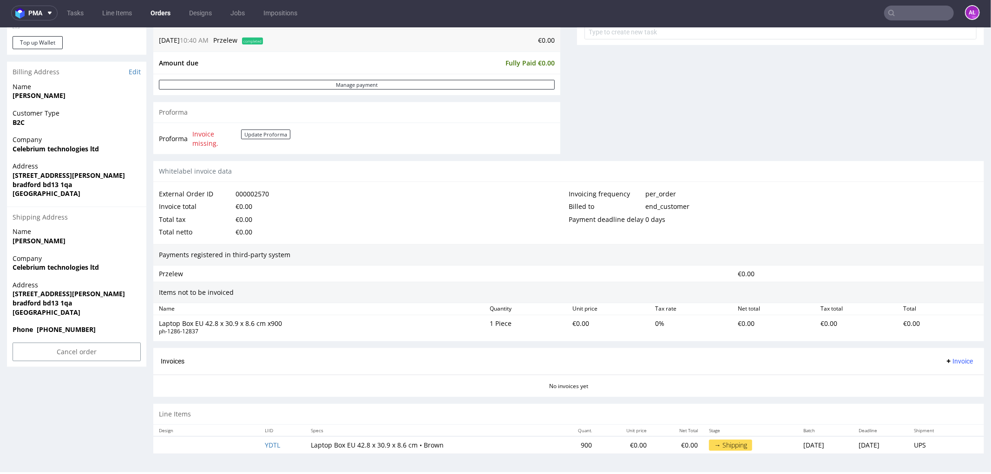
scroll to position [2, 0]
drag, startPoint x: 94, startPoint y: 263, endPoint x: 7, endPoint y: 263, distance: 87.3
click at [7, 263] on div "Company Celebrium technologies ltd" at bounding box center [76, 266] width 139 height 26
copy strong "Celebrium technologies ltd"
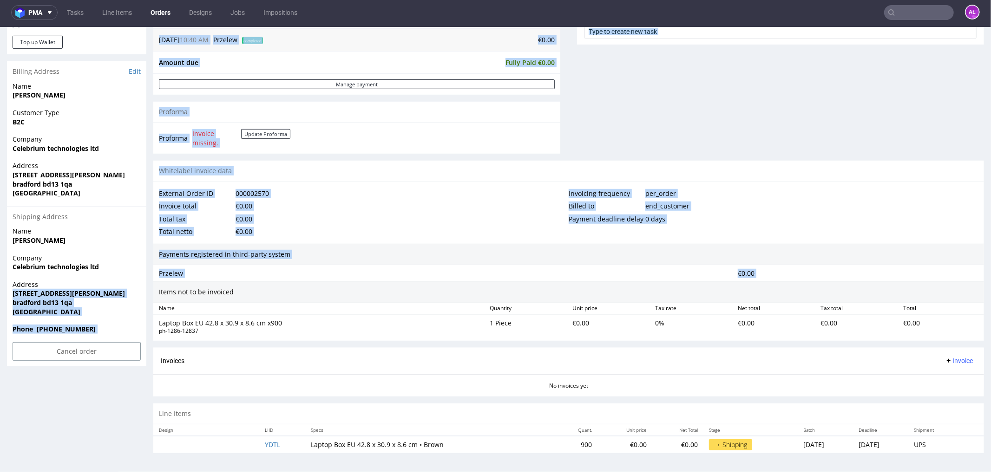
drag, startPoint x: 8, startPoint y: 293, endPoint x: 155, endPoint y: 292, distance: 146.3
click at [155, 292] on div "Order R966582597 (000002570) 01.09.2025 10:40 AM Mark this order as problematic…" at bounding box center [495, 76] width 991 height 779
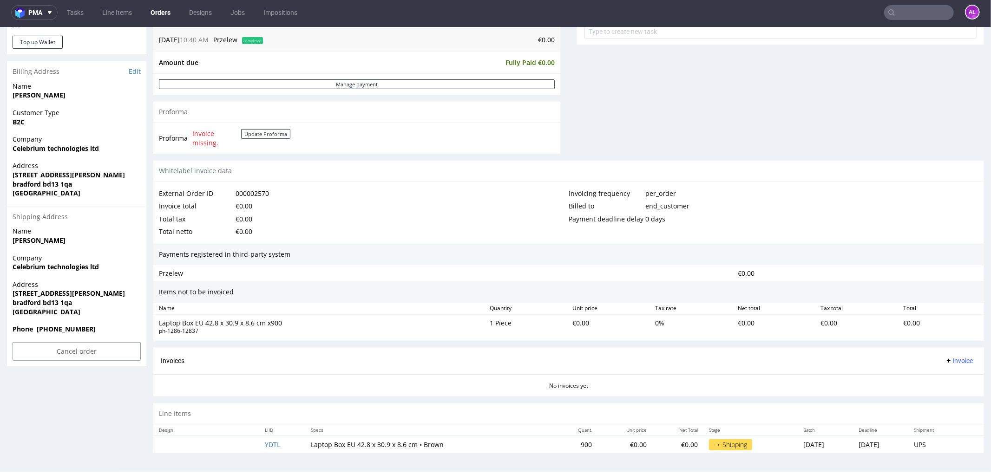
click at [76, 280] on span "Address" at bounding box center [77, 284] width 128 height 9
drag, startPoint x: 12, startPoint y: 294, endPoint x: 138, endPoint y: 292, distance: 126.3
click at [125, 292] on strong "unit 11 black dyke mills brighouse road" at bounding box center [69, 292] width 112 height 9
copy strong "unit 11 black dyke mills brighouse road"
drag, startPoint x: 10, startPoint y: 301, endPoint x: 82, endPoint y: 300, distance: 71.5
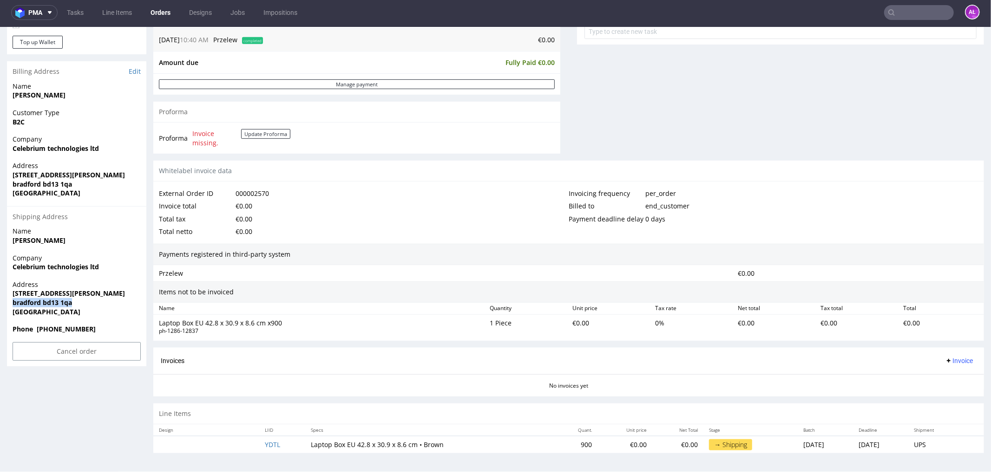
click at [82, 300] on div "Address unit 11 black dyke mills brighouse road bradford bd13 1qa United Kingdom" at bounding box center [76, 302] width 139 height 45
copy strong "bradford bd13 1qa"
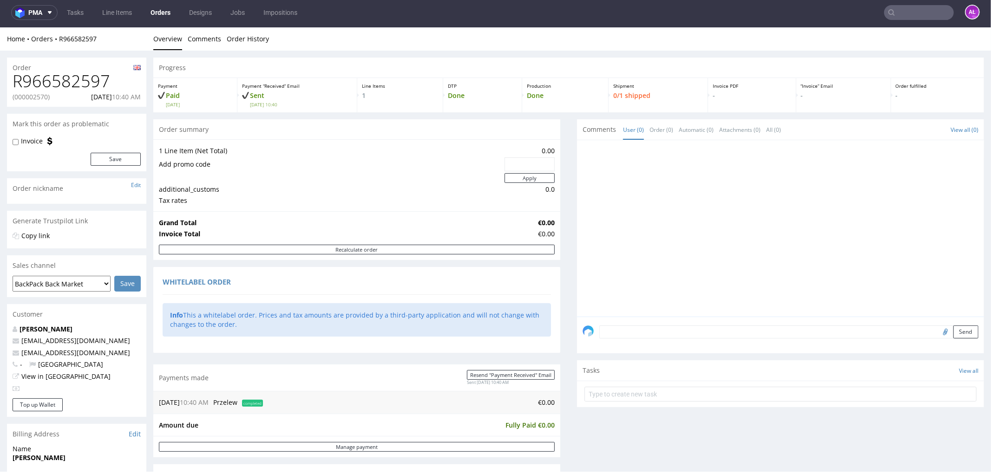
scroll to position [0, 0]
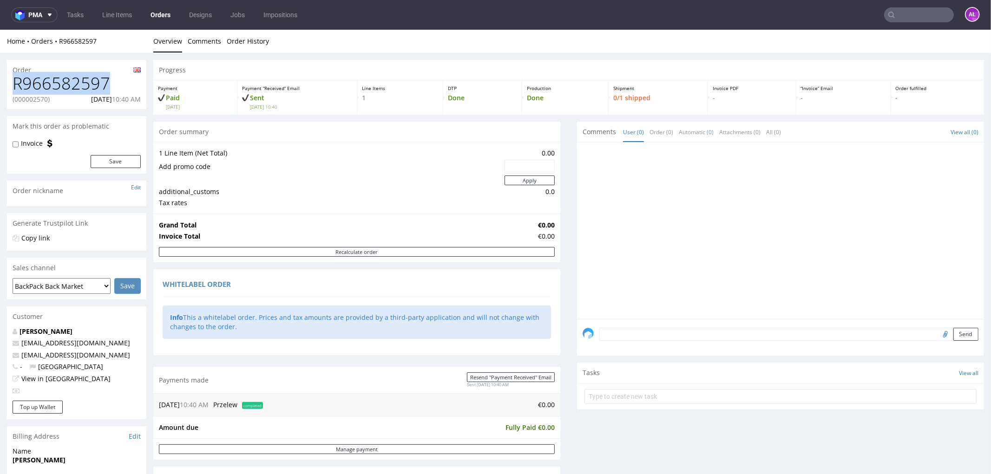
drag, startPoint x: 115, startPoint y: 81, endPoint x: -21, endPoint y: 90, distance: 136.3
click at [0, 90] on html "Production Shipped DTP Orders Offers Shipments Transfers 16 Designs Promotions …" at bounding box center [495, 432] width 991 height 807
copy h1 "R966582597"
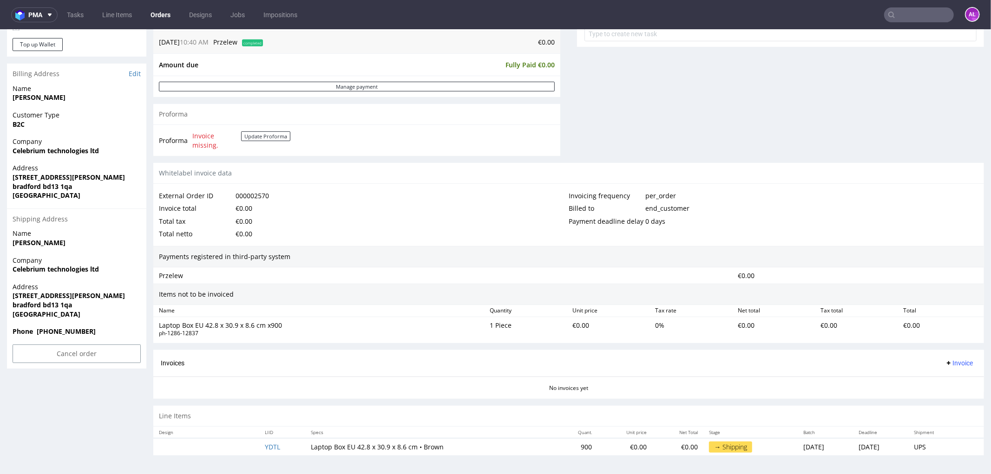
scroll to position [363, 0]
drag, startPoint x: 58, startPoint y: 313, endPoint x: 7, endPoint y: 296, distance: 52.9
click at [7, 296] on div "Address unit 11 black dyke mills brighouse road bradford bd13 1qa United Kingdom" at bounding box center [76, 304] width 139 height 45
copy p "unit 11 black dyke mills brighouse road bradford bd13 1qa United Kingdom"
click at [916, 14] on input "text" at bounding box center [919, 14] width 70 height 15
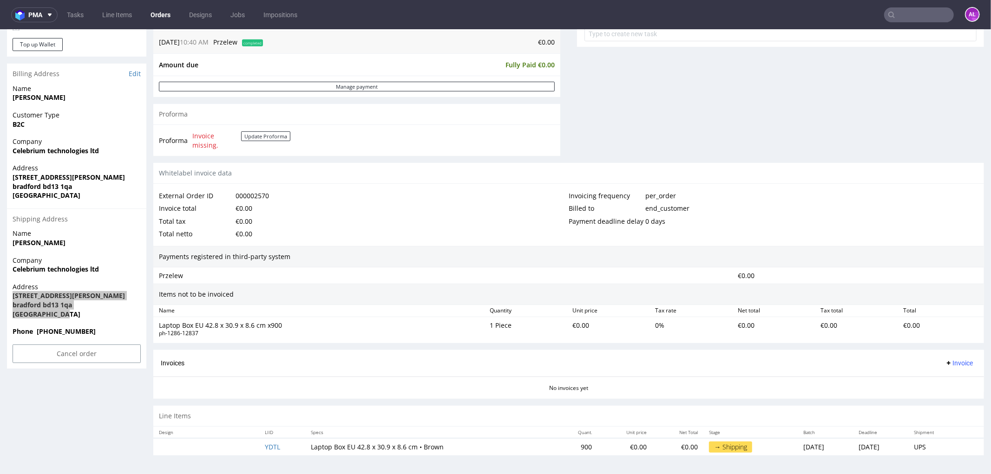
paste input "R141587328"
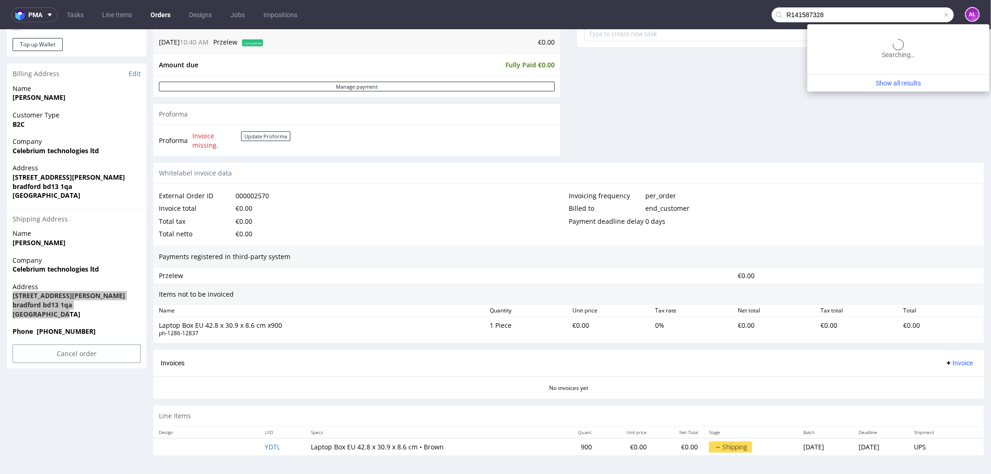
type input "R141587328"
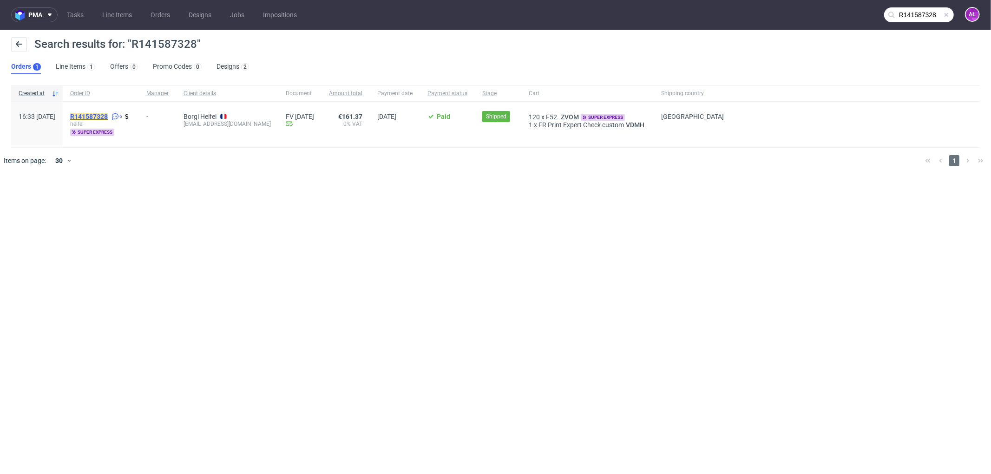
click at [108, 118] on mark "R141587328" at bounding box center [89, 116] width 38 height 7
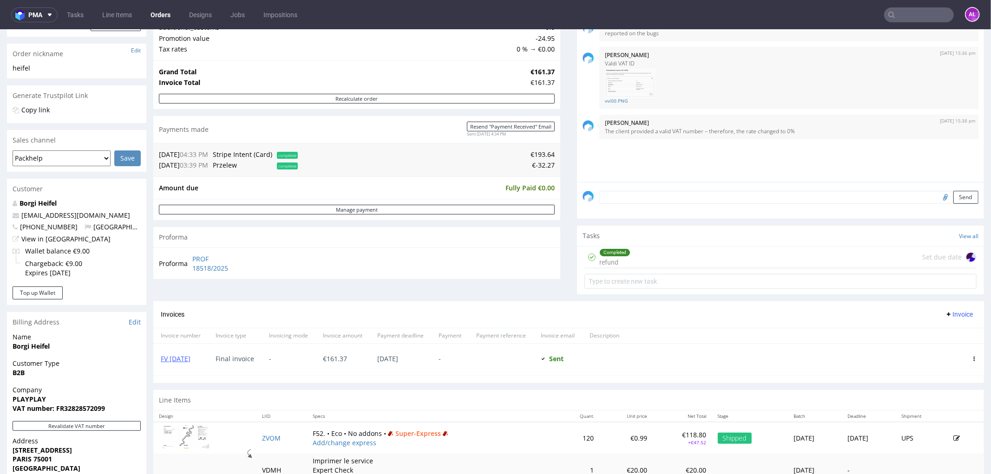
scroll to position [155, 0]
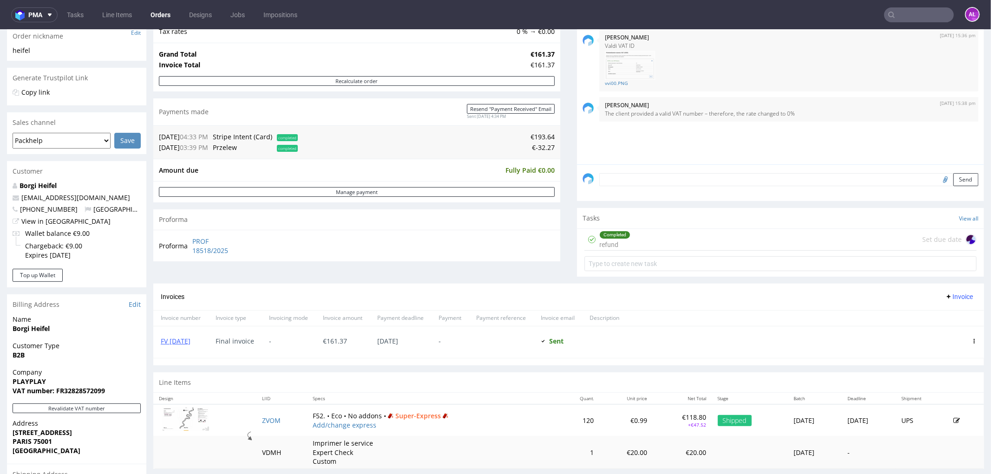
click at [632, 238] on div "Completed refund Set due date" at bounding box center [780, 240] width 392 height 22
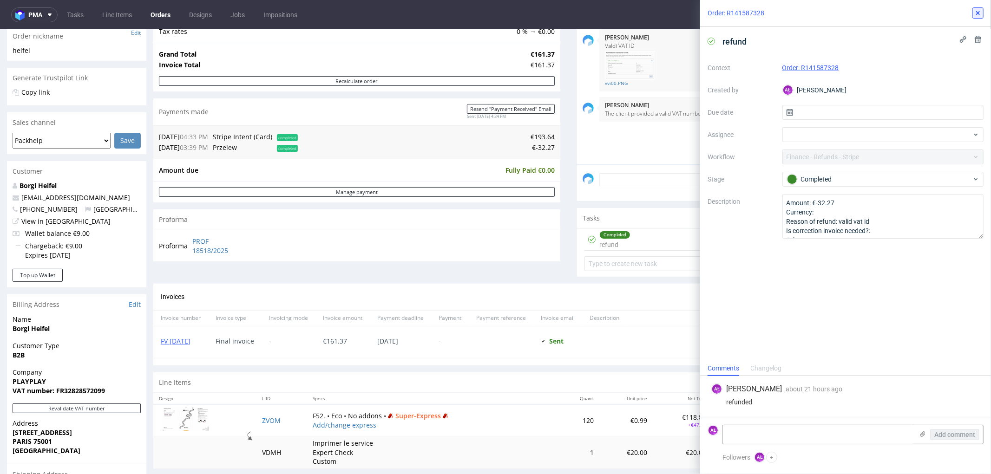
click at [978, 13] on use at bounding box center [978, 13] width 4 height 4
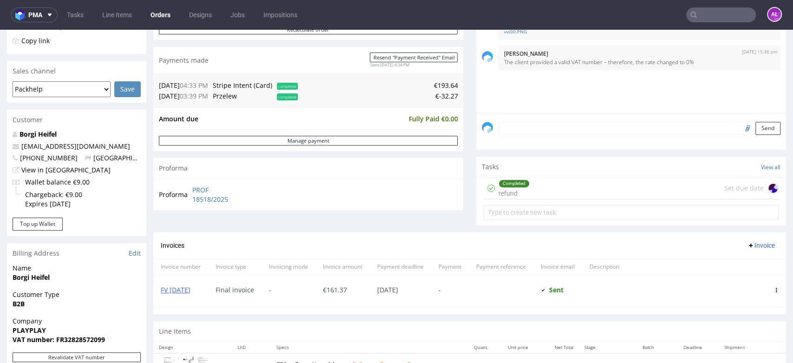
scroll to position [361, 0]
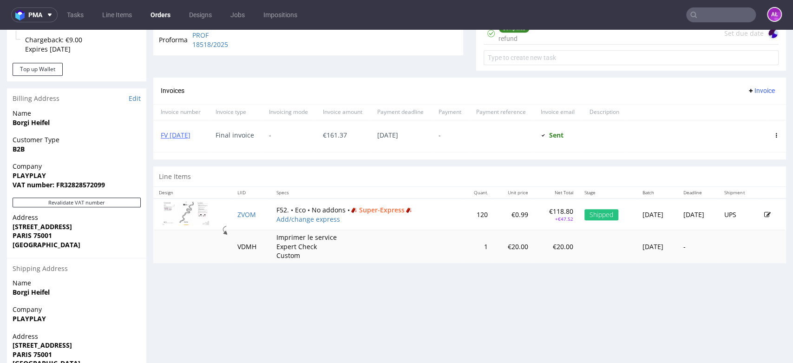
click at [707, 15] on input "text" at bounding box center [721, 14] width 70 height 15
paste input "R564640564"
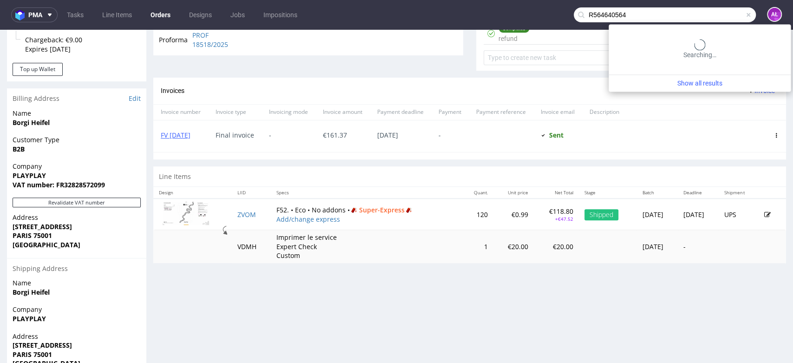
type input "R564640564"
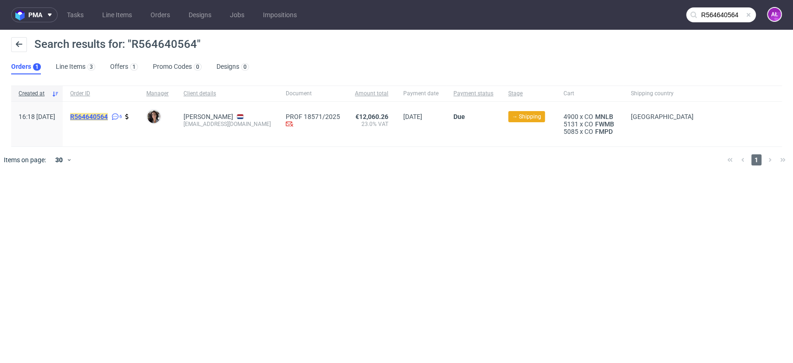
click at [108, 114] on mark "R564640564" at bounding box center [89, 116] width 38 height 7
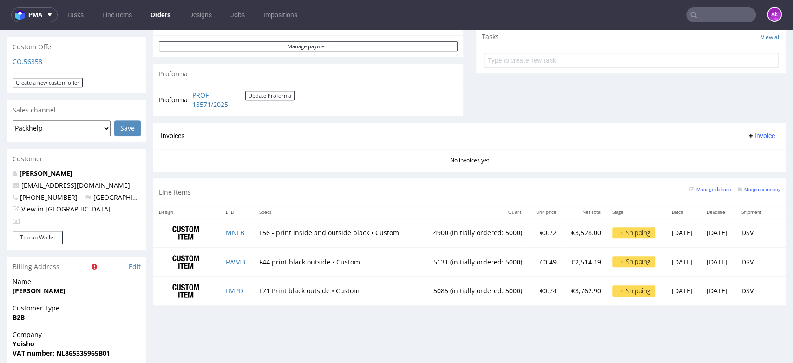
scroll to position [361, 0]
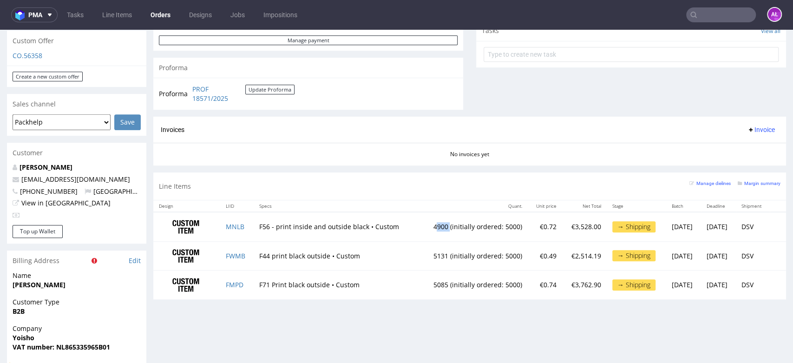
drag, startPoint x: 411, startPoint y: 227, endPoint x: 423, endPoint y: 226, distance: 11.6
click at [423, 226] on td "4900 (initially ordered: 5000)" at bounding box center [472, 226] width 109 height 29
drag, startPoint x: 410, startPoint y: 256, endPoint x: 420, endPoint y: 256, distance: 10.2
click at [420, 256] on td "5131 (initially ordered: 5000)" at bounding box center [472, 255] width 109 height 29
click at [432, 277] on td "5085 (initially ordered: 5000)" at bounding box center [472, 284] width 109 height 29
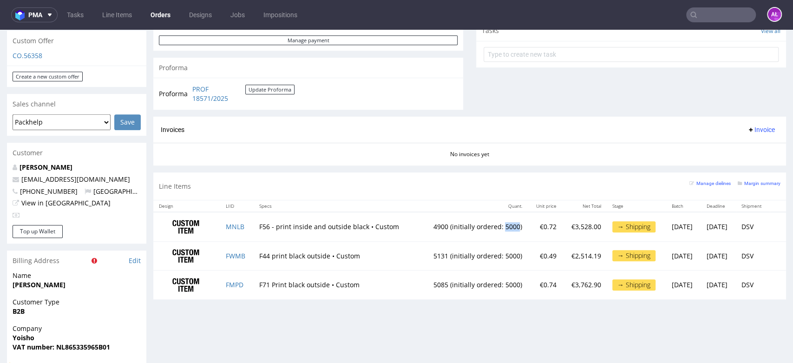
drag, startPoint x: 477, startPoint y: 228, endPoint x: 490, endPoint y: 226, distance: 13.1
click at [490, 226] on td "4900 (initially ordered: 5000)" at bounding box center [472, 226] width 109 height 29
drag, startPoint x: 408, startPoint y: 229, endPoint x: 422, endPoint y: 229, distance: 13.9
click at [422, 229] on td "4900 (initially ordered: 5000)" at bounding box center [472, 226] width 109 height 29
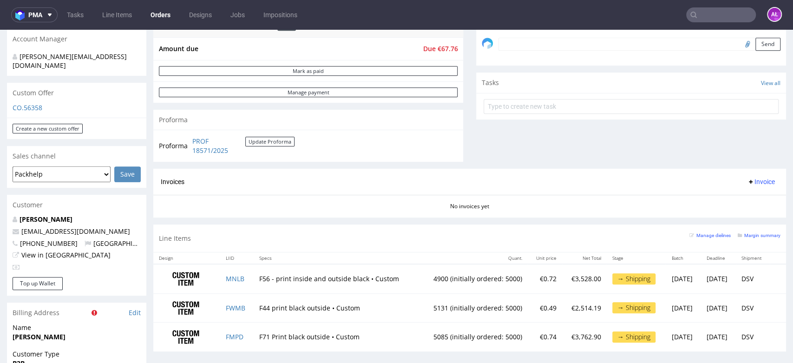
scroll to position [309, 0]
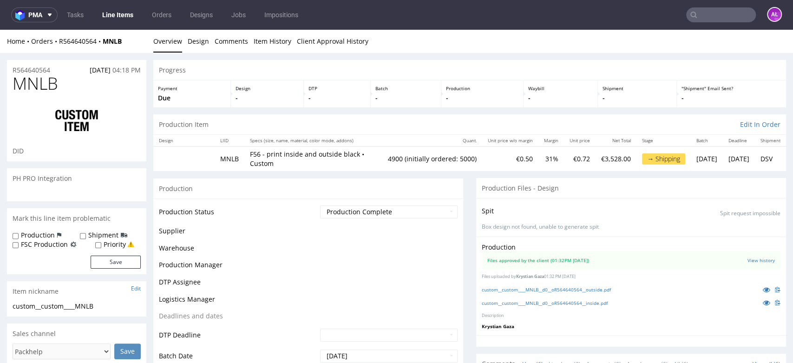
scroll to position [75, 0]
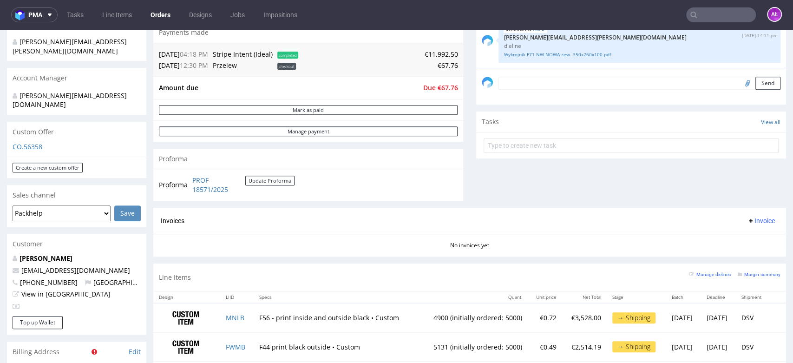
scroll to position [258, 0]
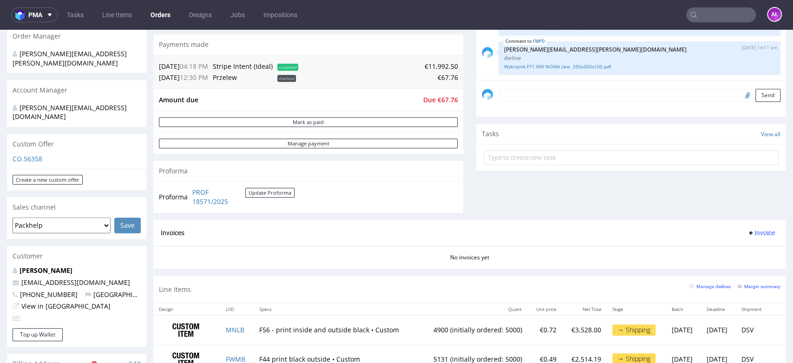
click at [749, 234] on span "Invoice" at bounding box center [761, 232] width 28 height 7
click at [746, 268] on span "Upload" at bounding box center [744, 268] width 45 height 9
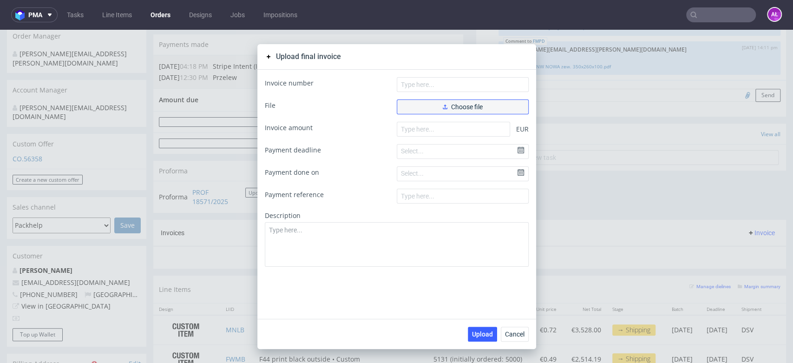
click at [443, 111] on button "Choose file" at bounding box center [463, 106] width 132 height 15
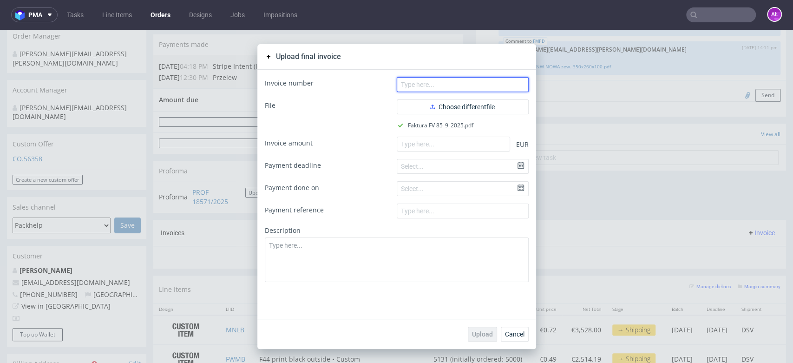
click at [471, 86] on input "text" at bounding box center [463, 84] width 132 height 15
paste input "FV 85/9/2025"
type input "FV 85/9/2025"
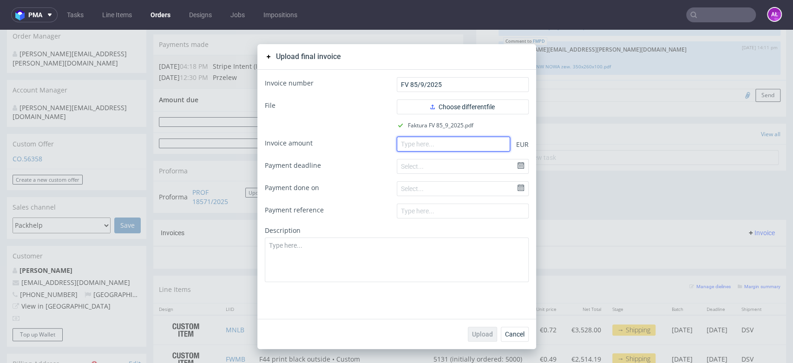
click at [443, 142] on input "number" at bounding box center [453, 144] width 113 height 15
paste input "11903.94"
type input "11903.94"
click at [484, 332] on span "Upload" at bounding box center [482, 334] width 21 height 7
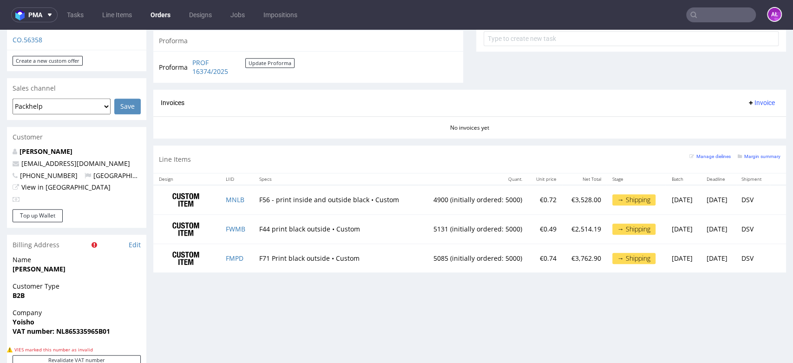
scroll to position [361, 0]
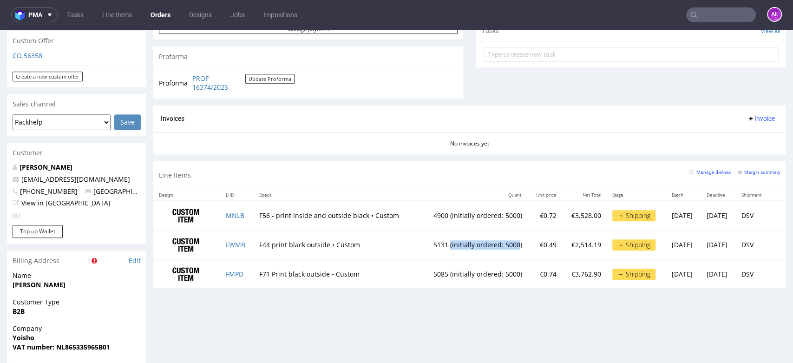
drag, startPoint x: 424, startPoint y: 247, endPoint x: 491, endPoint y: 248, distance: 67.8
click at [491, 248] on td "5131 (initially ordered: 5000)" at bounding box center [472, 244] width 109 height 29
drag, startPoint x: 405, startPoint y: 245, endPoint x: 425, endPoint y: 244, distance: 20.0
click at [425, 244] on td "5131 (initially ordered: 5000)" at bounding box center [472, 244] width 109 height 29
click at [423, 267] on td "5085 (initially ordered: 5000)" at bounding box center [472, 273] width 109 height 29
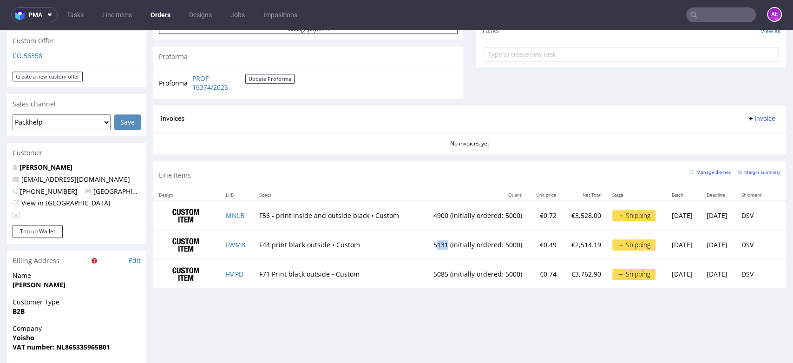
drag, startPoint x: 411, startPoint y: 245, endPoint x: 420, endPoint y: 245, distance: 9.3
click at [420, 245] on td "5131 (initially ordered: 5000)" at bounding box center [472, 244] width 109 height 29
click at [275, 79] on button "Update Proforma" at bounding box center [269, 79] width 49 height 10
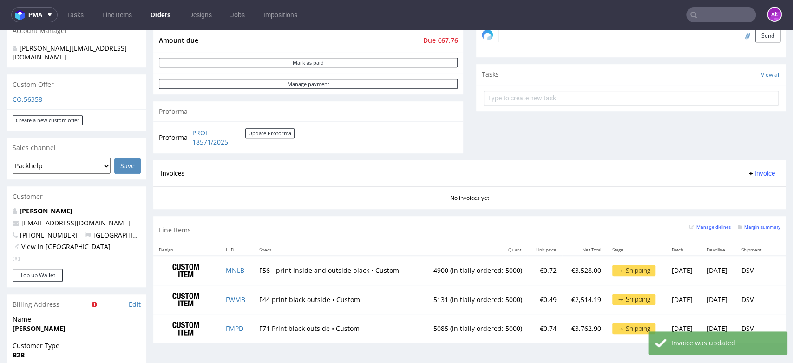
scroll to position [464, 0]
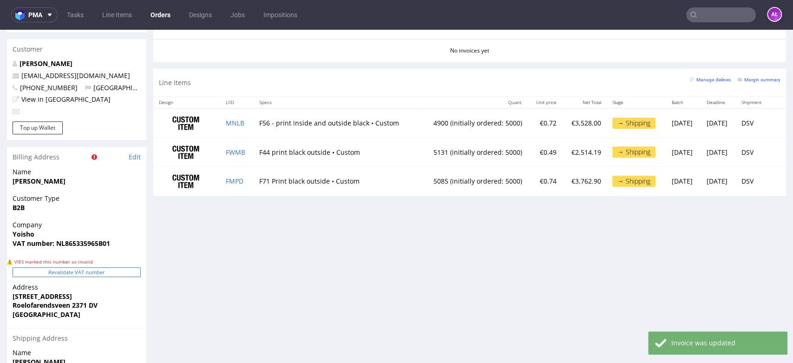
click at [111, 267] on button "Revalidate VAT number" at bounding box center [77, 272] width 128 height 10
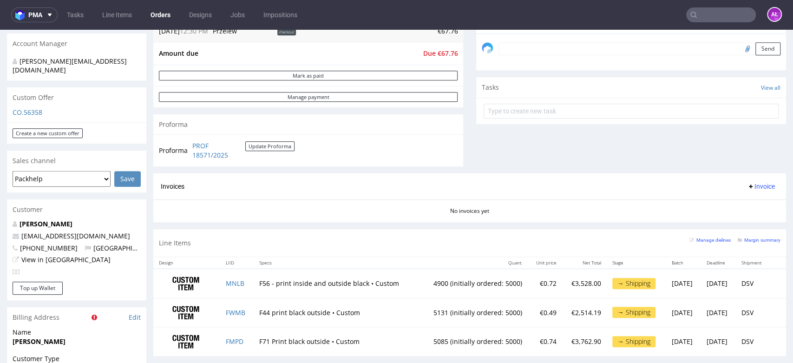
scroll to position [253, 0]
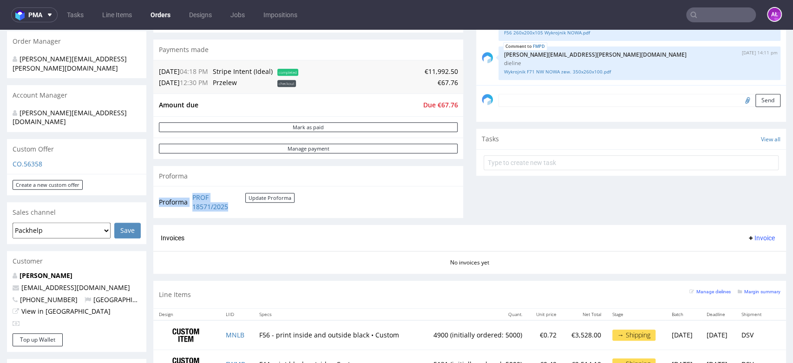
drag, startPoint x: 186, startPoint y: 191, endPoint x: 224, endPoint y: 177, distance: 41.0
click at [230, 205] on div "Proforma PROF 18571/2025 Update Proforma" at bounding box center [308, 202] width 310 height 32
drag, startPoint x: 225, startPoint y: 171, endPoint x: 218, endPoint y: 176, distance: 8.6
click at [223, 172] on div "Proforma" at bounding box center [308, 176] width 310 height 20
drag, startPoint x: 195, startPoint y: 198, endPoint x: 240, endPoint y: 207, distance: 46.5
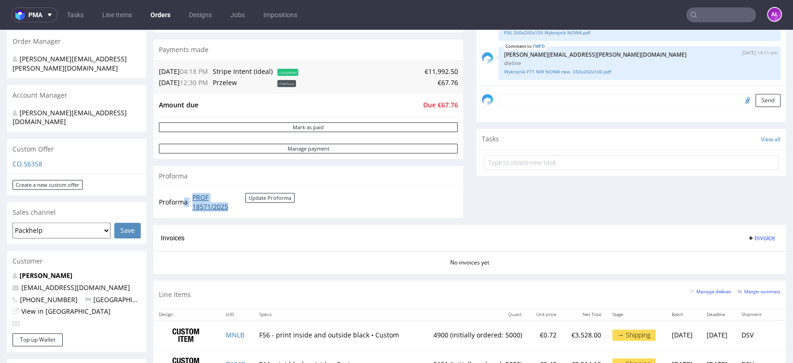
click at [240, 207] on tr "Proforma PROF 18571/2025 Update Proforma" at bounding box center [227, 202] width 137 height 20
copy tr "a PROF 18571/2025"
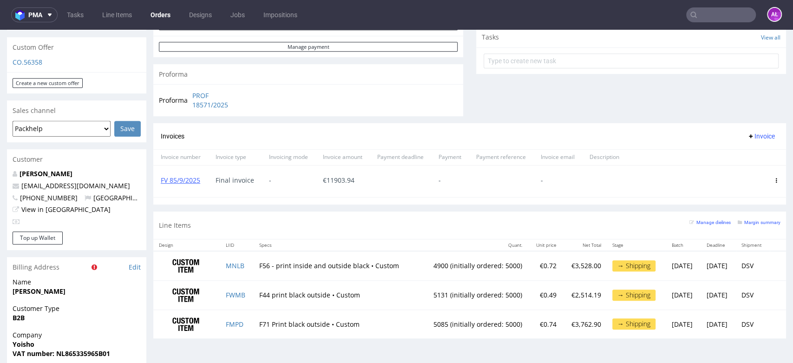
scroll to position [361, 0]
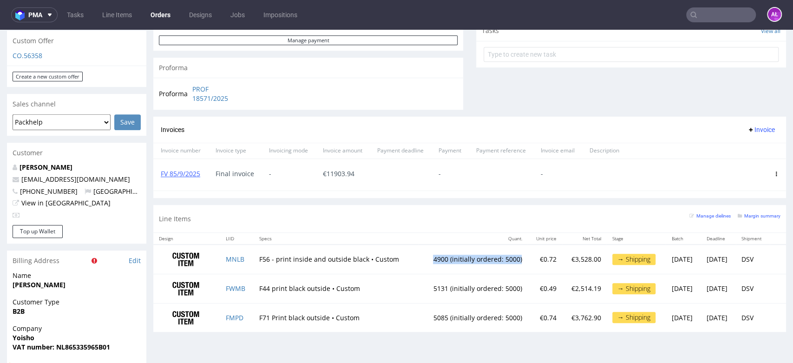
drag, startPoint x: 404, startPoint y: 258, endPoint x: 494, endPoint y: 255, distance: 90.1
click at [494, 255] on td "4900 (initially ordered: 5000)" at bounding box center [472, 258] width 109 height 29
click at [477, 259] on td "4900 (initially ordered: 5000)" at bounding box center [472, 258] width 109 height 29
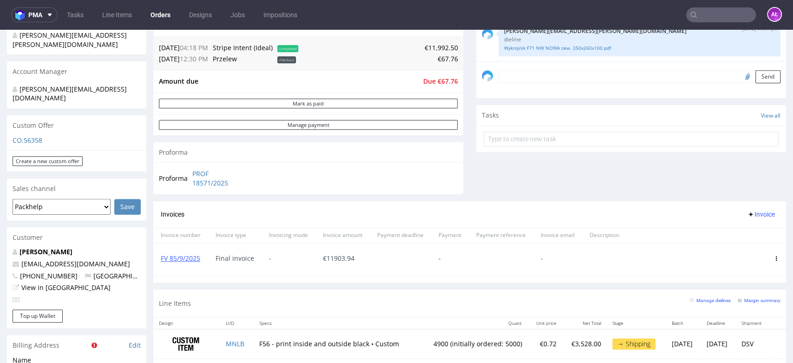
scroll to position [258, 0]
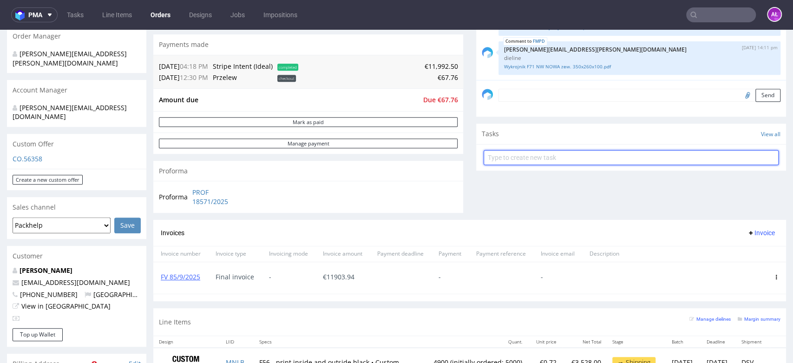
click at [543, 156] on input "text" at bounding box center [631, 157] width 295 height 15
type input "e"
type input "refund"
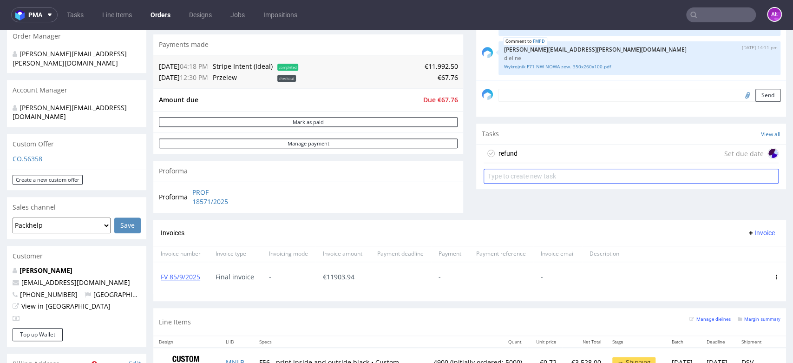
click at [543, 156] on div "refund Set due date" at bounding box center [631, 153] width 295 height 19
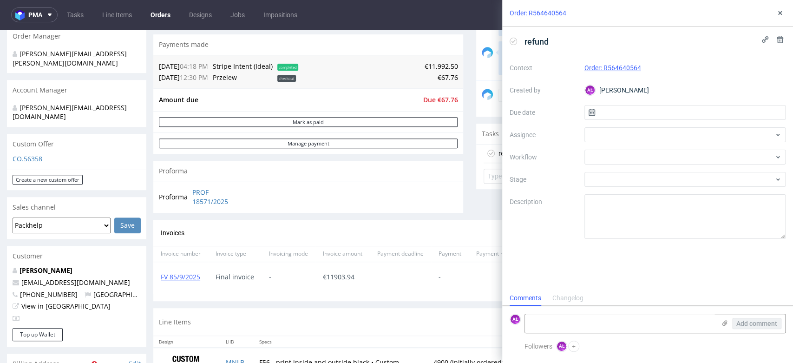
scroll to position [7, 0]
click at [609, 154] on div at bounding box center [685, 157] width 202 height 15
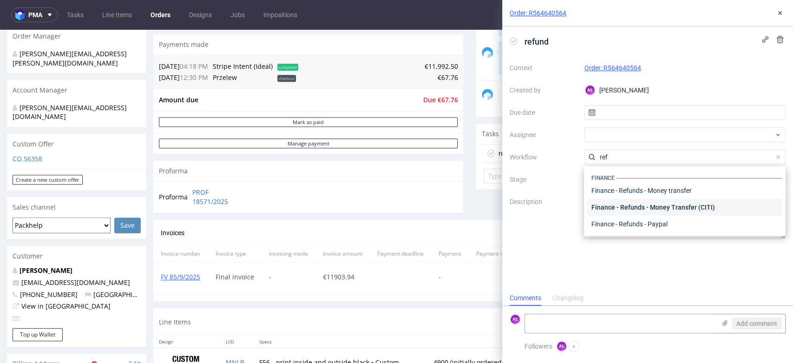
scroll to position [50, 0]
type input "ref"
click at [636, 205] on div "Finance - Refunds - Stripe" at bounding box center [685, 207] width 194 height 17
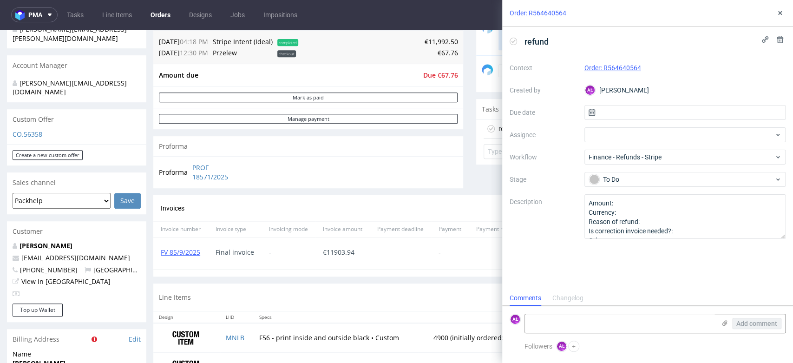
scroll to position [258, 0]
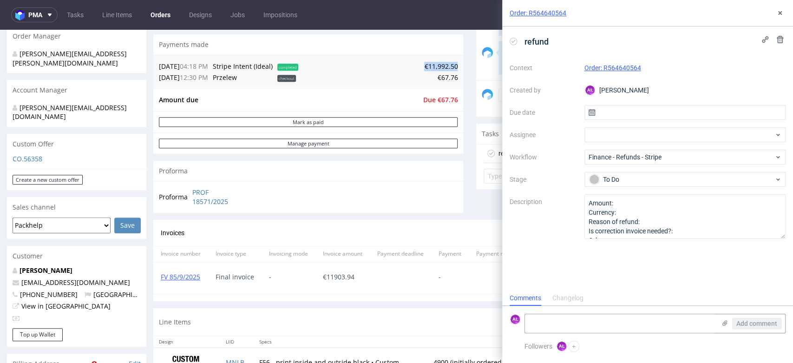
drag, startPoint x: 416, startPoint y: 66, endPoint x: 515, endPoint y: 175, distance: 147.0
click at [448, 66] on td "€11,992.50" at bounding box center [379, 66] width 157 height 11
copy td "€11,992.50"
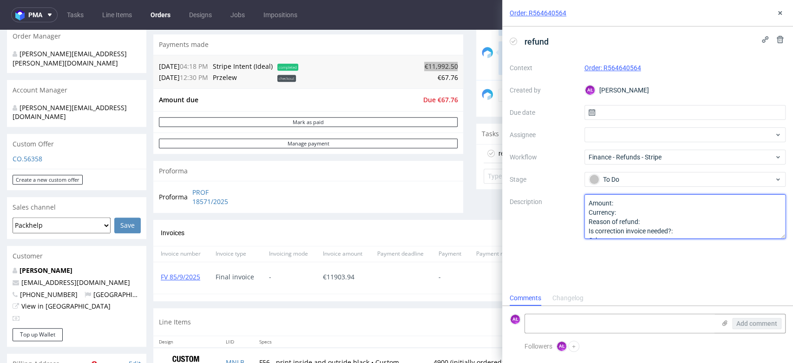
click at [634, 199] on textarea "Amount: Currency: Reason of refund: Is correction invoice needed?: Other:" at bounding box center [685, 216] width 202 height 45
paste textarea "€11,992.50"
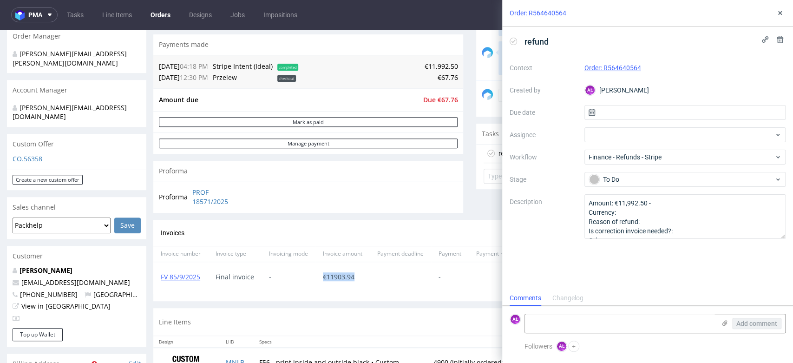
drag, startPoint x: 347, startPoint y: 275, endPoint x: 324, endPoint y: 278, distance: 24.0
click at [324, 278] on div "€ 11903.94" at bounding box center [342, 278] width 54 height 32
copy span "€ 11903.94"
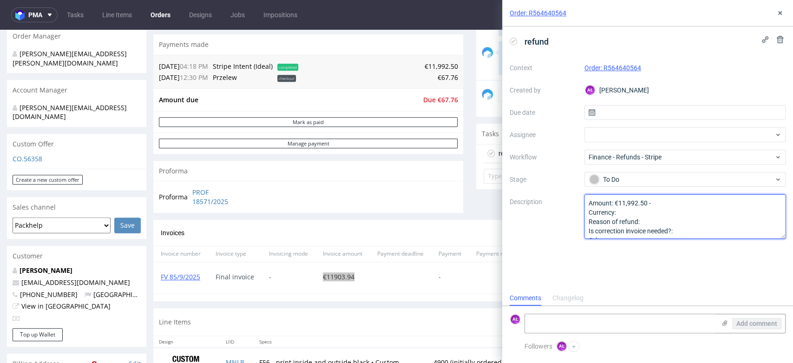
click at [672, 205] on textarea "Amount: €11,992.50 - Currency: Reason of refund: Is correction invoice needed?:…" at bounding box center [685, 216] width 202 height 45
paste textarea "€11903.94"
click at [698, 207] on textarea "Amount: €11,992.50 - Currency: Reason of refund: Is correction invoice needed?:…" at bounding box center [685, 216] width 202 height 45
click at [707, 205] on textarea "Amount: €11,992.50 - Currency: Reason of refund: Is correction invoice needed?:…" at bounding box center [685, 216] width 202 height 45
click at [727, 206] on textarea "Amount: €11,992.50 - Currency: Reason of refund: Is correction invoice needed?:…" at bounding box center [685, 216] width 202 height 45
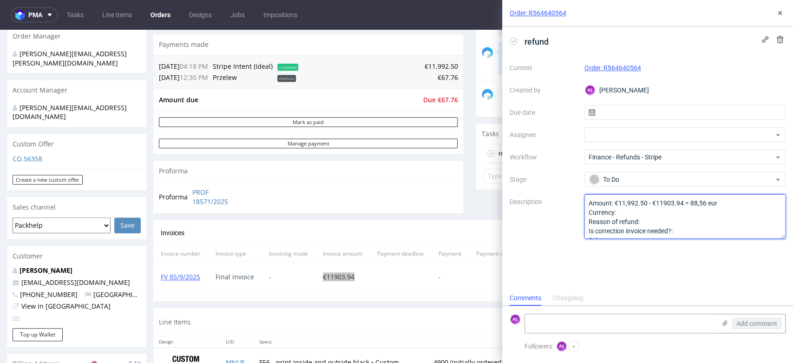
drag, startPoint x: 710, startPoint y: 233, endPoint x: 693, endPoint y: 226, distance: 18.5
click at [709, 231] on textarea "Amount: €11,992.50 - Currency: Reason of refund: Is correction invoice needed?:…" at bounding box center [685, 216] width 202 height 45
click at [657, 224] on textarea "Amount: €11,992.50 - Currency: Reason of refund: Is correction invoice needed?:…" at bounding box center [685, 216] width 202 height 45
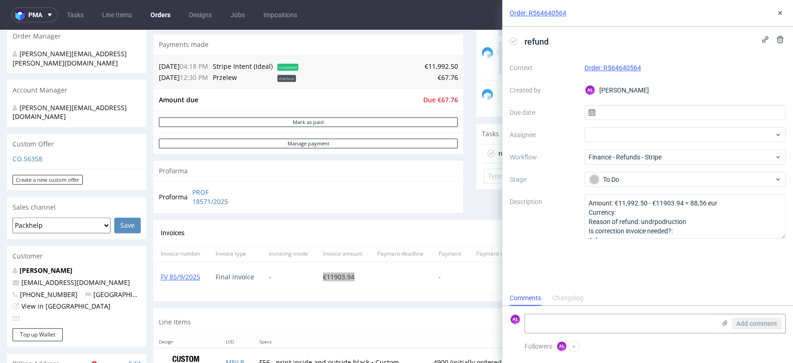
click at [655, 266] on div "refund Context Order: R564640564 Created by AŁ Aleksandra Łętowska Due date Ass…" at bounding box center [647, 158] width 291 height 264
click at [668, 224] on textarea "Amount: €11,992.50 - €11903.94 = 88,56 eur Currency: Reason of refund: undrpodr…" at bounding box center [685, 216] width 202 height 45
type textarea "Amount: €11,992.50 - €11903.94 = 88,56 eur Currency: Reason of refund: underpro…"
click at [679, 265] on div "refund Context Order: R564640564 Created by AŁ Aleksandra Łętowska Due date Ass…" at bounding box center [647, 158] width 291 height 264
click at [778, 12] on icon at bounding box center [779, 12] width 7 height 7
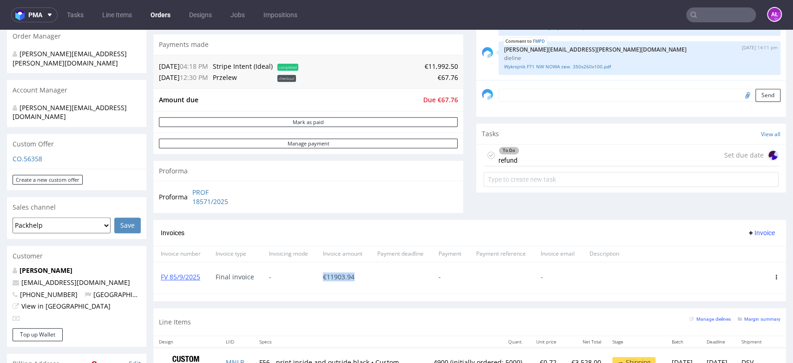
click at [575, 153] on div "To Do refund Set due date" at bounding box center [631, 155] width 295 height 22
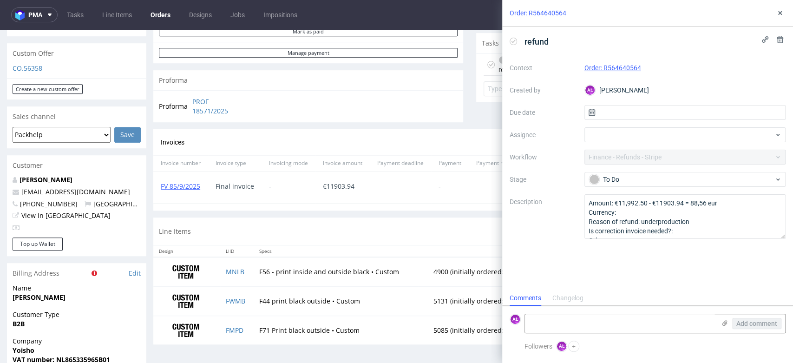
scroll to position [412, 0]
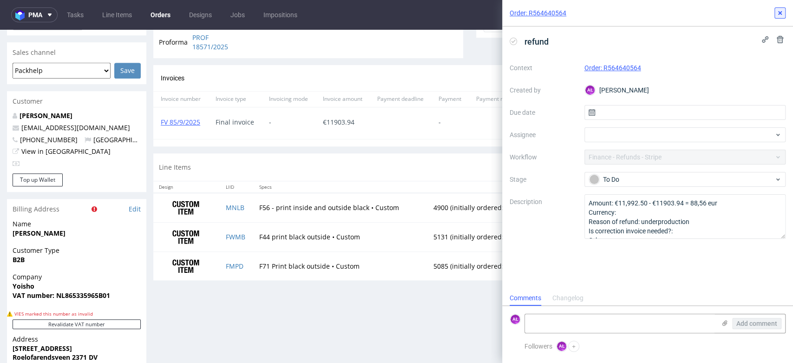
click at [780, 13] on use at bounding box center [780, 13] width 4 height 4
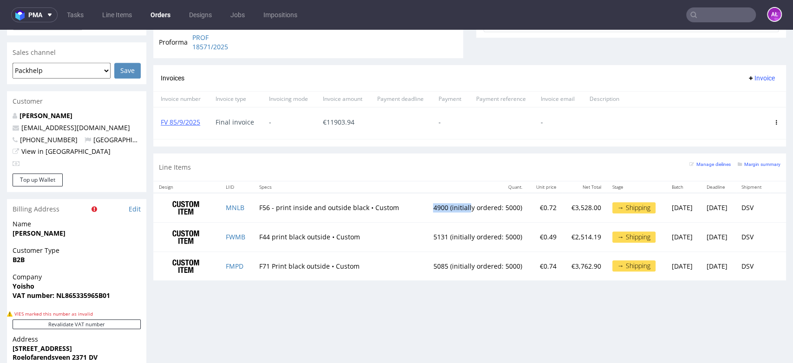
drag, startPoint x: 402, startPoint y: 209, endPoint x: 443, endPoint y: 209, distance: 40.4
click at [443, 209] on td "4900 (initially ordered: 5000)" at bounding box center [472, 207] width 109 height 29
click at [418, 209] on td "4900 (initially ordered: 5000)" at bounding box center [472, 207] width 109 height 29
click at [437, 209] on td "4900 (initially ordered: 5000)" at bounding box center [472, 207] width 109 height 29
drag, startPoint x: 490, startPoint y: 204, endPoint x: 476, endPoint y: 205, distance: 13.5
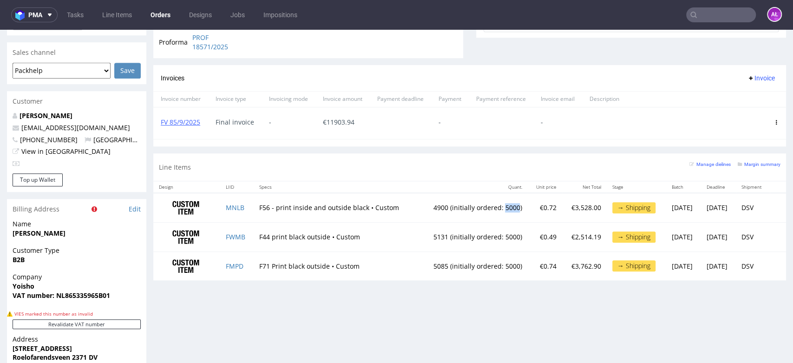
click at [477, 205] on td "4900 (initially ordered: 5000)" at bounding box center [472, 207] width 109 height 29
drag, startPoint x: 404, startPoint y: 208, endPoint x: 422, endPoint y: 208, distance: 18.1
click at [422, 208] on td "4900 (initially ordered: 5000)" at bounding box center [472, 207] width 109 height 29
drag, startPoint x: 509, startPoint y: 209, endPoint x: 526, endPoint y: 209, distance: 17.2
click at [527, 209] on td "€0.72" at bounding box center [544, 207] width 34 height 29
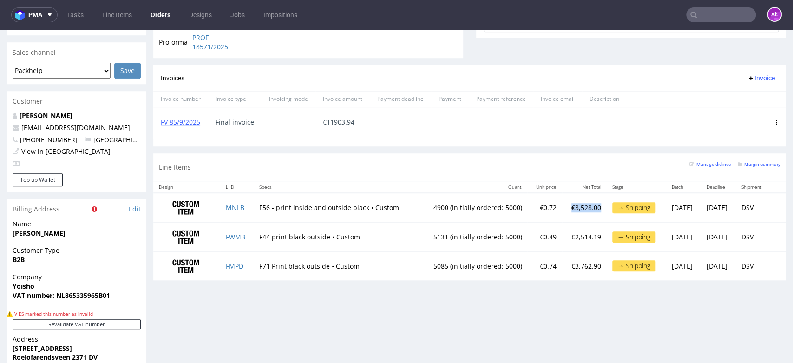
drag, startPoint x: 537, startPoint y: 210, endPoint x: 567, endPoint y: 208, distance: 30.3
click at [567, 208] on td "€3,528.00" at bounding box center [584, 207] width 45 height 29
click at [562, 215] on td "€3,528.00" at bounding box center [584, 207] width 45 height 29
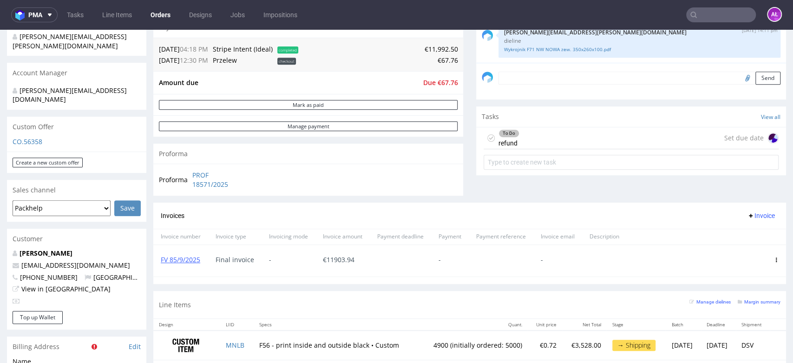
scroll to position [206, 0]
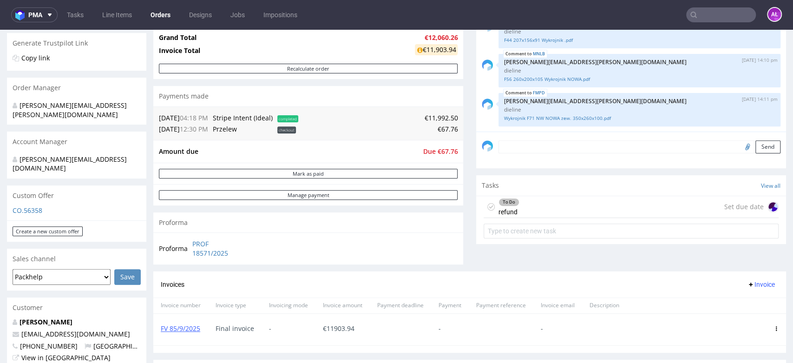
click at [517, 205] on div "To Do refund Set due date" at bounding box center [631, 207] width 295 height 22
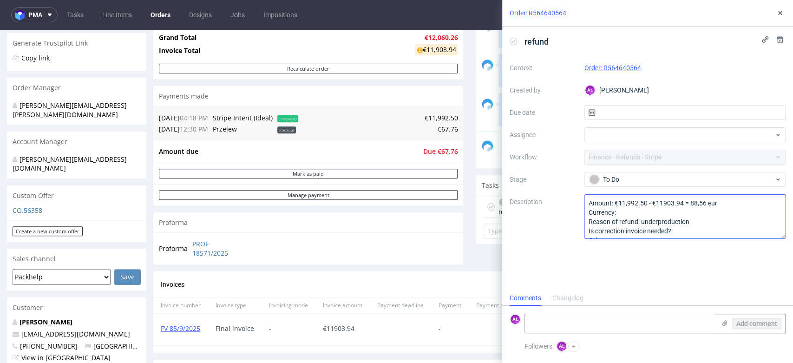
scroll to position [7, 0]
click at [700, 260] on div "refund Context Order: R564640564 Created by AŁ Aleksandra Łętowska Due date Ass…" at bounding box center [647, 158] width 291 height 264
click at [777, 13] on icon at bounding box center [779, 12] width 7 height 7
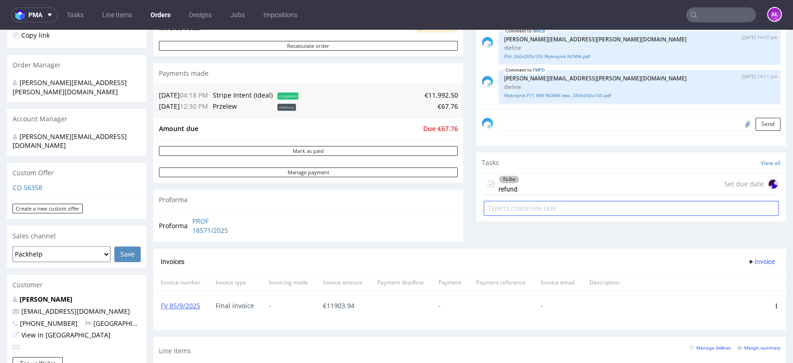
scroll to position [206, 0]
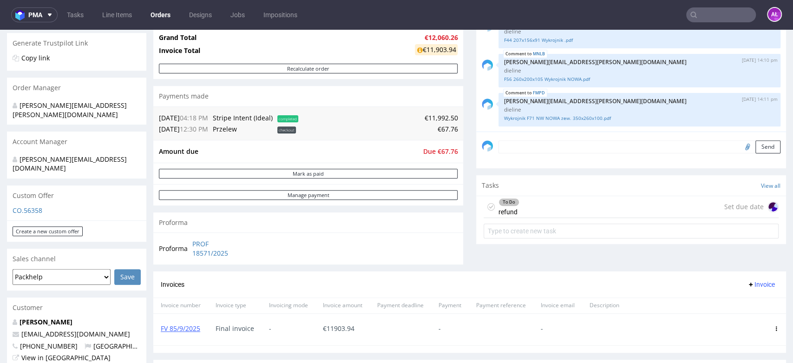
click at [549, 209] on div "To Do refund Set due date" at bounding box center [631, 207] width 295 height 22
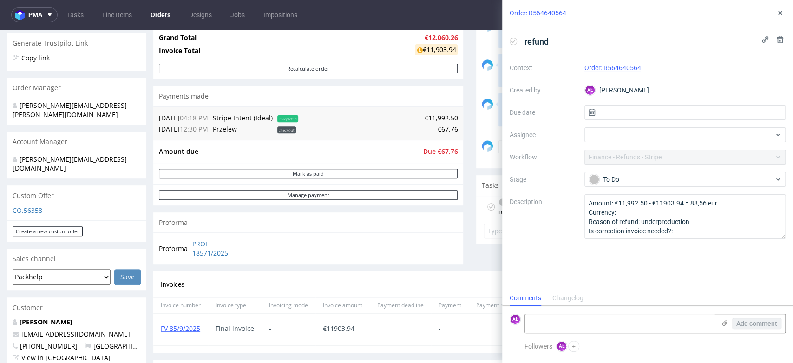
scroll to position [7, 0]
click at [778, 16] on icon at bounding box center [779, 12] width 7 height 7
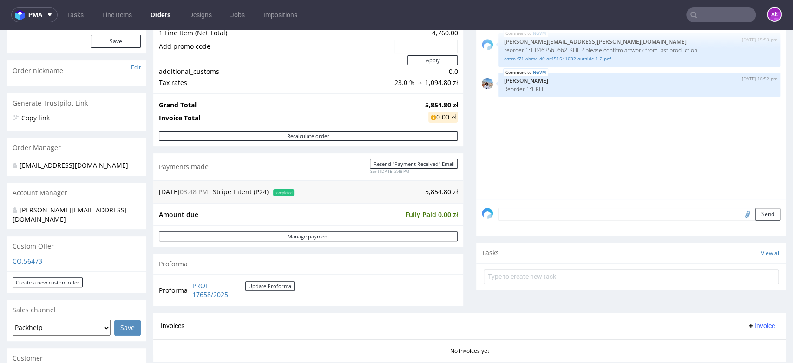
scroll to position [206, 0]
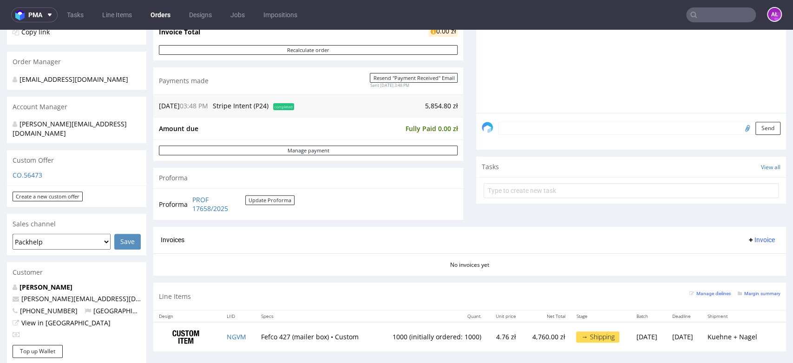
click at [747, 242] on span "Invoice" at bounding box center [761, 239] width 28 height 7
click at [748, 255] on span "Generate" at bounding box center [744, 259] width 45 height 9
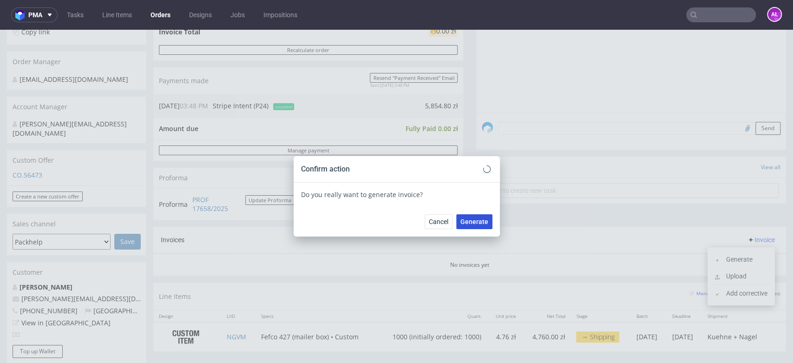
click at [476, 220] on span "Generate" at bounding box center [474, 221] width 28 height 7
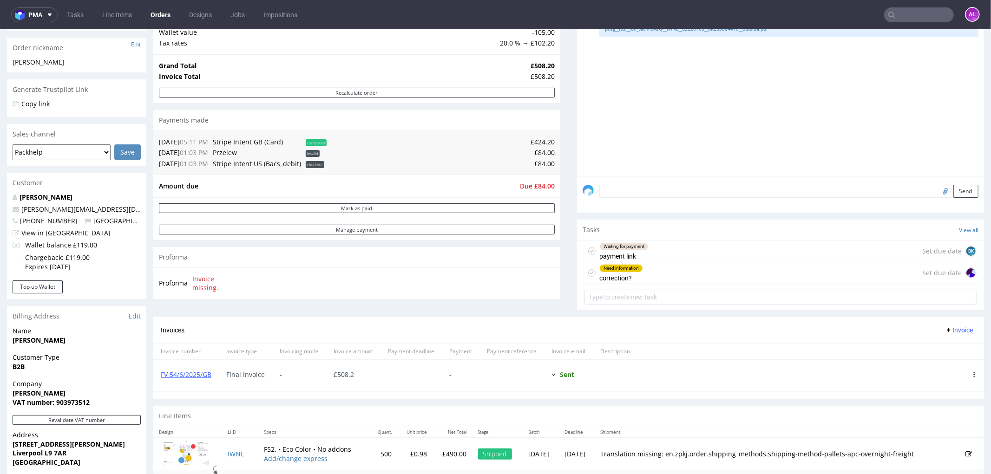
scroll to position [155, 0]
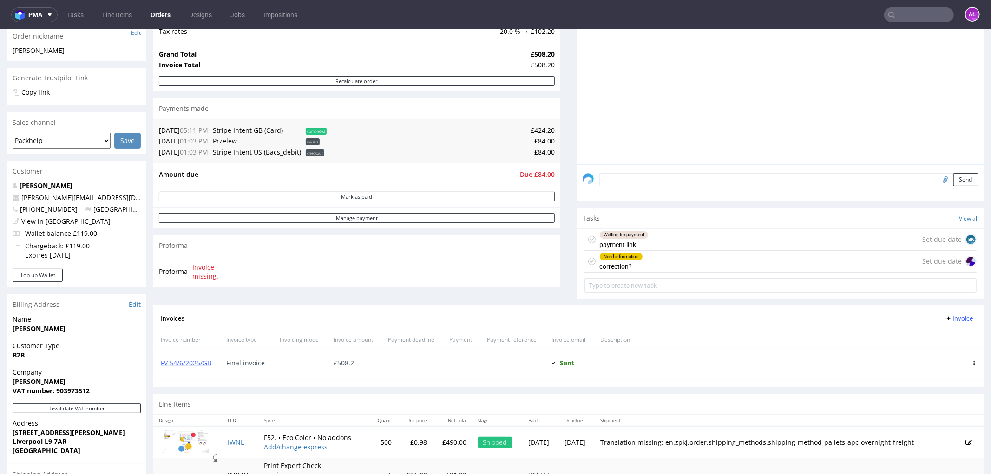
click at [651, 262] on div "Need information correction? Set due date" at bounding box center [780, 261] width 392 height 22
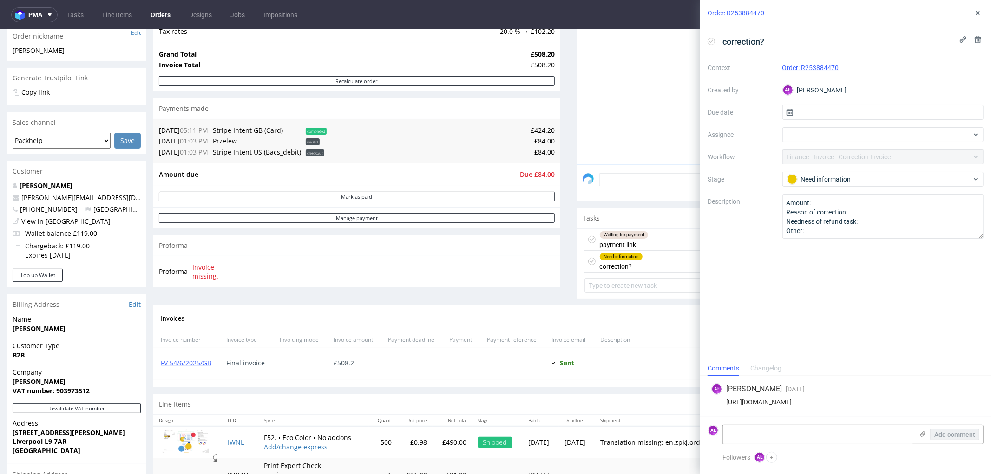
click at [667, 238] on div "Waiting for payment payment link Set due date BK" at bounding box center [780, 240] width 392 height 22
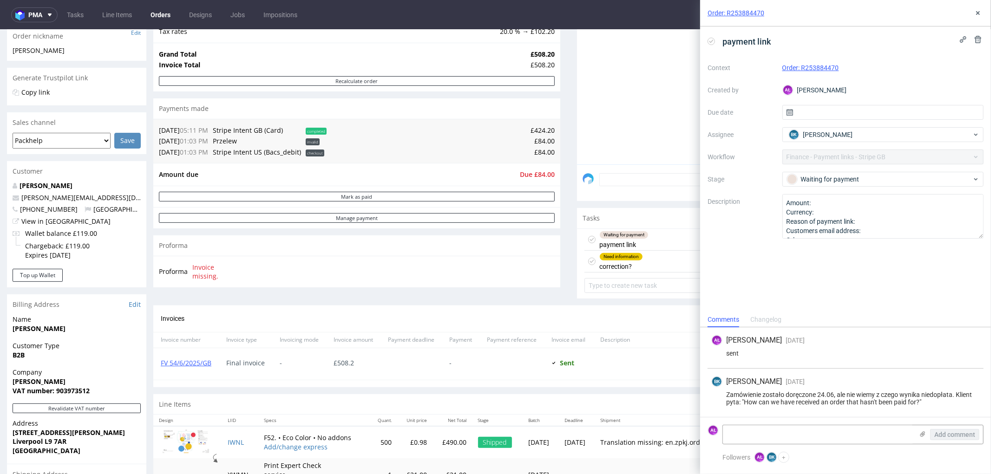
click at [660, 268] on div "Need information correction? Set due date" at bounding box center [780, 261] width 392 height 22
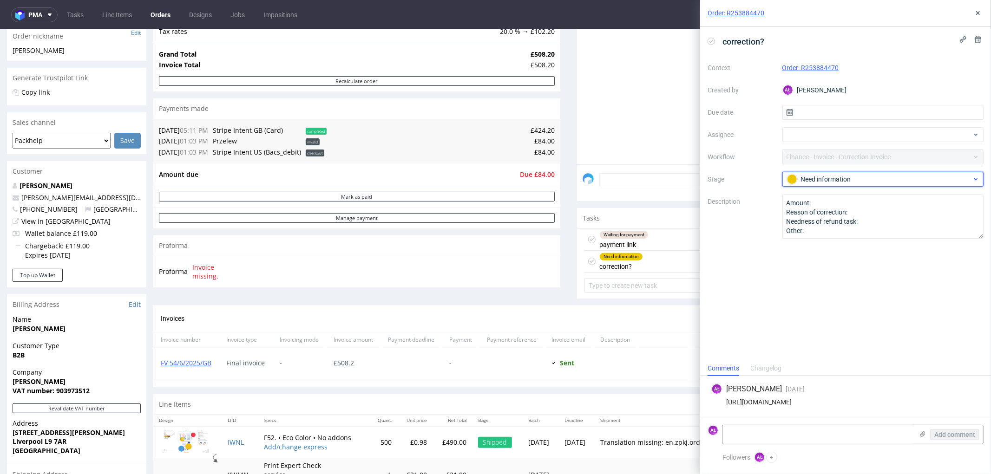
click at [904, 178] on div "Need information" at bounding box center [879, 179] width 185 height 10
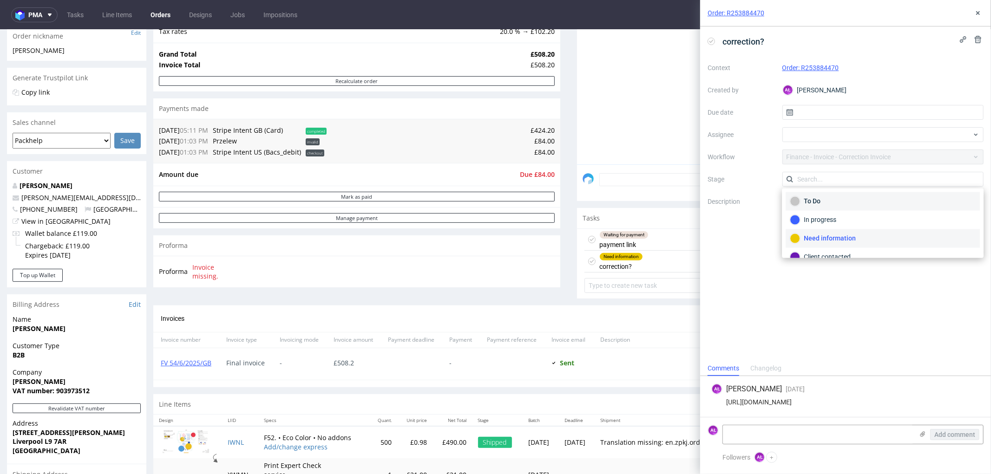
click at [829, 203] on div "To Do" at bounding box center [883, 201] width 186 height 10
drag, startPoint x: 814, startPoint y: 198, endPoint x: 823, endPoint y: 206, distance: 11.8
click at [815, 198] on textarea "Amount: Reason of correction: Needness of refund task: Other:" at bounding box center [883, 216] width 202 height 45
paste textarea "-84 gbp"
type textarea "Amount: -84 gbp Reason of correction: Needness of refund task: Other:"
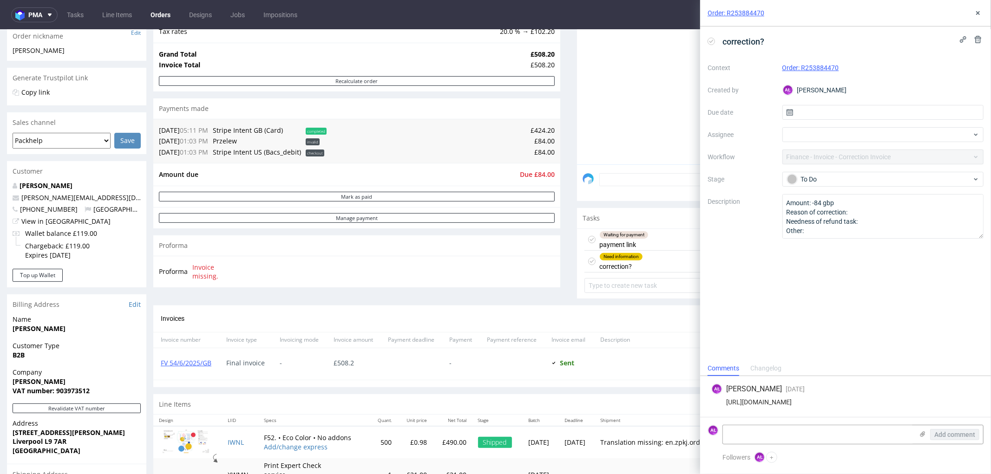
click at [971, 12] on div "Order: R253884470" at bounding box center [845, 13] width 291 height 26
click at [976, 14] on icon at bounding box center [977, 12] width 7 height 7
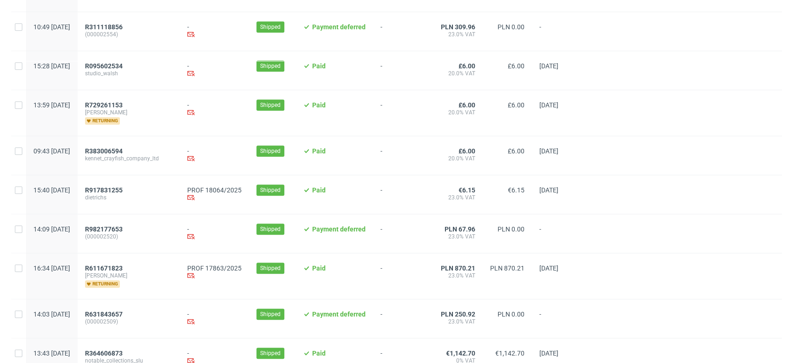
scroll to position [412, 0]
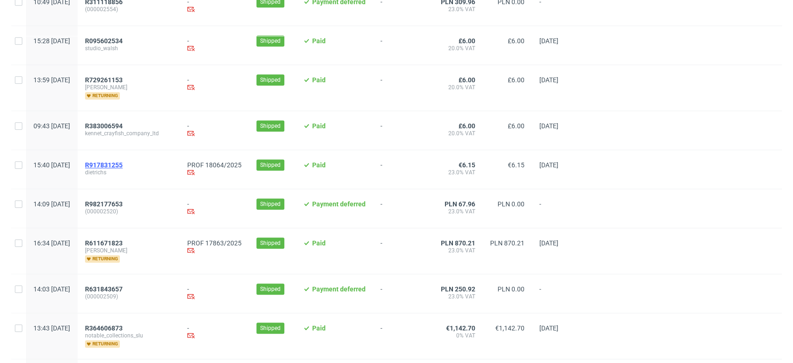
click at [123, 162] on span "R917831255" at bounding box center [104, 164] width 38 height 7
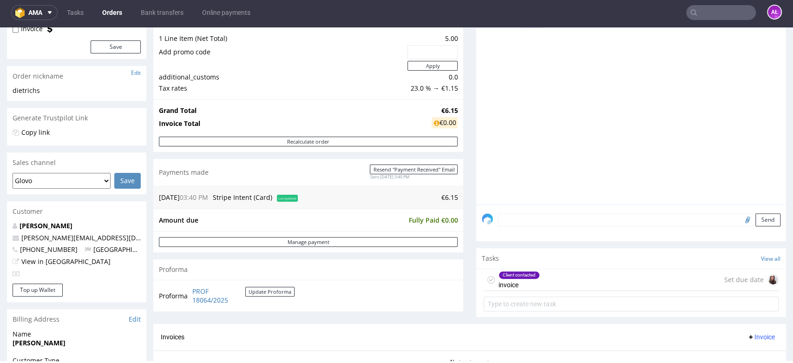
scroll to position [52, 0]
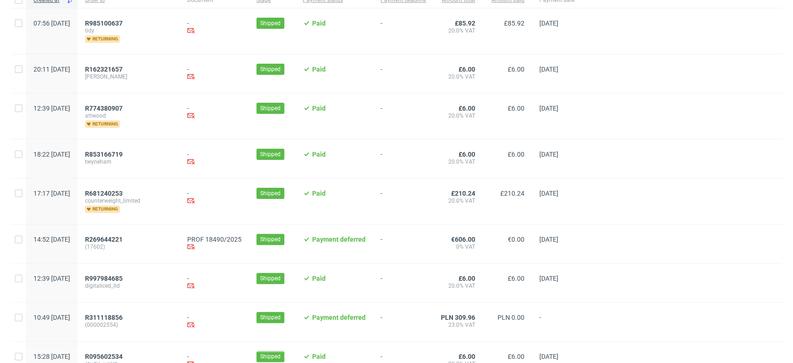
scroll to position [103, 0]
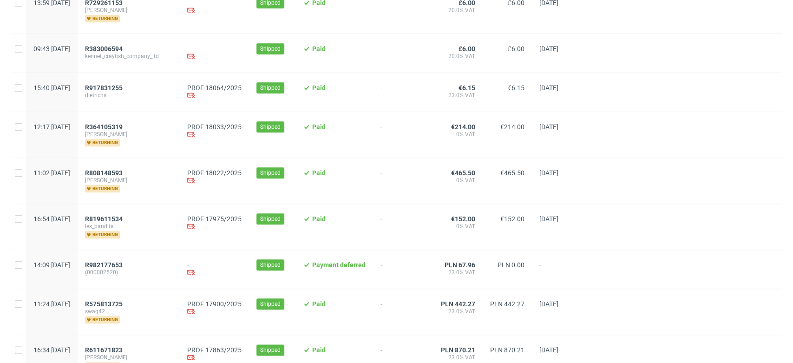
scroll to position [619, 0]
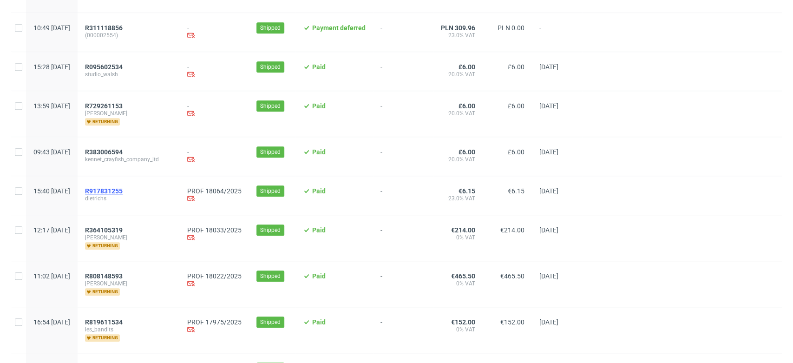
click at [123, 192] on span "R917831255" at bounding box center [104, 190] width 38 height 7
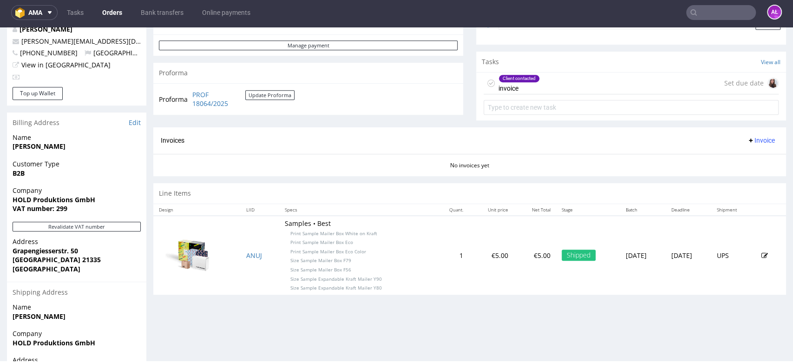
scroll to position [309, 0]
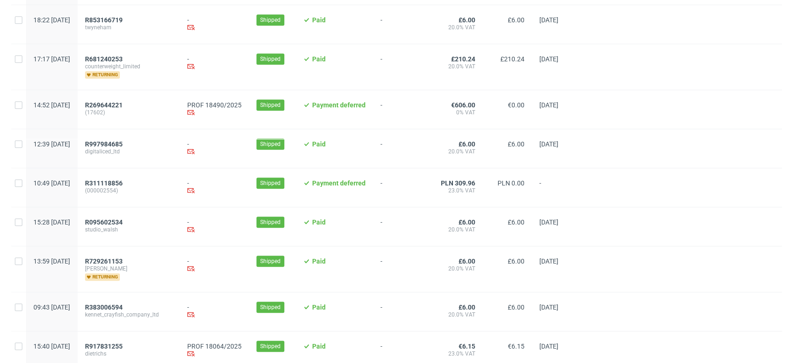
scroll to position [516, 0]
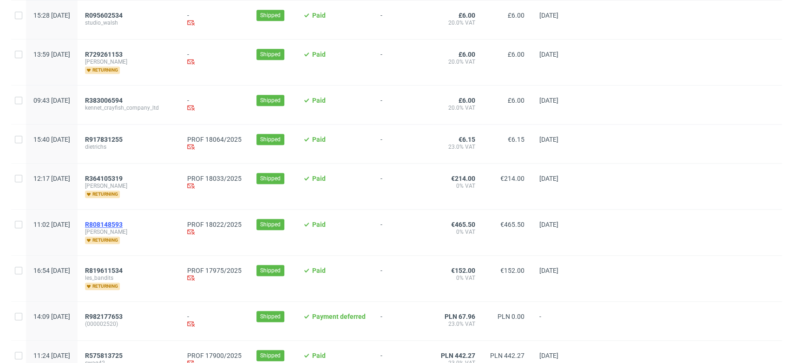
click at [123, 225] on span "R808148593" at bounding box center [104, 224] width 38 height 7
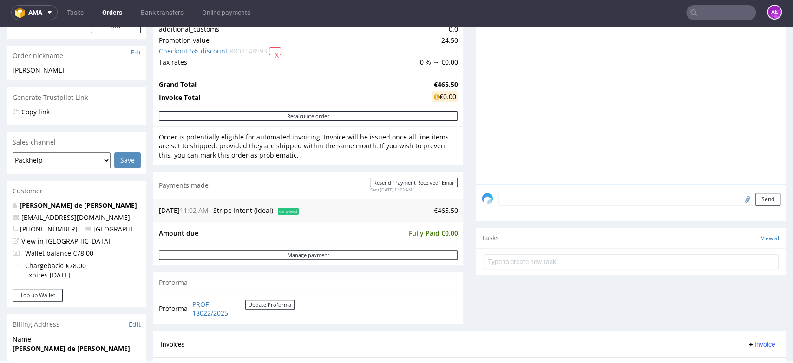
scroll to position [258, 0]
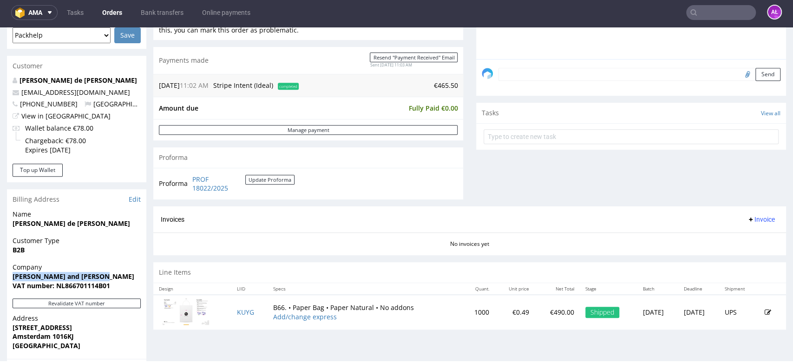
drag, startPoint x: 7, startPoint y: 277, endPoint x: 106, endPoint y: 275, distance: 98.9
click at [106, 275] on div "Company Stephen and Penelope B.V. VAT number: NL866701114B01" at bounding box center [76, 280] width 139 height 36
copy strong "Stephen and Penelope B.V."
drag, startPoint x: 56, startPoint y: 287, endPoint x: 116, endPoint y: 287, distance: 59.9
click at [116, 287] on span "VAT number: NL866701114B01" at bounding box center [77, 285] width 128 height 9
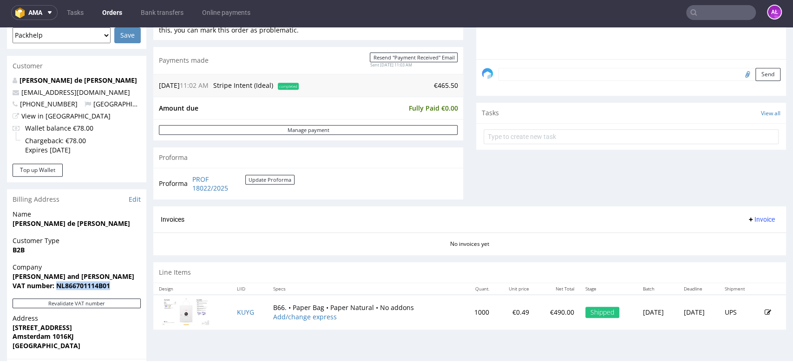
copy strong "NL866701114B01"
click at [113, 301] on button "Revalidate VAT number" at bounding box center [77, 303] width 128 height 10
drag, startPoint x: 7, startPoint y: 325, endPoint x: 79, endPoint y: 328, distance: 71.6
click at [79, 328] on div "Address Bloemgracht 117H Amsterdam 1016KJ Netherlands" at bounding box center [76, 336] width 139 height 45
copy strong "Bloemgracht 117H"
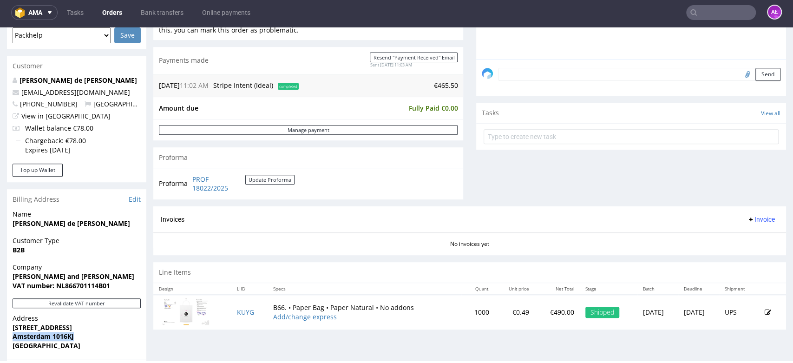
drag, startPoint x: 52, startPoint y: 336, endPoint x: 86, endPoint y: 336, distance: 33.4
click at [86, 336] on div "Address Bloemgracht 117H Amsterdam 1016KJ Netherlands" at bounding box center [76, 336] width 139 height 45
copy strong "Amsterdam 1016KJ"
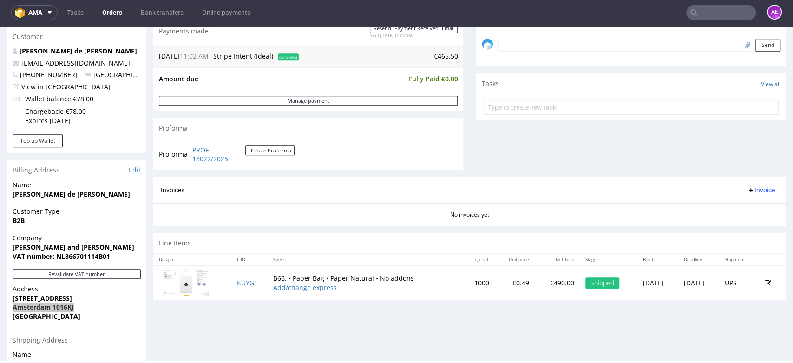
scroll to position [361, 0]
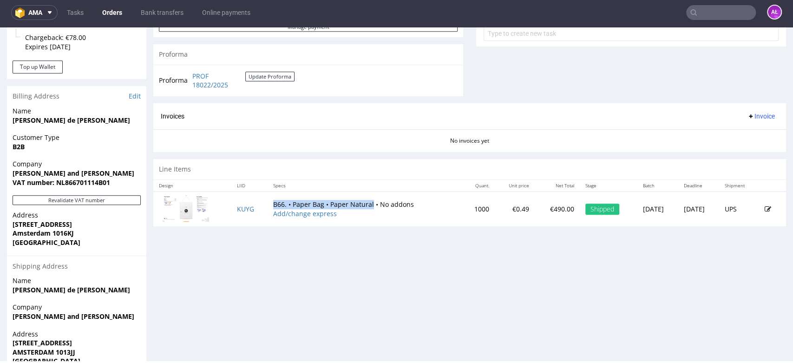
drag, startPoint x: 303, startPoint y: 204, endPoint x: 364, endPoint y: 205, distance: 60.9
click at [364, 205] on td "B66. • Paper Bag • Paper Natural • No addons Add/change express" at bounding box center [365, 208] width 194 height 35
copy td "B66. • Paper Bag • Paper Natural"
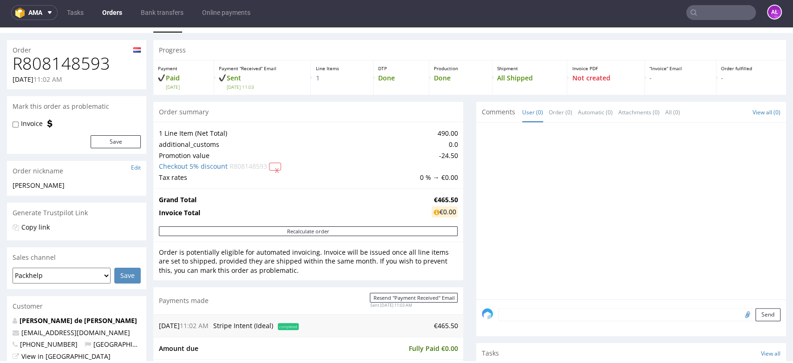
scroll to position [0, 0]
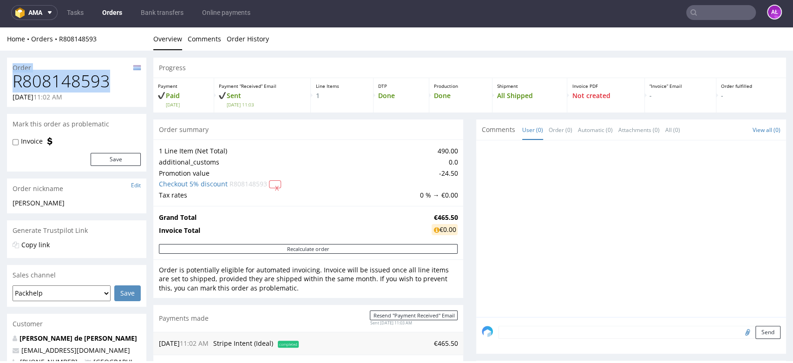
drag, startPoint x: 115, startPoint y: 74, endPoint x: 194, endPoint y: 118, distance: 90.0
click at [8, 67] on section "Order R808148593 26.08.2025 11:02 AM" at bounding box center [76, 83] width 139 height 50
copy section "Order R808148593"
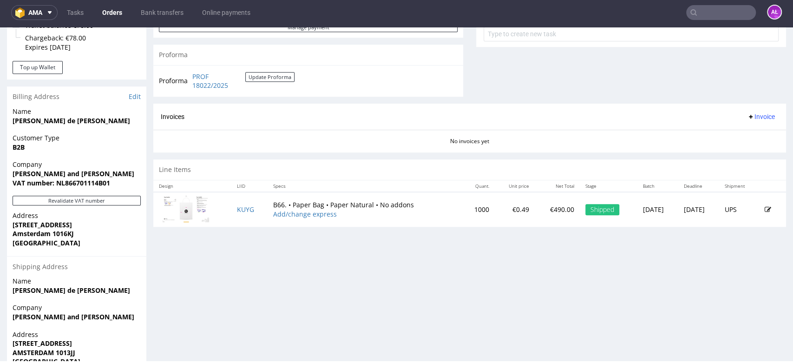
scroll to position [361, 0]
click at [118, 202] on button "Revalidate VAT number" at bounding box center [77, 200] width 128 height 10
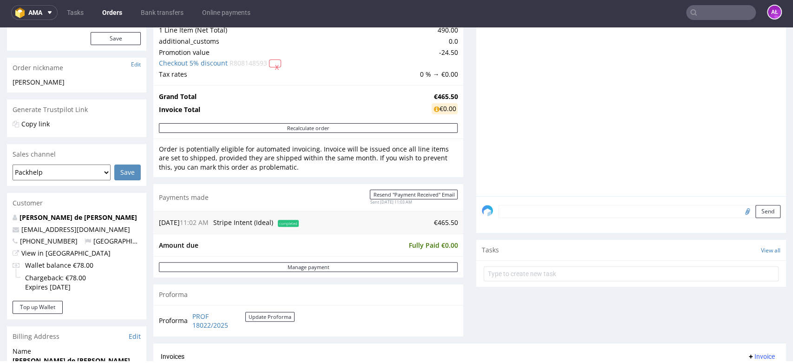
scroll to position [52, 0]
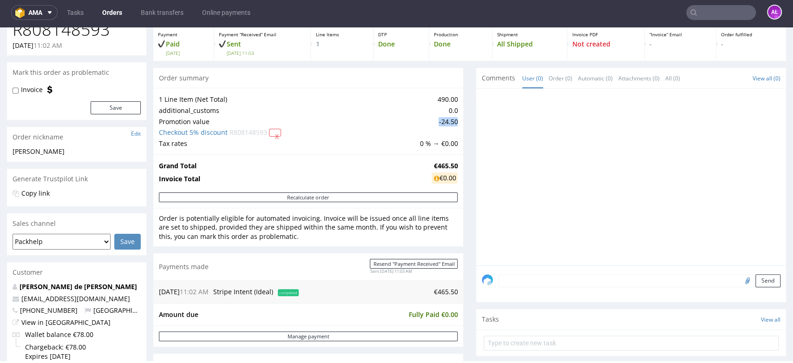
drag, startPoint x: 428, startPoint y: 121, endPoint x: 449, endPoint y: 123, distance: 20.6
click at [449, 123] on td "-24.50" at bounding box center [437, 121] width 40 height 11
copy td "-24.50"
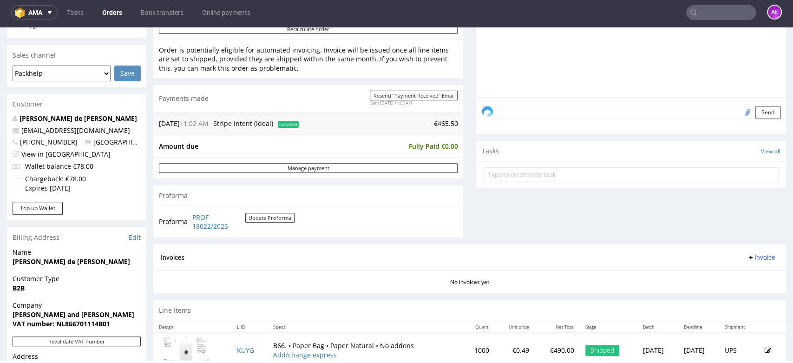
scroll to position [258, 0]
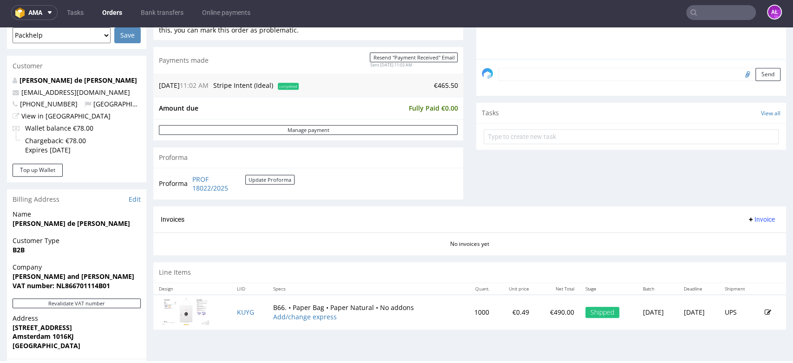
click at [751, 220] on span "Invoice" at bounding box center [761, 219] width 28 height 7
drag, startPoint x: 748, startPoint y: 250, endPoint x: 742, endPoint y: 248, distance: 6.2
click at [742, 248] on li "Upload" at bounding box center [741, 255] width 60 height 17
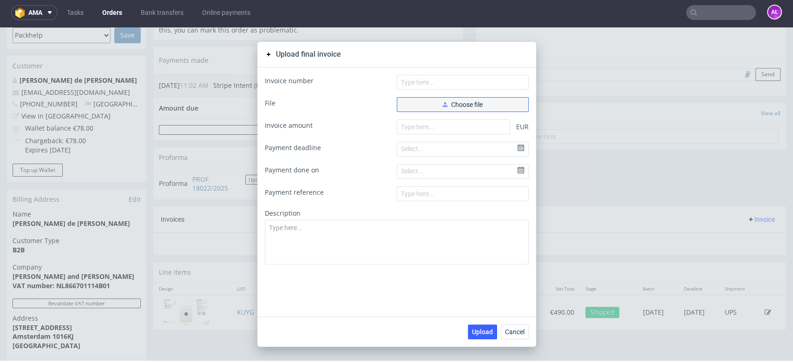
click at [505, 106] on button "Choose file" at bounding box center [463, 104] width 132 height 15
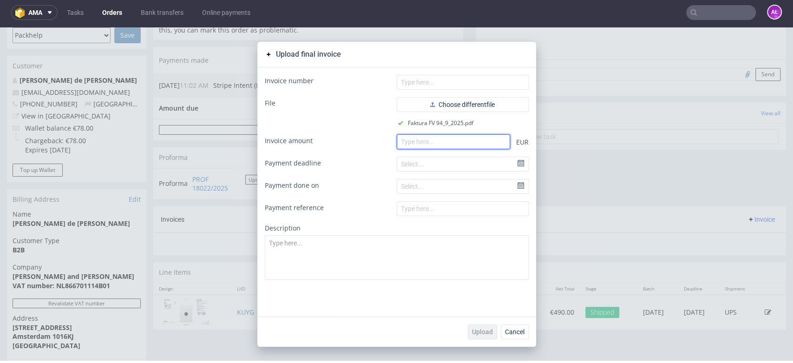
click at [475, 140] on input "number" at bounding box center [453, 141] width 113 height 15
paste input "9492025"
type input "9492025"
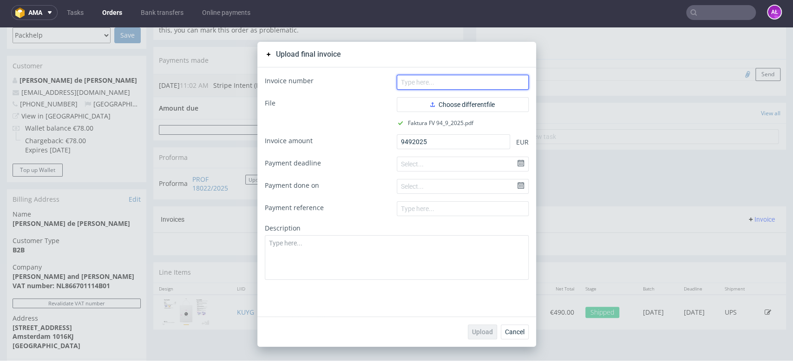
paste input "FV 94/9/2025"
click at [503, 84] on input "FV 94/9/2025" at bounding box center [463, 82] width 132 height 15
type input "FV 94/9/2025"
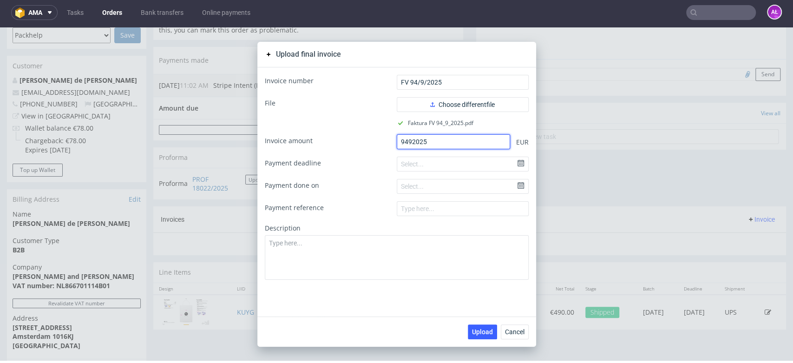
paste input "465.50"
drag, startPoint x: 431, startPoint y: 138, endPoint x: 359, endPoint y: 137, distance: 72.0
click at [359, 137] on div "Invoice amount 9492025 EUR" at bounding box center [397, 141] width 264 height 15
type input "465.50"
click at [481, 333] on span "Upload" at bounding box center [482, 331] width 21 height 7
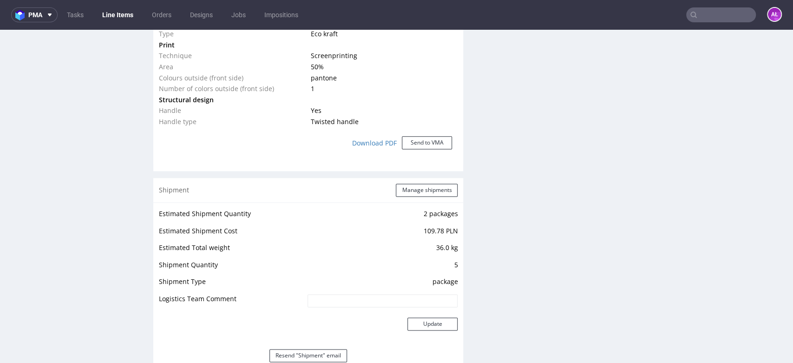
scroll to position [929, 0]
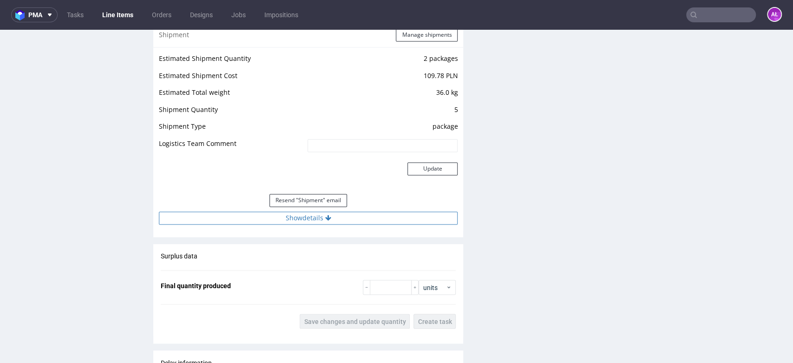
click at [357, 215] on button "Show details" at bounding box center [308, 217] width 299 height 13
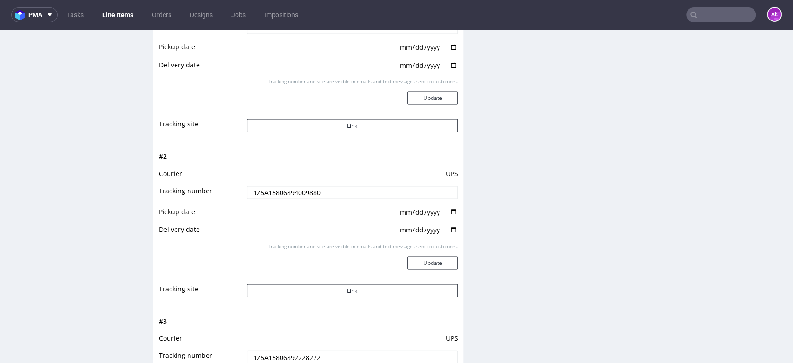
scroll to position [1187, 0]
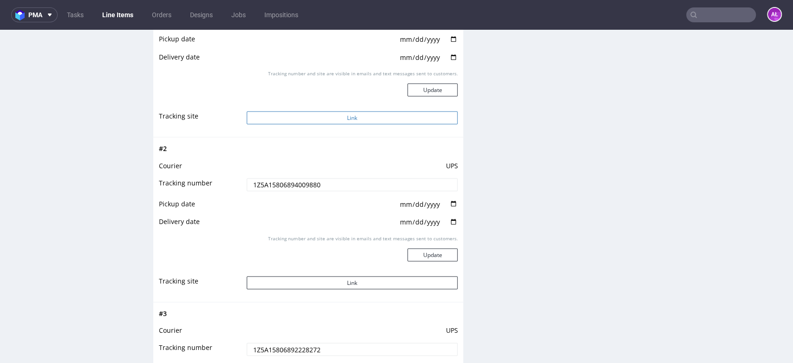
click at [360, 117] on button "Link" at bounding box center [352, 117] width 211 height 13
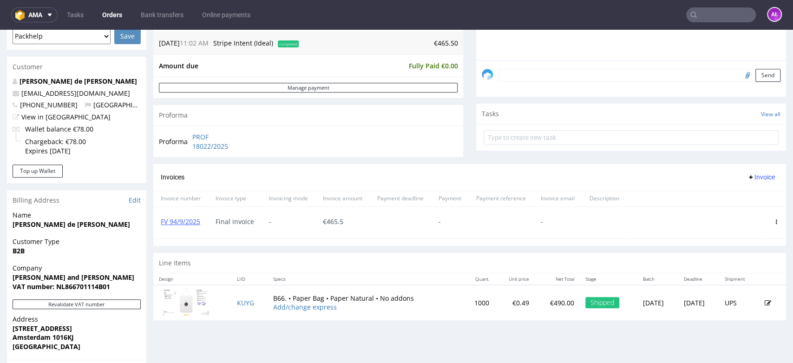
scroll to position [309, 0]
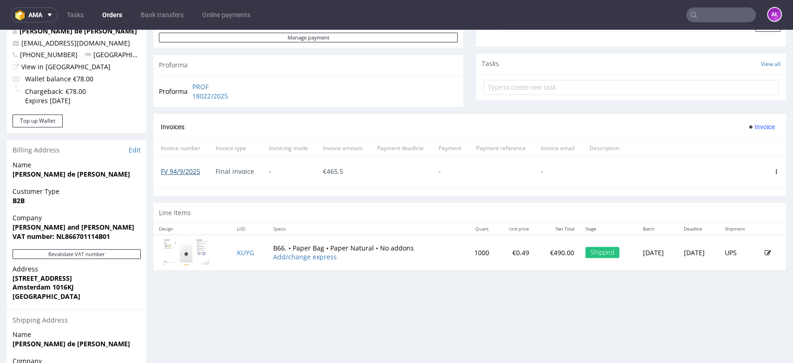
click at [185, 171] on link "FV 94/9/2025" at bounding box center [180, 171] width 39 height 9
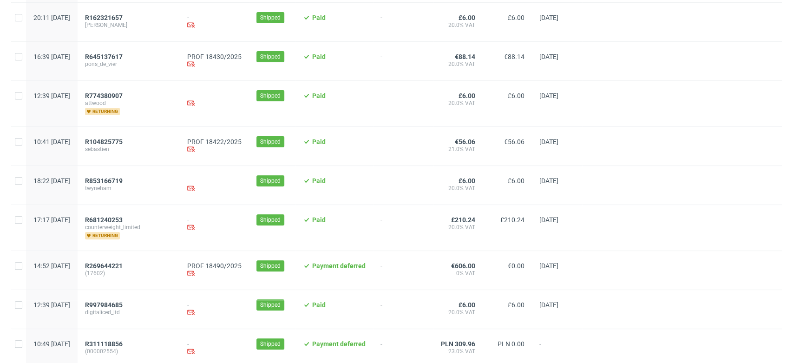
scroll to position [155, 0]
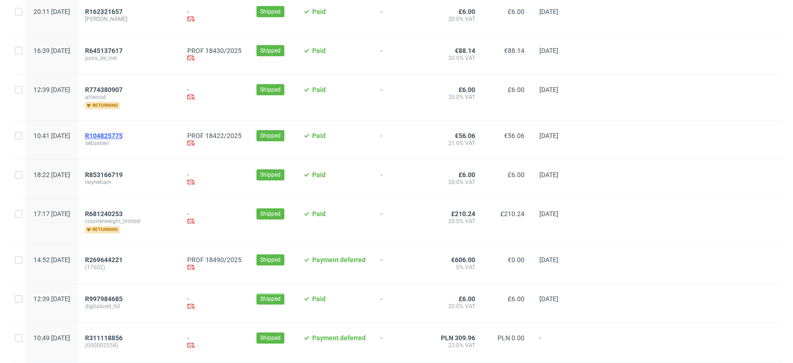
click at [123, 136] on span "R104825775" at bounding box center [104, 135] width 38 height 7
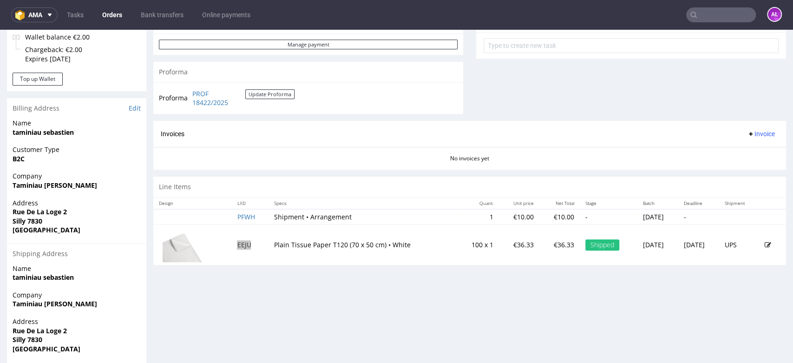
scroll to position [300, 0]
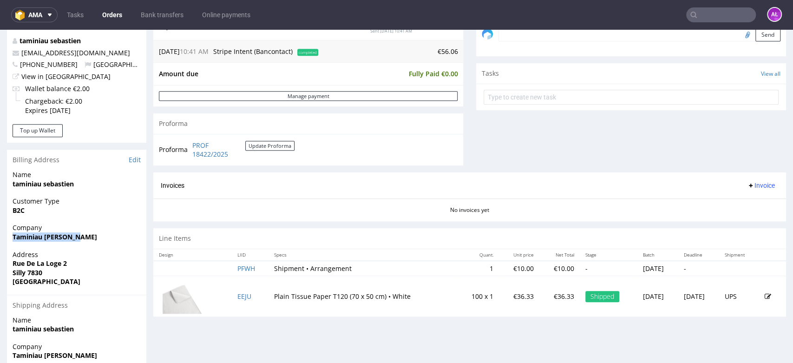
drag, startPoint x: 62, startPoint y: 243, endPoint x: 15, endPoint y: 243, distance: 47.4
click at [10, 243] on div "Company Taminiau Sébastien" at bounding box center [76, 236] width 139 height 26
copy strong "Taminiau [PERSON_NAME]"
drag, startPoint x: 11, startPoint y: 265, endPoint x: 91, endPoint y: 268, distance: 79.9
click at [91, 268] on div "Address Rue De La Loge 2 Silly 7830 Belgium" at bounding box center [76, 272] width 139 height 45
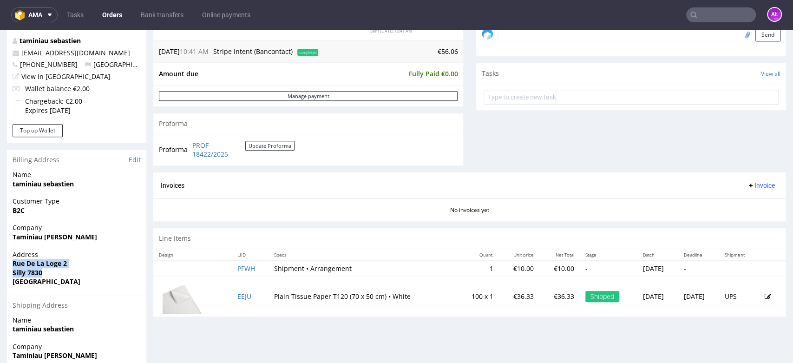
copy p "Rue De La Loge 2 Silly 7830"
click at [7, 266] on div "Address Rue De La Loge 2 Silly 7830 Belgium" at bounding box center [76, 272] width 139 height 45
drag, startPoint x: 19, startPoint y: 262, endPoint x: 72, endPoint y: 263, distance: 53.4
click at [72, 263] on div "Address Rue De La Loge 2 Silly 7830 Belgium" at bounding box center [76, 272] width 139 height 45
copy strong "Rue De La Loge 2"
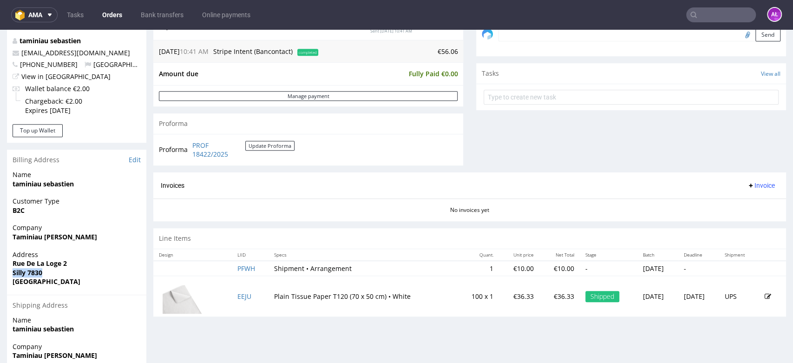
drag, startPoint x: 11, startPoint y: 274, endPoint x: 46, endPoint y: 270, distance: 35.5
click at [46, 270] on div "Address Rue De La Loge 2 Silly 7830 Belgium" at bounding box center [76, 272] width 139 height 45
copy strong "Silly 7830"
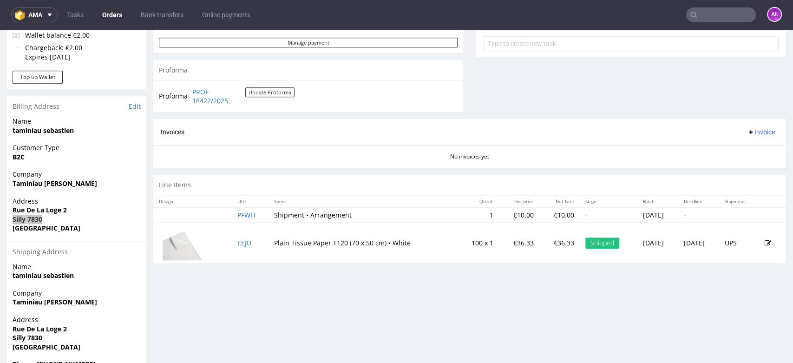
scroll to position [403, 0]
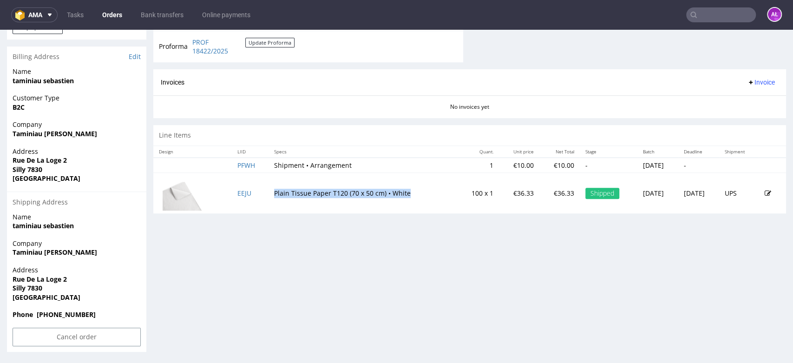
drag, startPoint x: 263, startPoint y: 193, endPoint x: 755, endPoint y: 202, distance: 492.4
click at [414, 197] on td "Plain Tissue Paper T120 (70 x 50 cm) • White" at bounding box center [362, 193] width 189 height 41
copy td "Plain Tissue Paper T120 (70 x 50 cm) • White"
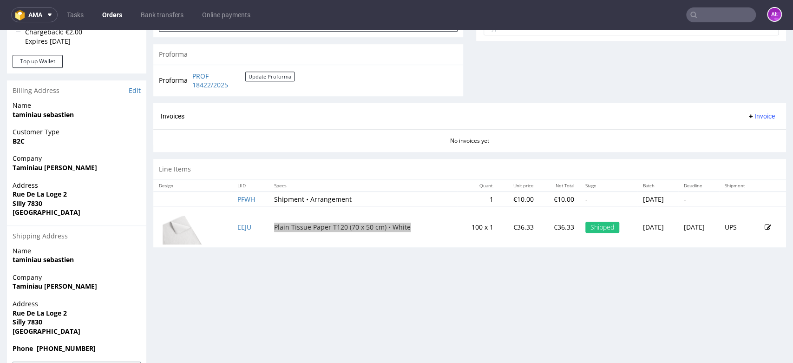
scroll to position [351, 0]
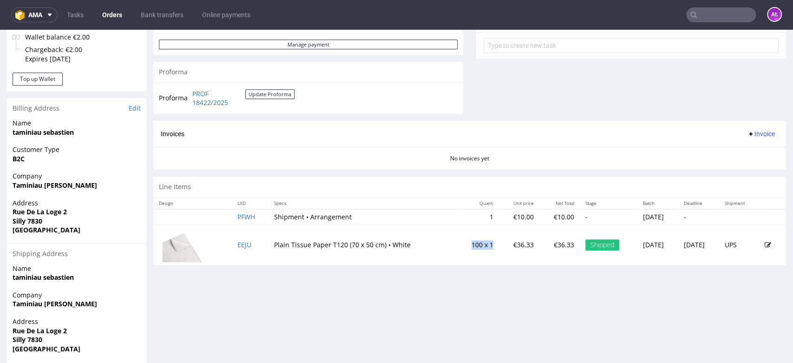
drag, startPoint x: 440, startPoint y: 248, endPoint x: 464, endPoint y: 247, distance: 24.6
click at [464, 247] on td "100 x 1" at bounding box center [478, 244] width 42 height 41
copy td "100 x 1"
drag, startPoint x: 485, startPoint y: 246, endPoint x: 502, endPoint y: 248, distance: 17.2
click at [502, 248] on td "€36.33" at bounding box center [519, 244] width 40 height 41
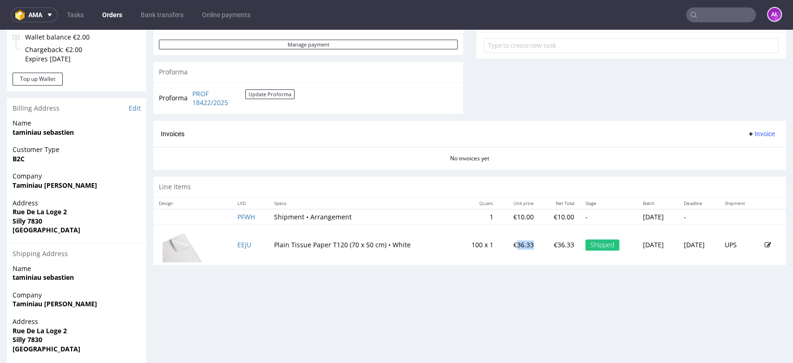
copy td "36.33"
drag, startPoint x: 262, startPoint y: 219, endPoint x: 295, endPoint y: 222, distance: 32.7
click at [295, 222] on td "Shipment • Arrangement" at bounding box center [362, 216] width 189 height 15
copy td "Shipment"
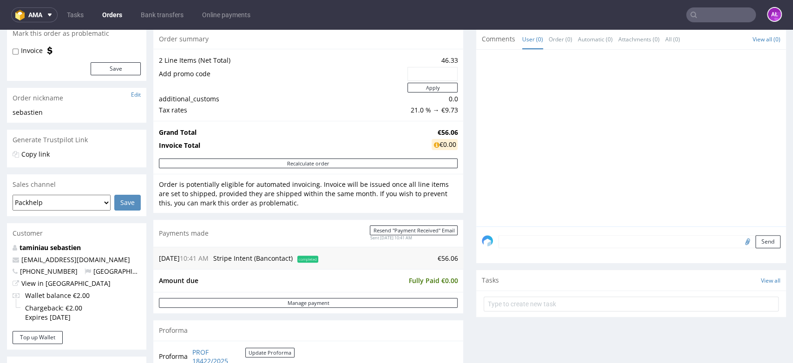
scroll to position [0, 0]
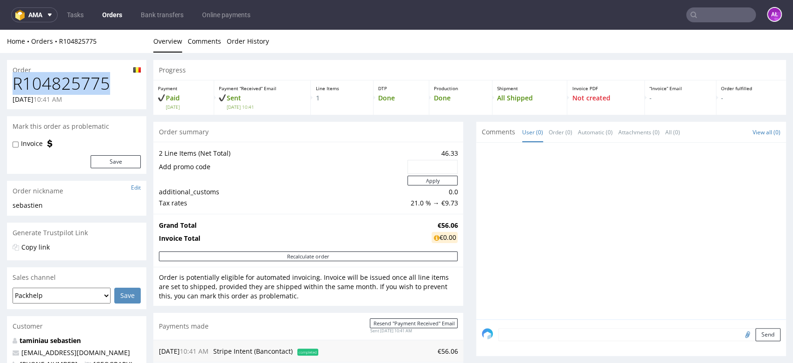
drag, startPoint x: 110, startPoint y: 85, endPoint x: 10, endPoint y: 86, distance: 99.9
click at [10, 86] on div "R104825775 30.08.2025 10:41 AM" at bounding box center [76, 91] width 139 height 35
copy h1 "R104825775"
drag, startPoint x: 433, startPoint y: 229, endPoint x: 448, endPoint y: 228, distance: 15.4
click at [448, 228] on strong "€56.06" at bounding box center [447, 225] width 20 height 9
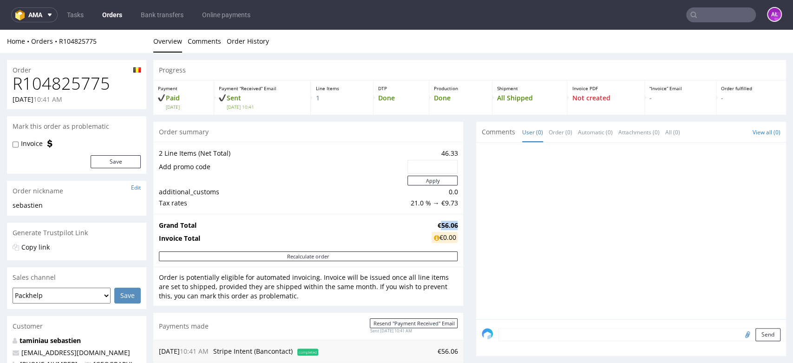
copy strong "56.06"
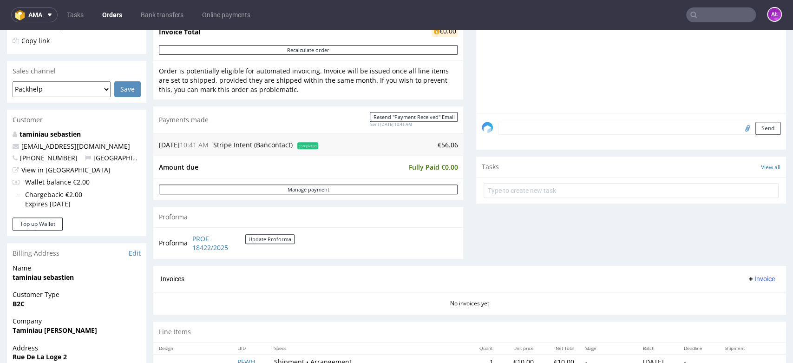
scroll to position [151, 0]
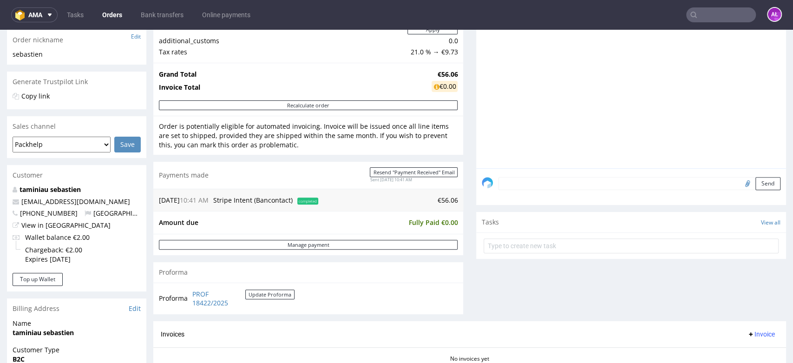
drag, startPoint x: 314, startPoint y: 147, endPoint x: 331, endPoint y: 147, distance: 17.7
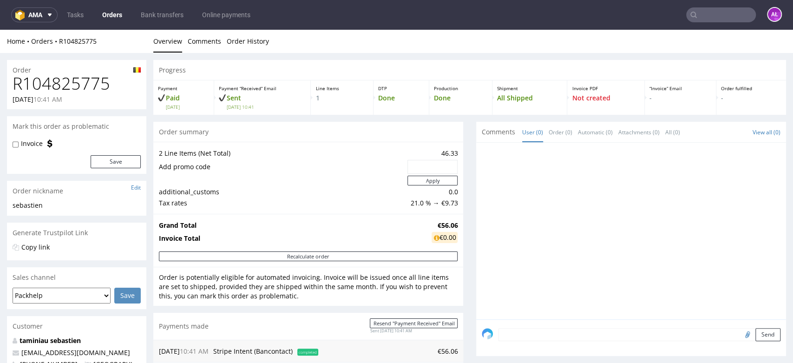
drag, startPoint x: 331, startPoint y: 147, endPoint x: 290, endPoint y: 182, distance: 53.8
click at [290, 182] on td at bounding box center [282, 181] width 246 height 12
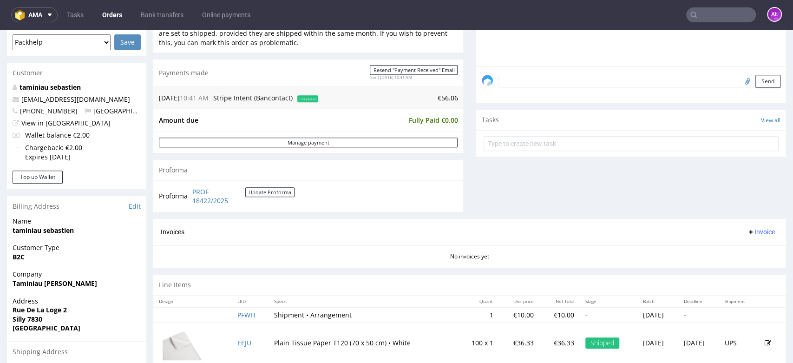
scroll to position [248, 0]
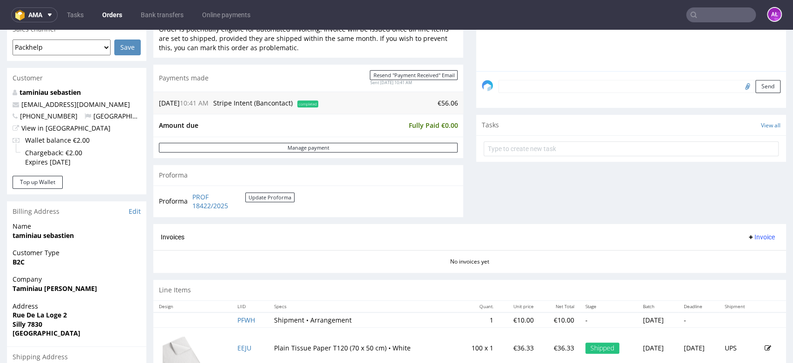
click at [747, 233] on span "Invoice" at bounding box center [761, 236] width 28 height 7
click at [744, 269] on span "Upload" at bounding box center [744, 272] width 45 height 9
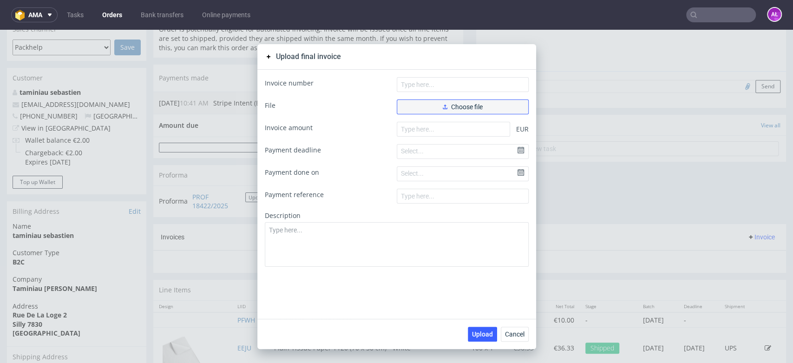
click at [471, 105] on span "Choose file" at bounding box center [463, 107] width 40 height 7
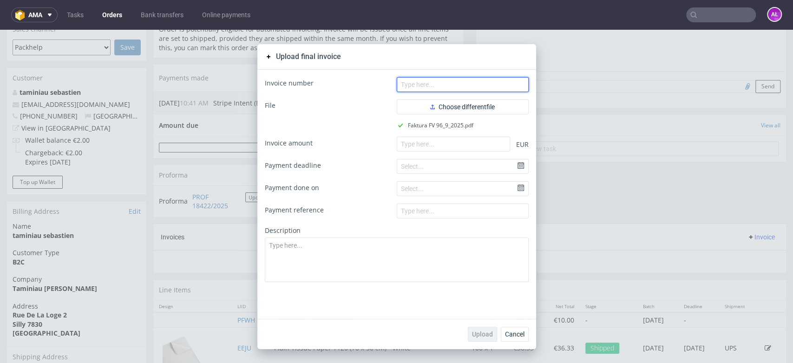
click at [453, 88] on input "text" at bounding box center [463, 84] width 132 height 15
paste input "FV 96/9/2025"
type input "FV 96/9/2025"
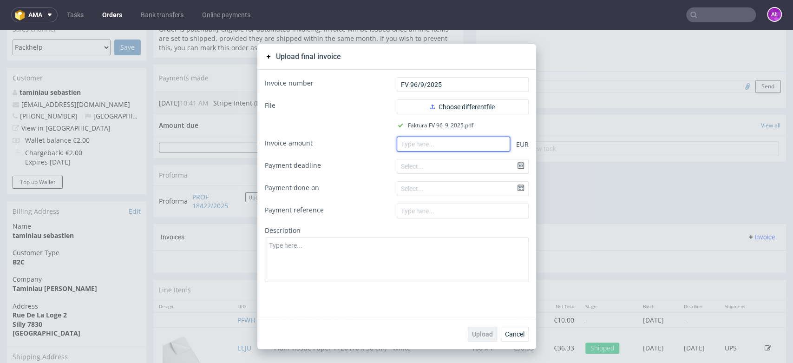
click at [475, 147] on input "number" at bounding box center [453, 144] width 113 height 15
paste input "56.06"
type input "56.06"
click at [483, 333] on span "Upload" at bounding box center [482, 334] width 21 height 7
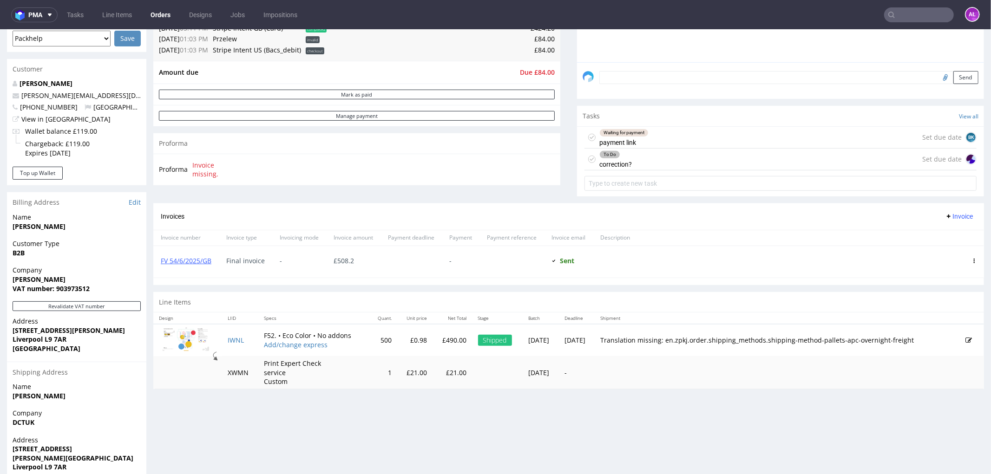
scroll to position [258, 0]
click at [919, 16] on input "text" at bounding box center [919, 14] width 70 height 15
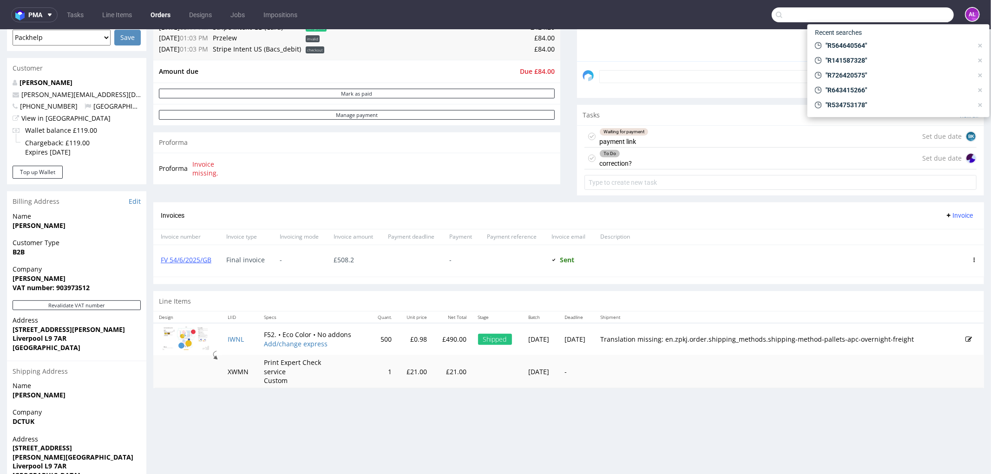
paste input "R141587328"
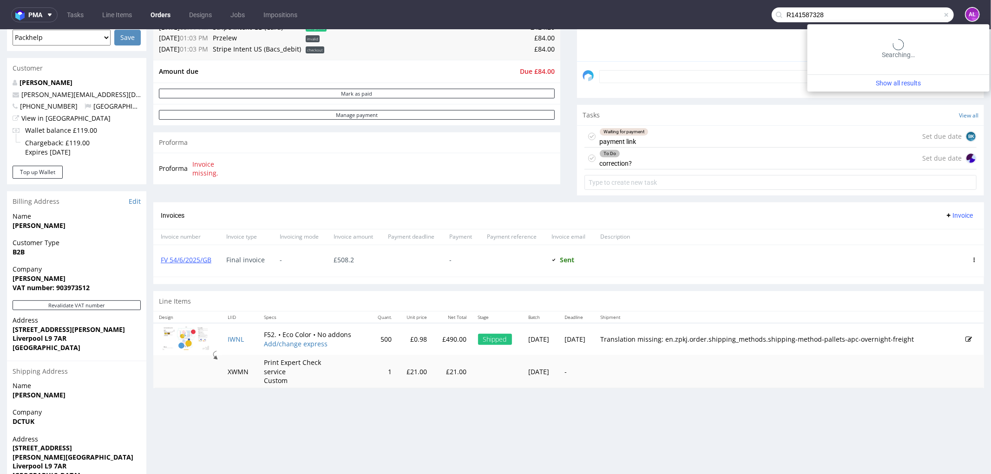
type input "R141587328"
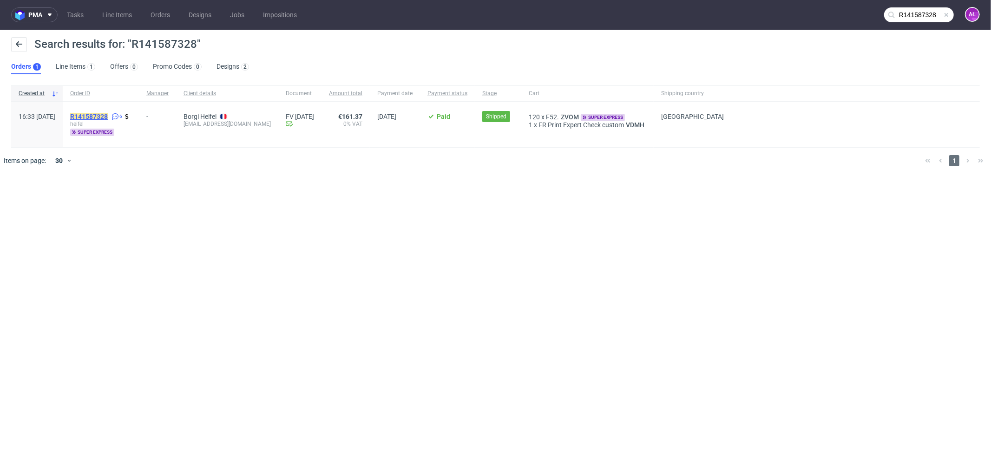
click at [108, 118] on mark "R141587328" at bounding box center [89, 116] width 38 height 7
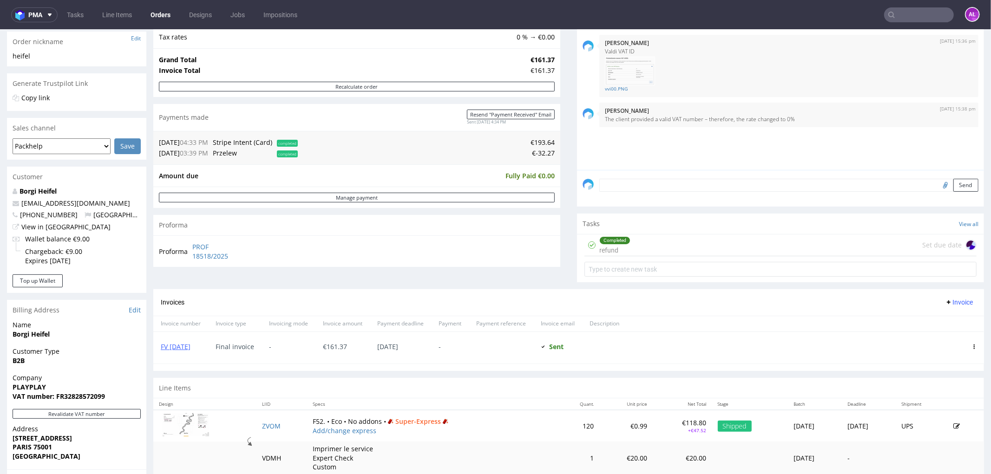
scroll to position [155, 0]
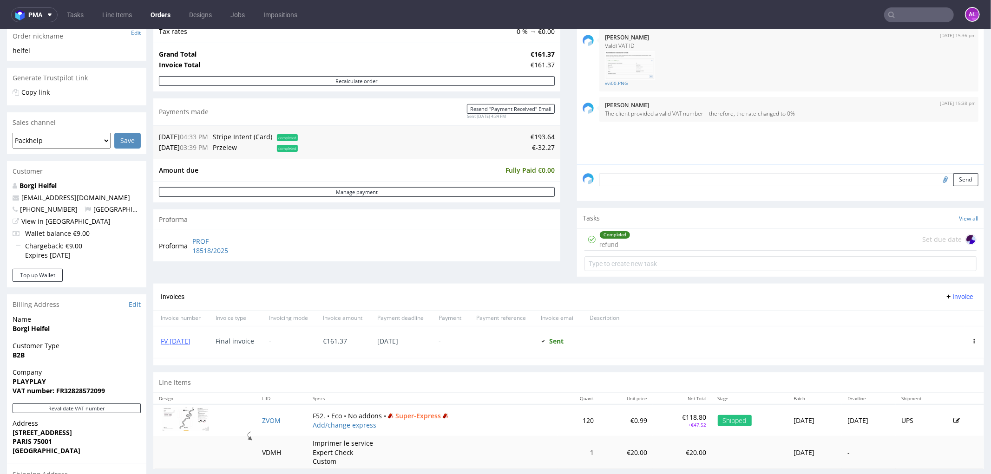
drag, startPoint x: 614, startPoint y: 240, endPoint x: 628, endPoint y: 230, distance: 17.7
click at [615, 240] on div "Completed refund" at bounding box center [614, 239] width 31 height 21
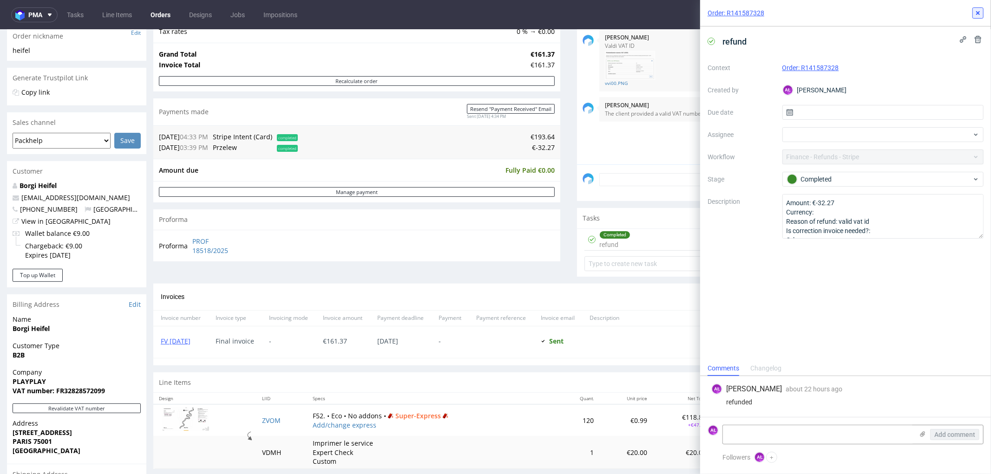
click at [979, 14] on use at bounding box center [978, 13] width 4 height 4
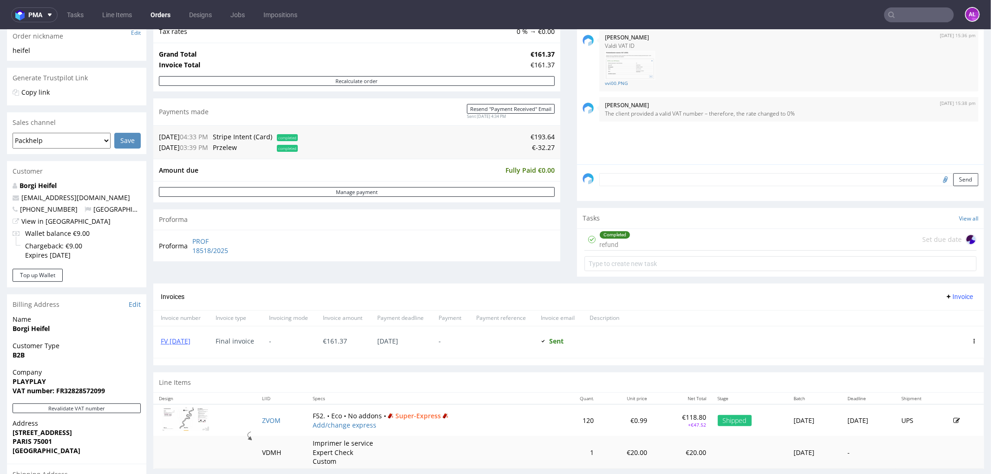
drag, startPoint x: 915, startPoint y: 21, endPoint x: 913, endPoint y: 16, distance: 5.2
click at [914, 21] on input "text" at bounding box center [919, 14] width 70 height 15
paste input "FV 96/9/2025"
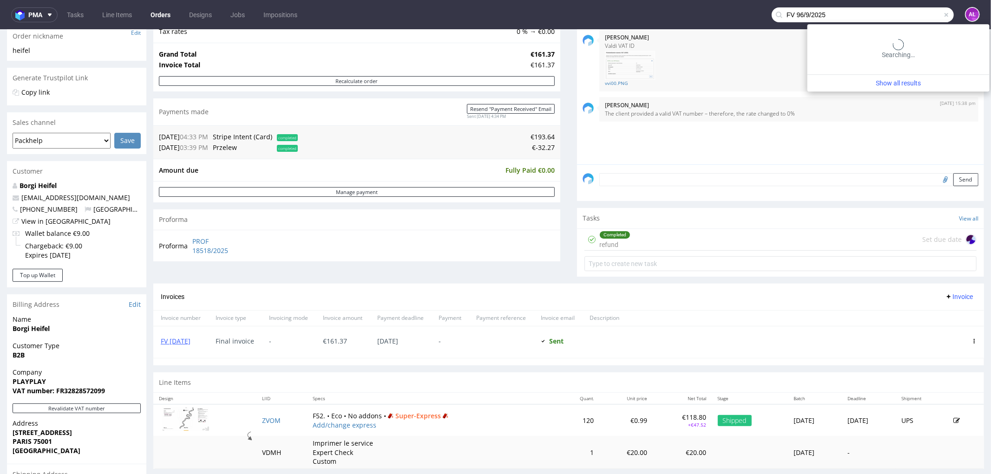
type input "FV 96/9/2025"
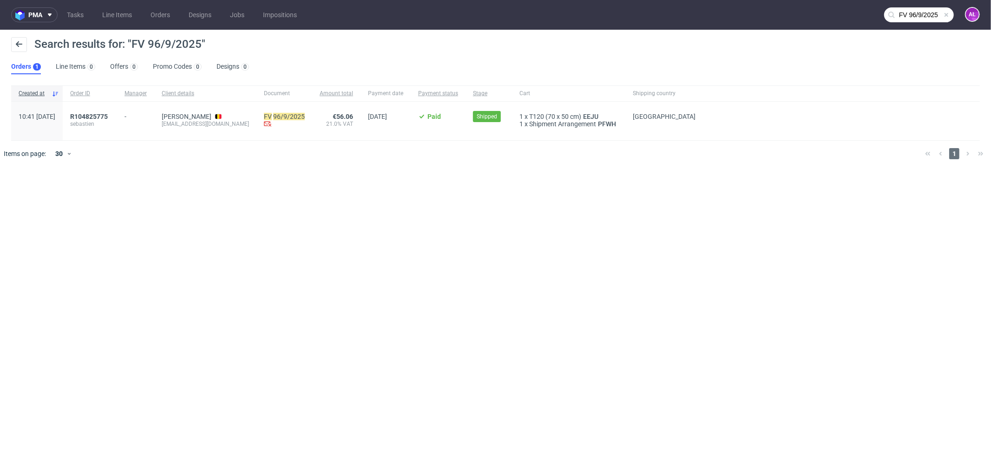
click at [110, 120] on span "sebastien" at bounding box center [89, 123] width 39 height 7
click at [110, 123] on span "sebastien" at bounding box center [89, 123] width 39 height 7
click at [108, 115] on span "R104825775" at bounding box center [89, 116] width 38 height 7
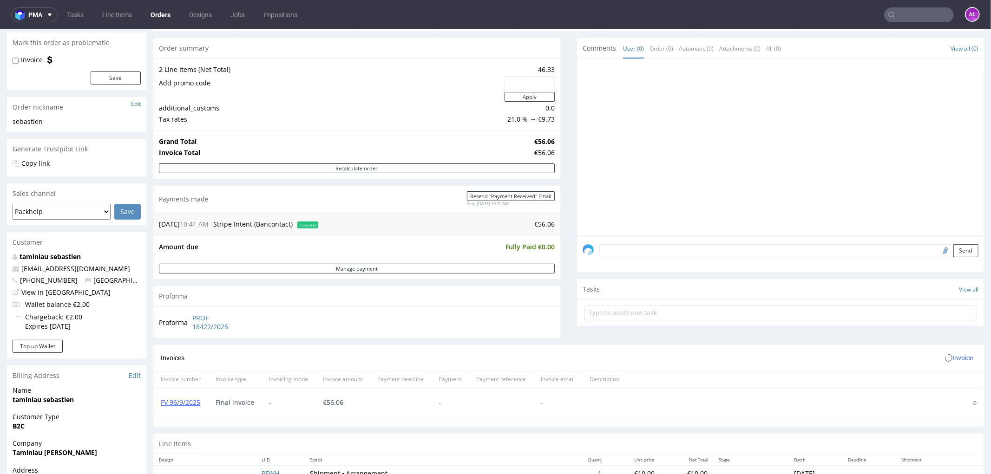
scroll to position [155, 0]
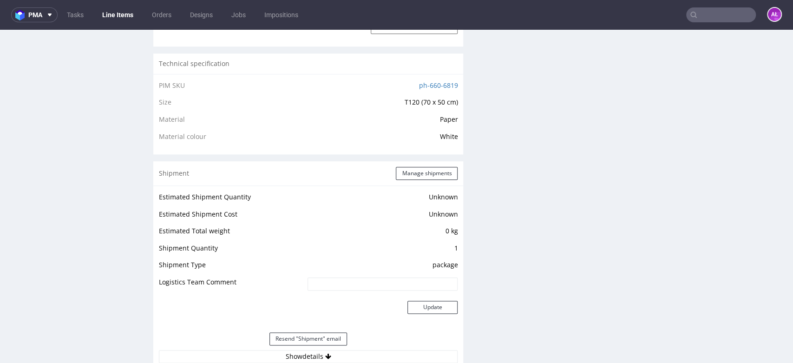
scroll to position [671, 0]
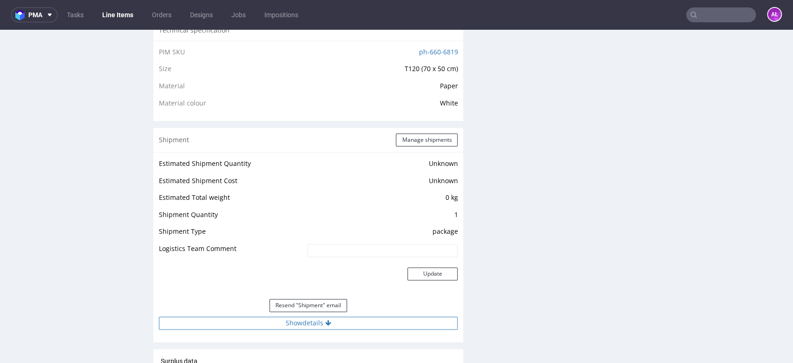
click at [357, 324] on button "Show details" at bounding box center [308, 322] width 299 height 13
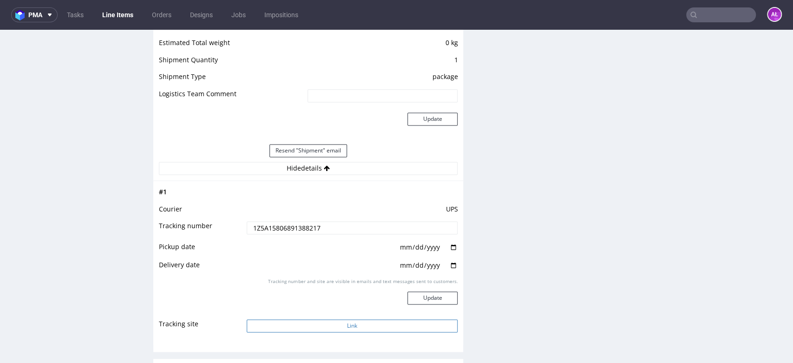
click at [356, 322] on button "Link" at bounding box center [352, 325] width 211 height 13
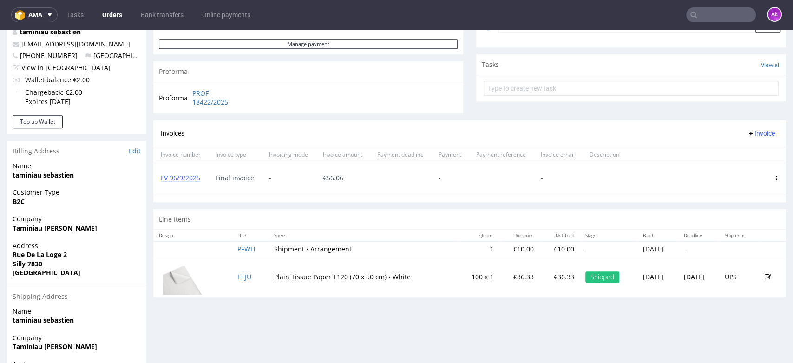
scroll to position [300, 0]
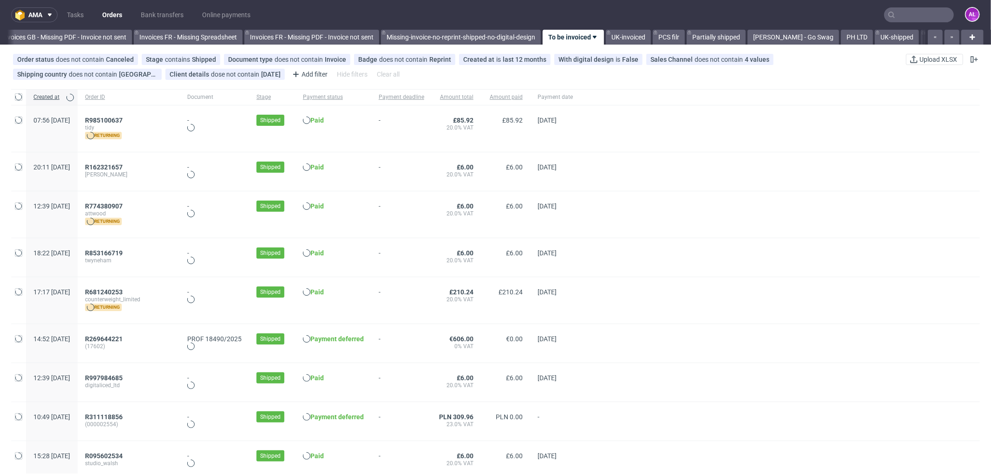
scroll to position [0, 1392]
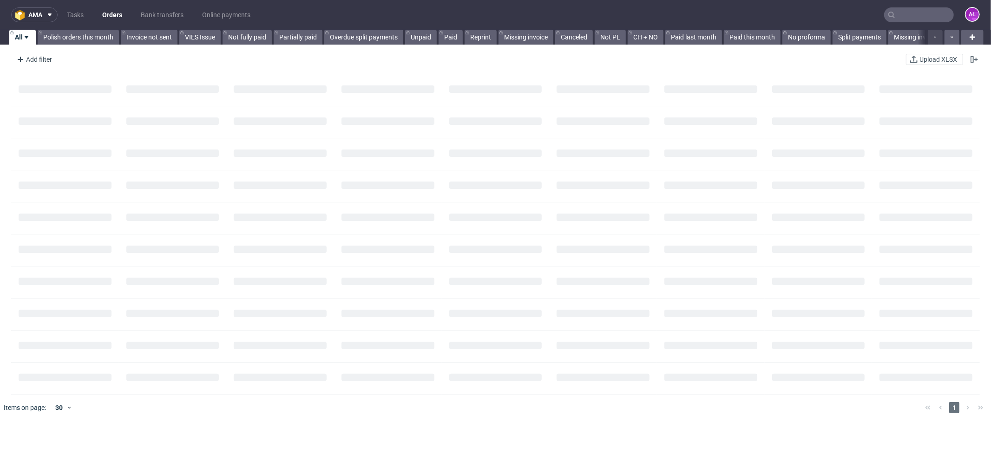
click at [900, 14] on input "text" at bounding box center [919, 14] width 70 height 15
paste input "FV 748/8/2025"
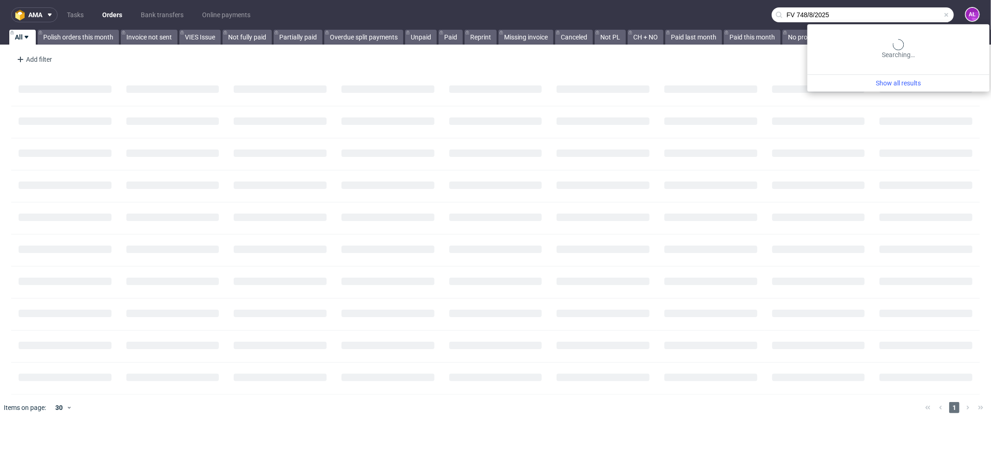
type input "FV 748/8/2025"
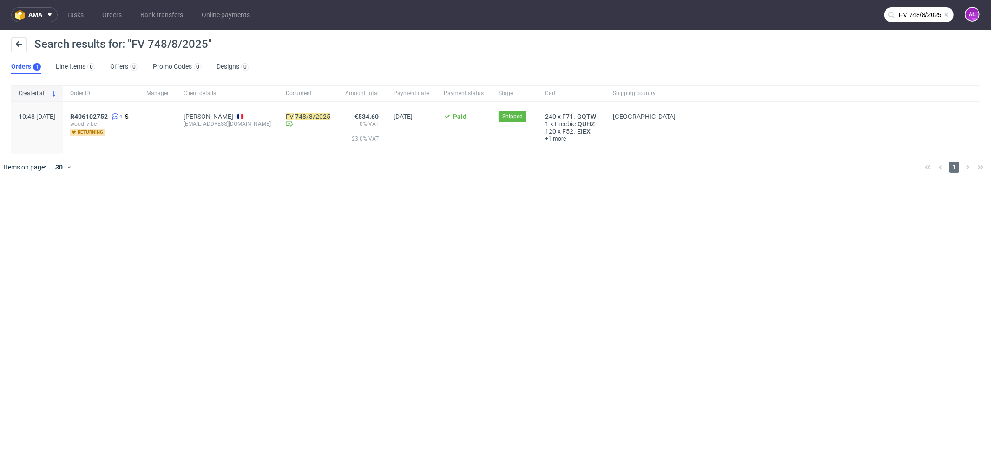
click at [121, 110] on div "R406102752 4 wood_vibe returning" at bounding box center [101, 128] width 76 height 52
click at [108, 114] on span "R406102752" at bounding box center [89, 116] width 38 height 7
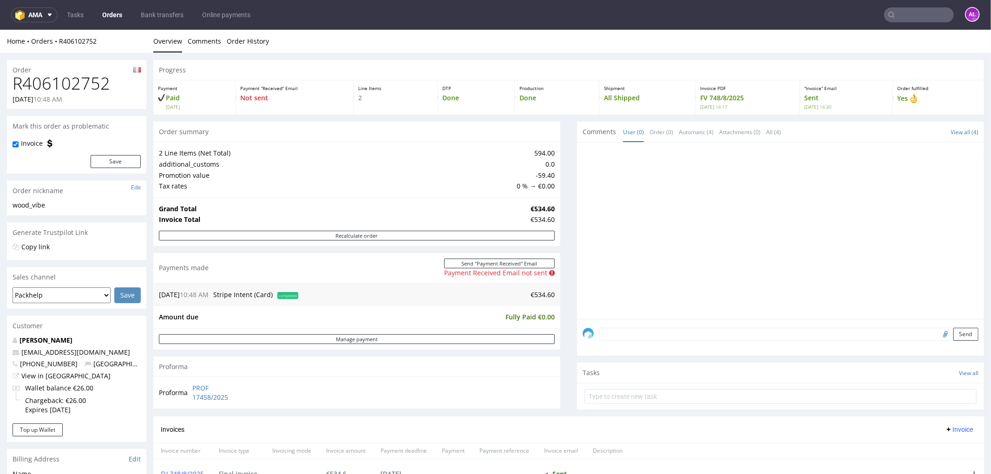
scroll to position [316, 0]
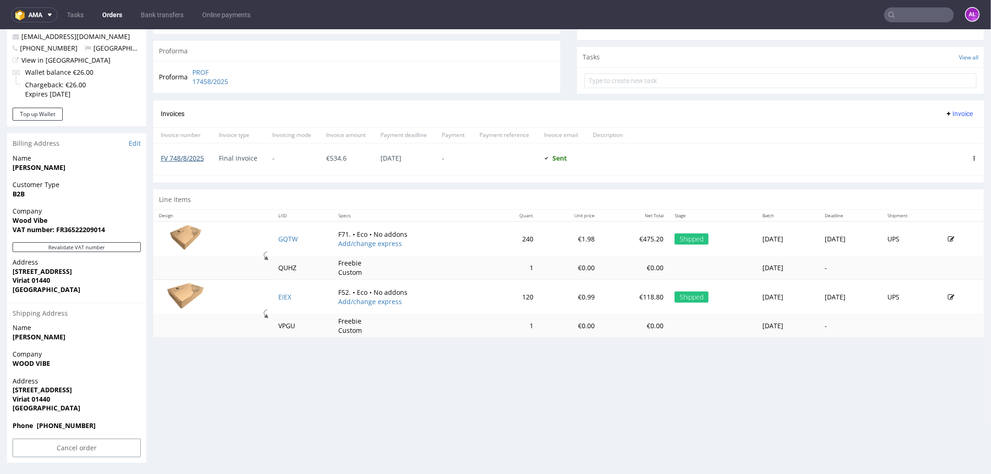
click at [187, 157] on link "FV 748/8/2025" at bounding box center [182, 157] width 43 height 9
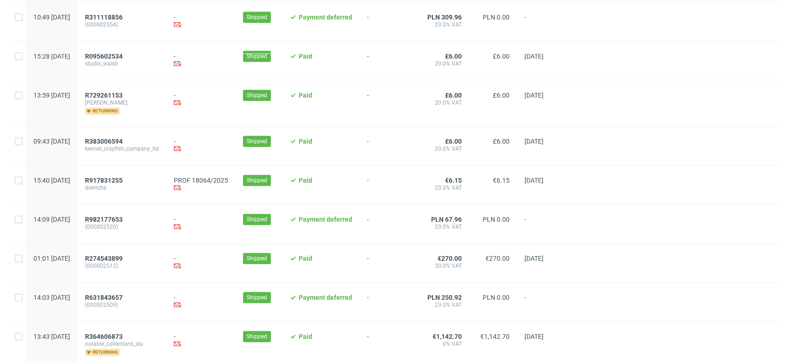
scroll to position [464, 0]
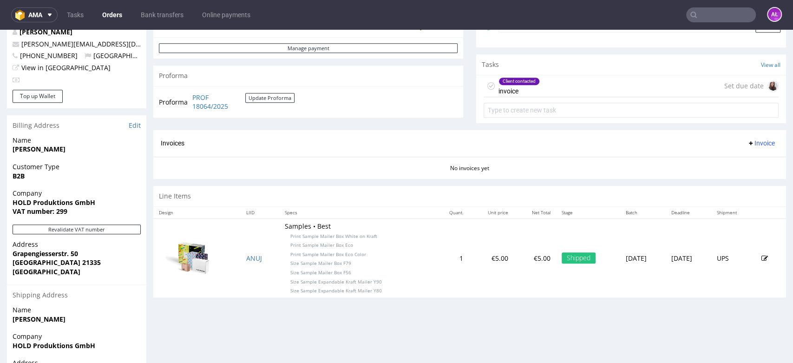
scroll to position [309, 0]
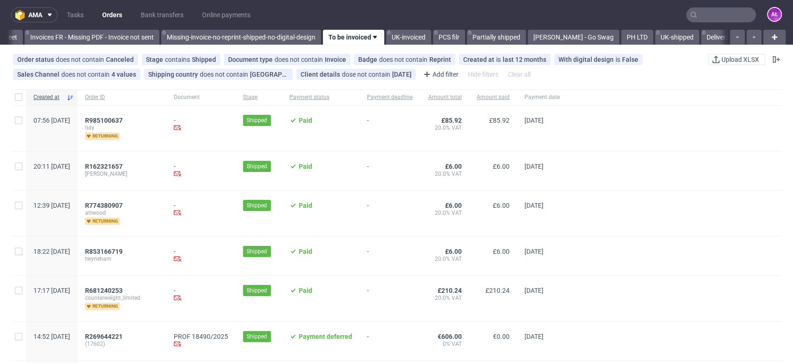
scroll to position [0, 1556]
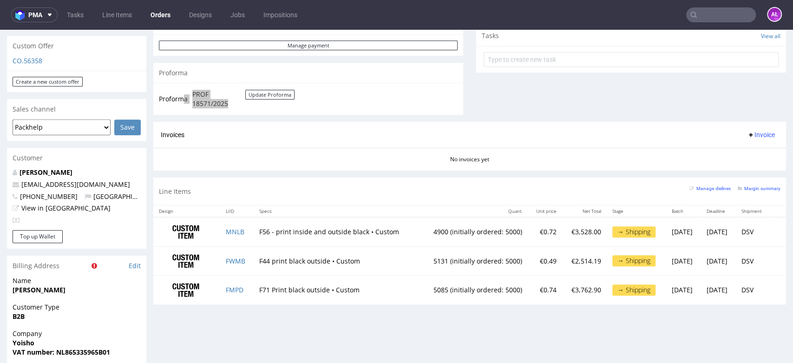
scroll to position [75, 0]
